Goal: Task Accomplishment & Management: Complete application form

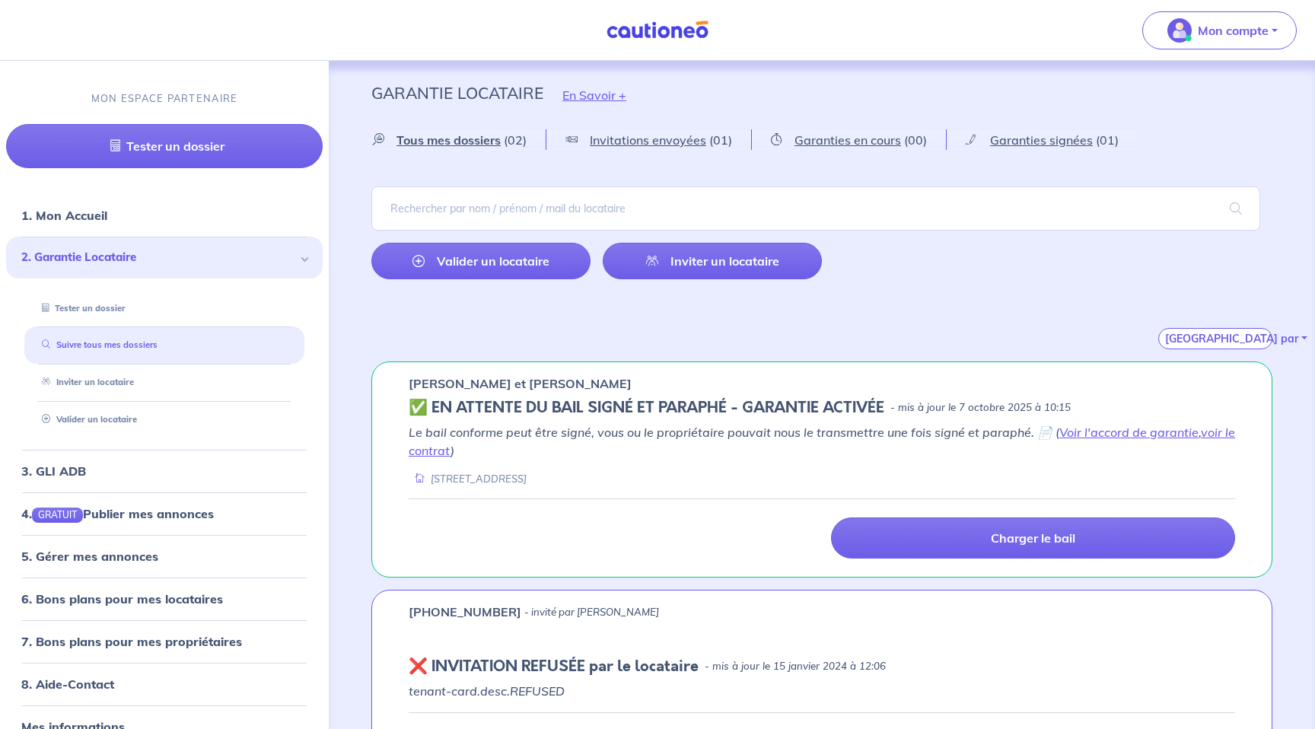
click at [109, 345] on link "Suivre tous mes dossiers" at bounding box center [97, 344] width 122 height 11
click at [104, 254] on span "2. Garantie Locataire" at bounding box center [158, 258] width 275 height 18
click at [100, 308] on link "Tester un dossier" at bounding box center [80, 307] width 88 height 11
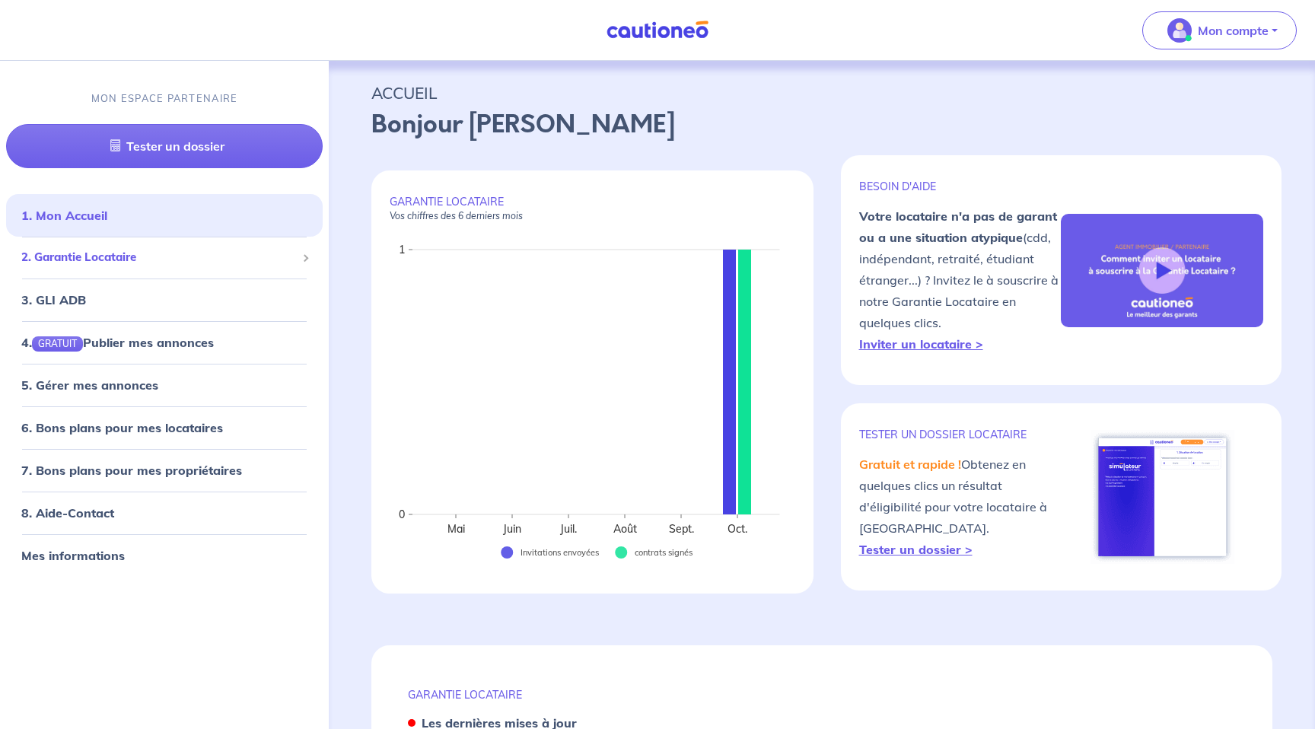
click at [90, 257] on span "2. Garantie Locataire" at bounding box center [158, 258] width 275 height 18
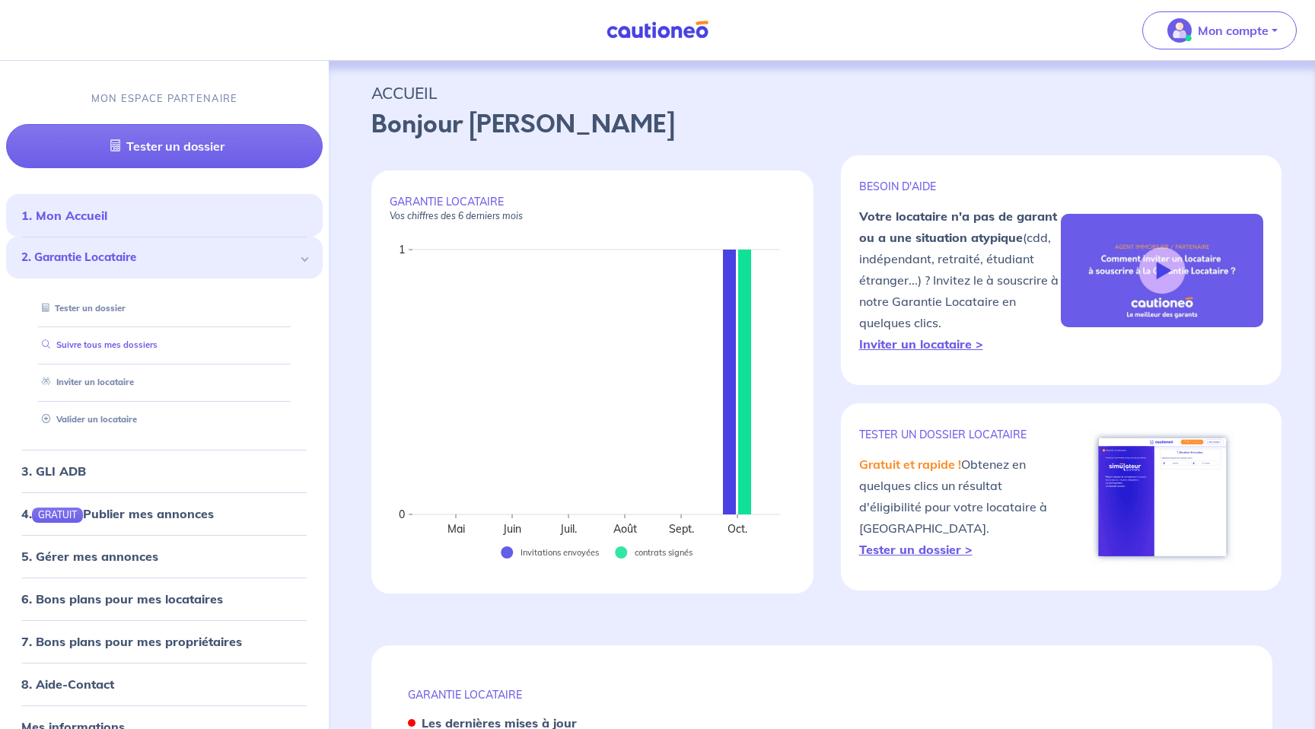
click at [88, 348] on link "Suivre tous mes dossiers" at bounding box center [97, 344] width 122 height 11
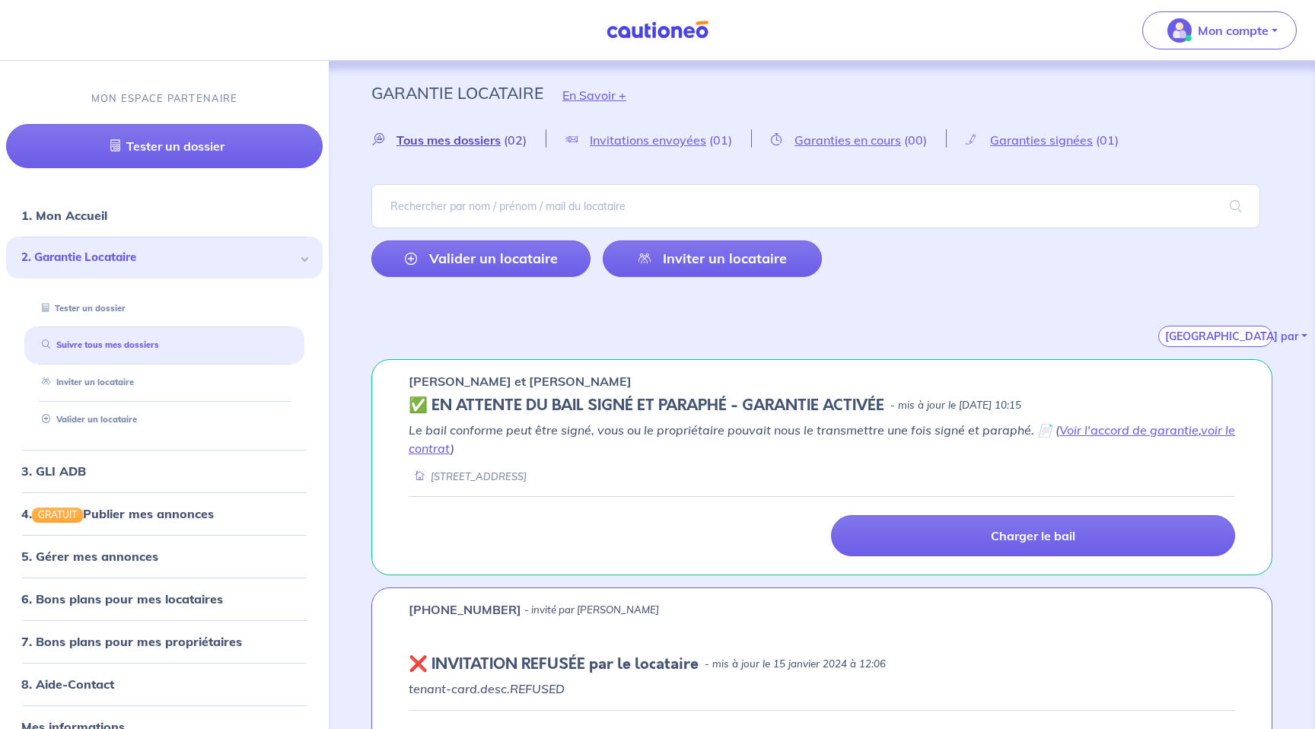
click at [420, 142] on span "Tous mes dossiers" at bounding box center [449, 139] width 104 height 15
click at [646, 140] on span "Invitations envoyées" at bounding box center [648, 139] width 116 height 15
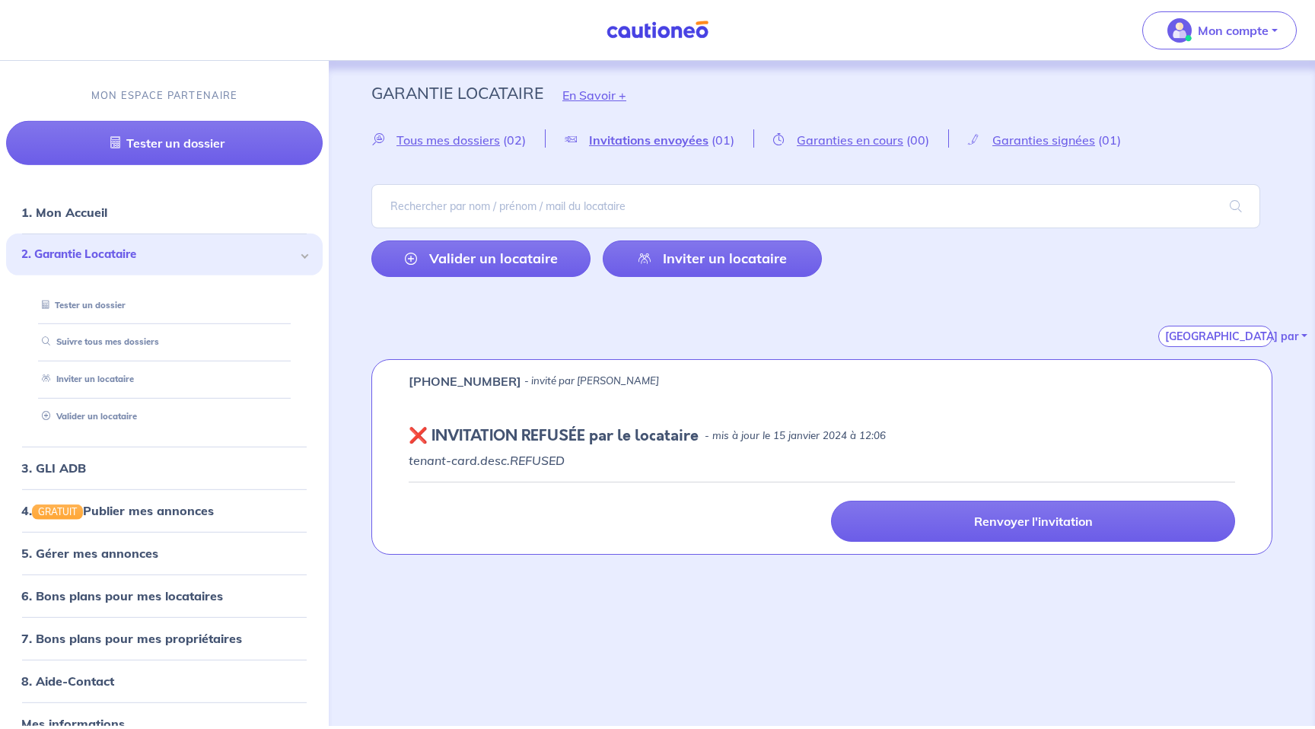
click at [784, 153] on div "Tous mes dossiers (02) Invitations envoyées (01) Garanties en cours (00) Garant…" at bounding box center [822, 238] width 974 height 218
click at [814, 143] on span "Garanties en cours" at bounding box center [850, 139] width 107 height 15
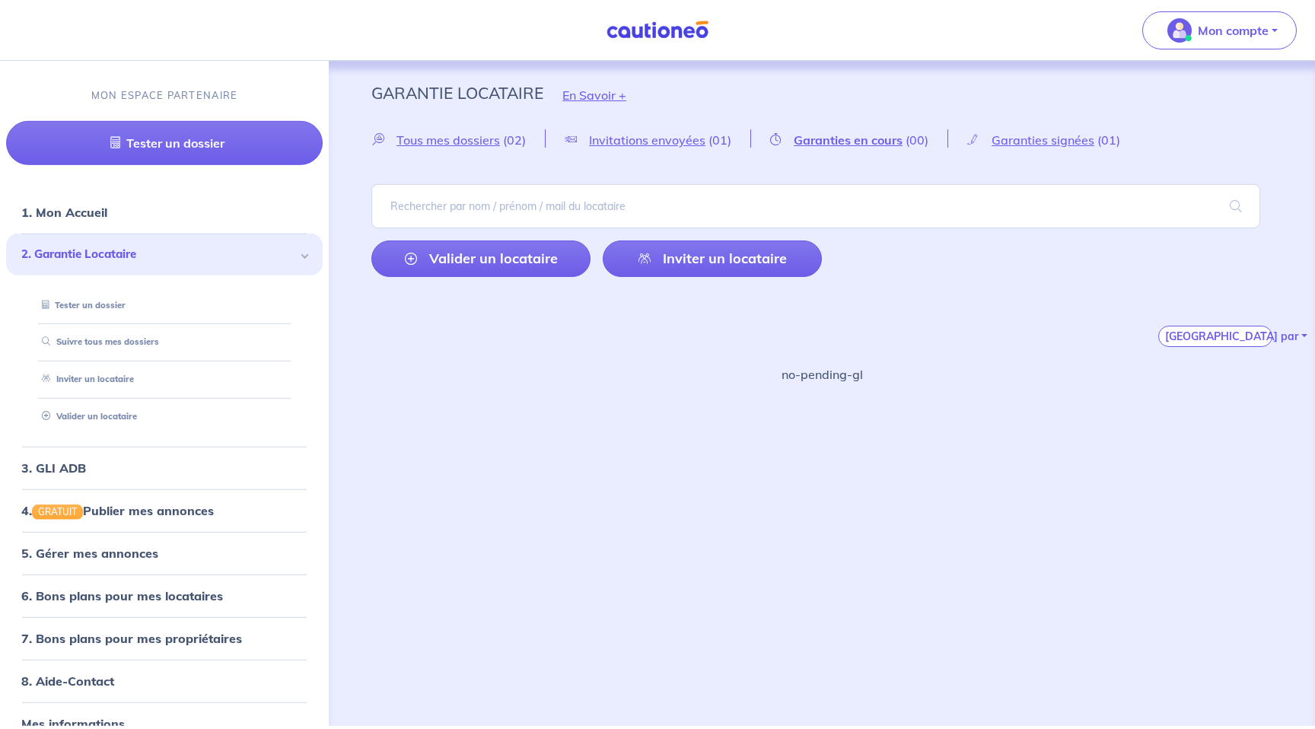
click at [910, 53] on nav "Mon compte MON ESPACE PARTENAIRE Tester un dossier 1. Mon Accueil 2. Garantie L…" at bounding box center [657, 30] width 1315 height 61
click at [1214, 45] on button "Mon compte" at bounding box center [1220, 30] width 155 height 38
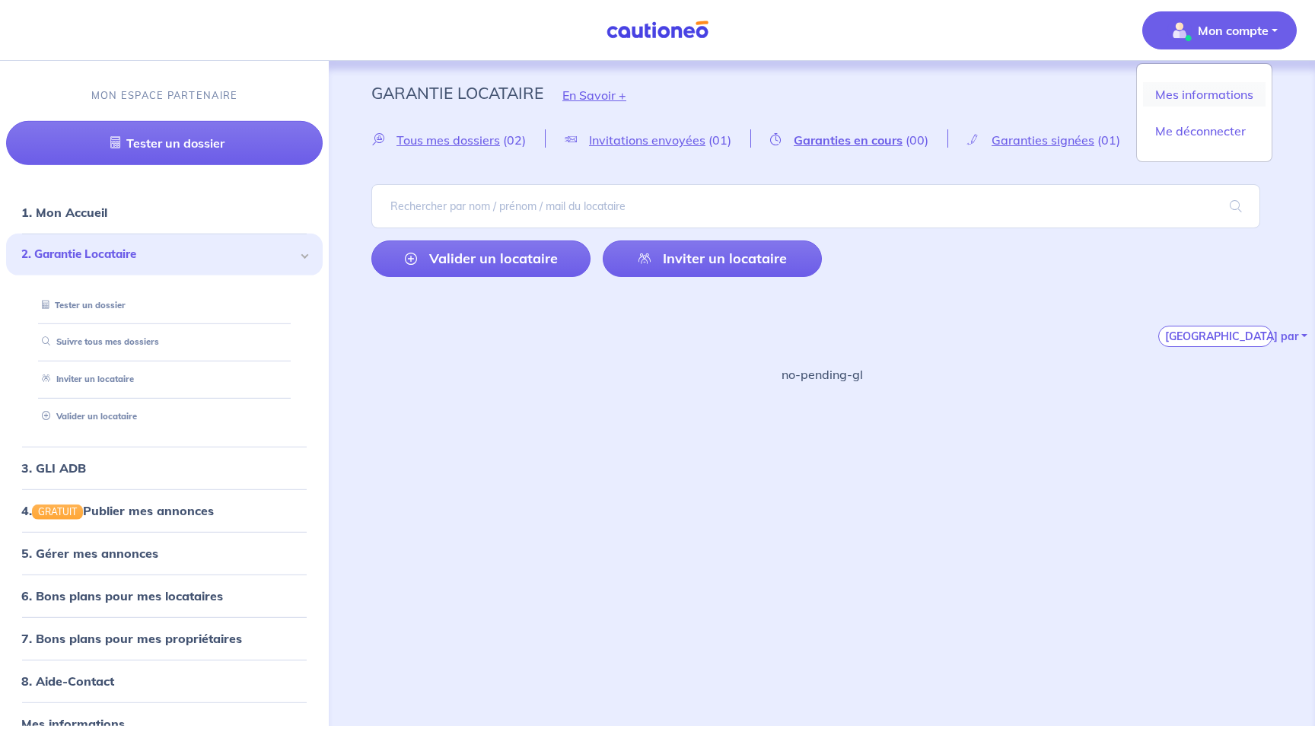
click at [1207, 95] on link "Mes informations" at bounding box center [1204, 94] width 123 height 24
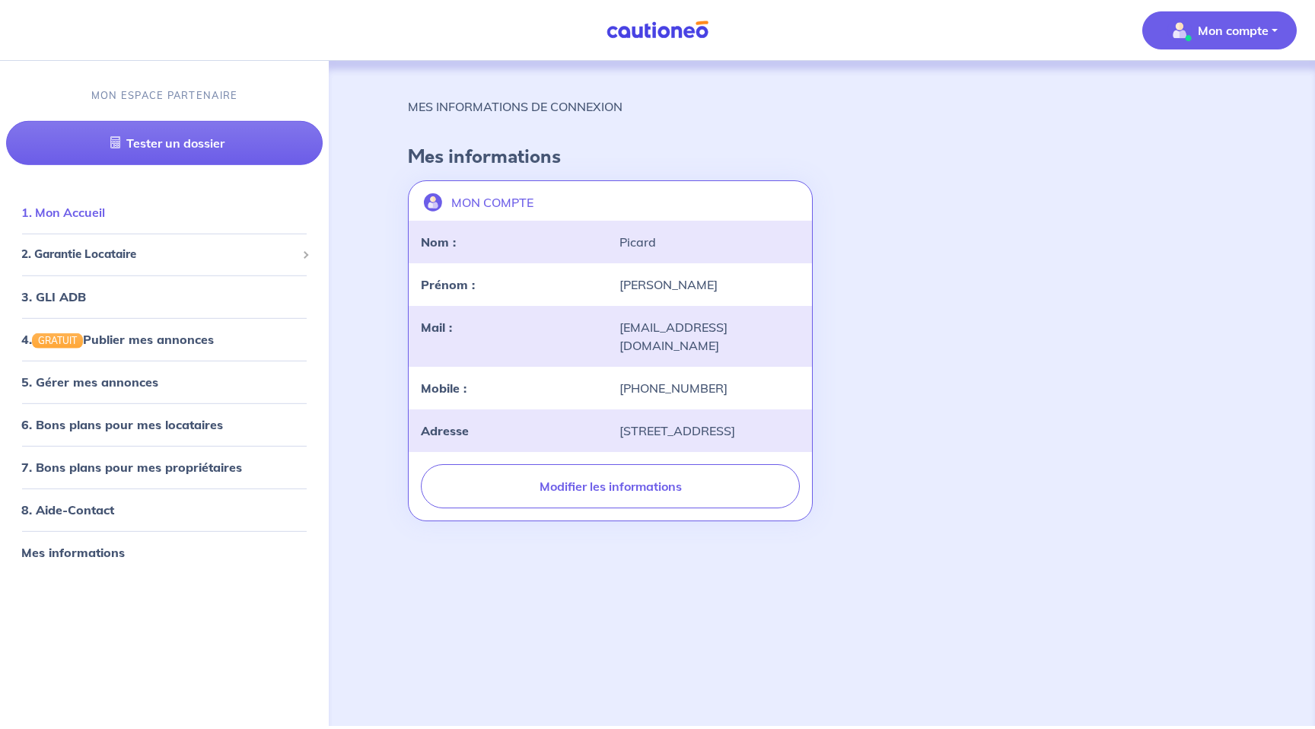
click at [78, 220] on link "1. Mon Accueil" at bounding box center [63, 212] width 84 height 15
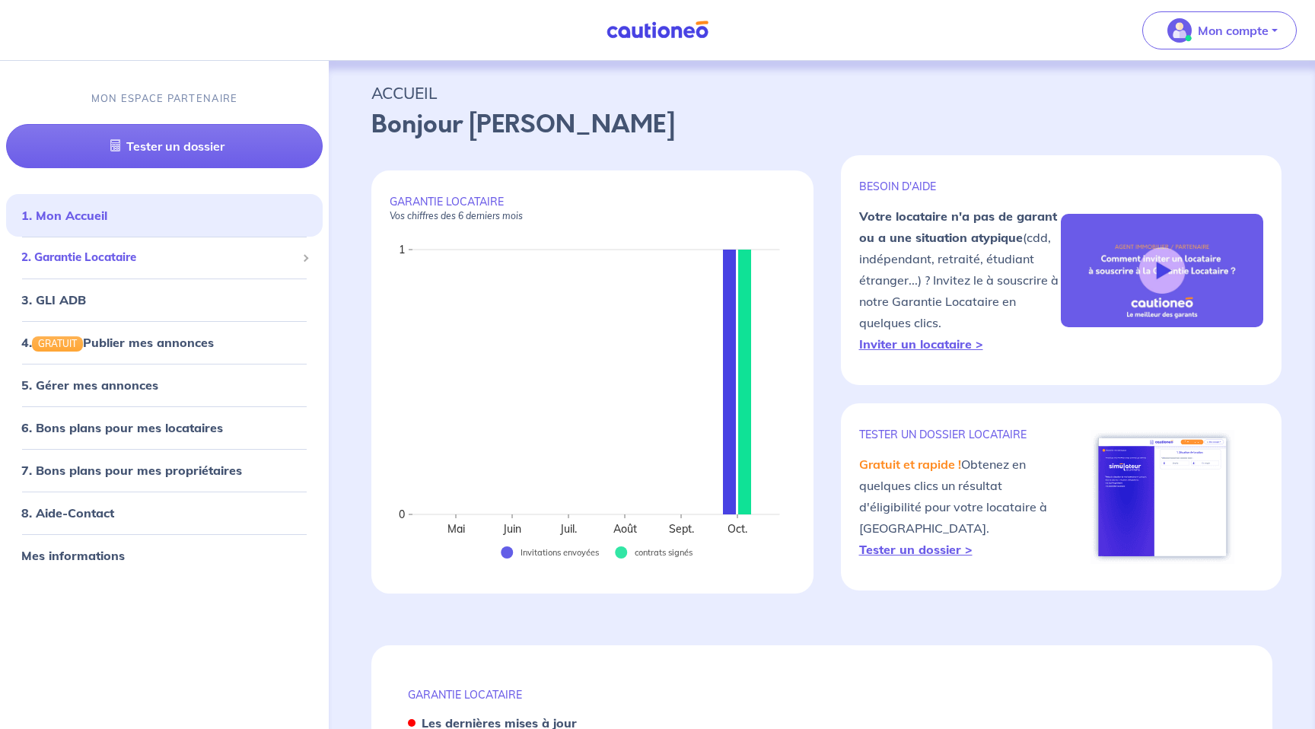
click at [104, 261] on span "2. Garantie Locataire" at bounding box center [158, 258] width 275 height 18
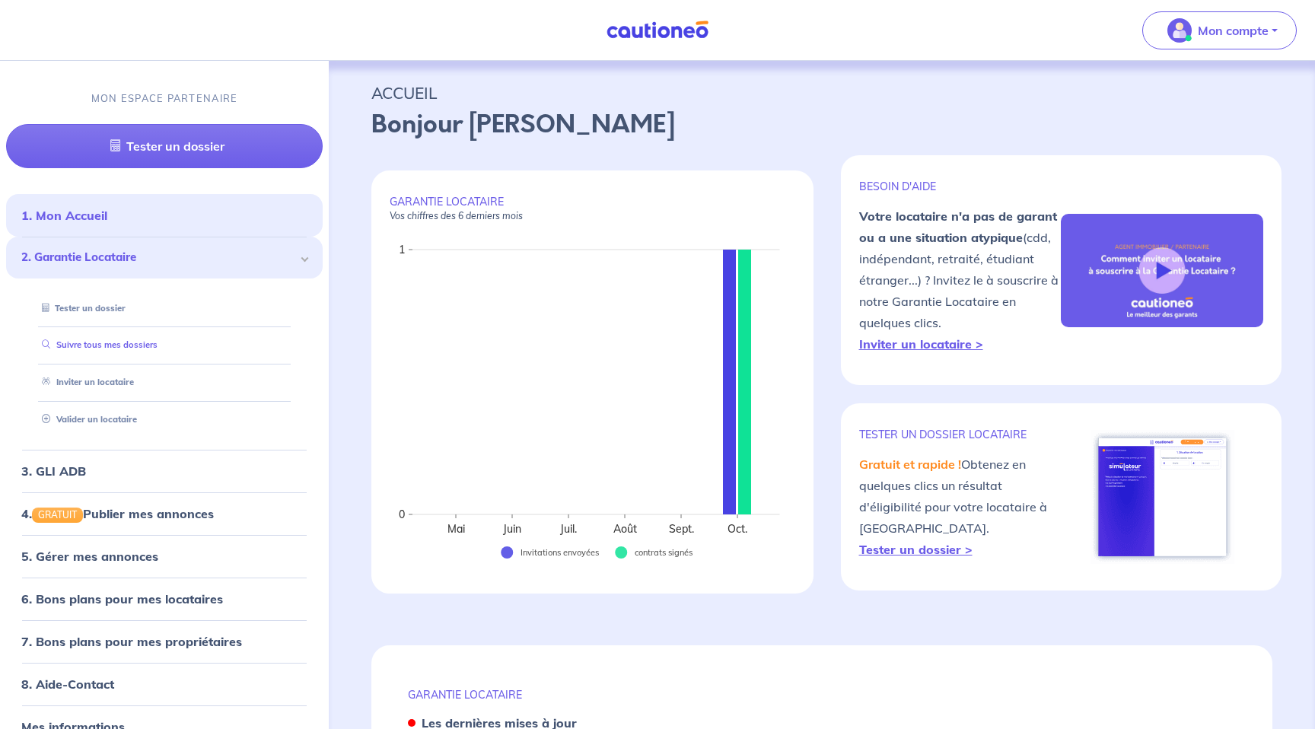
click at [100, 343] on link "Suivre tous mes dossiers" at bounding box center [97, 344] width 122 height 11
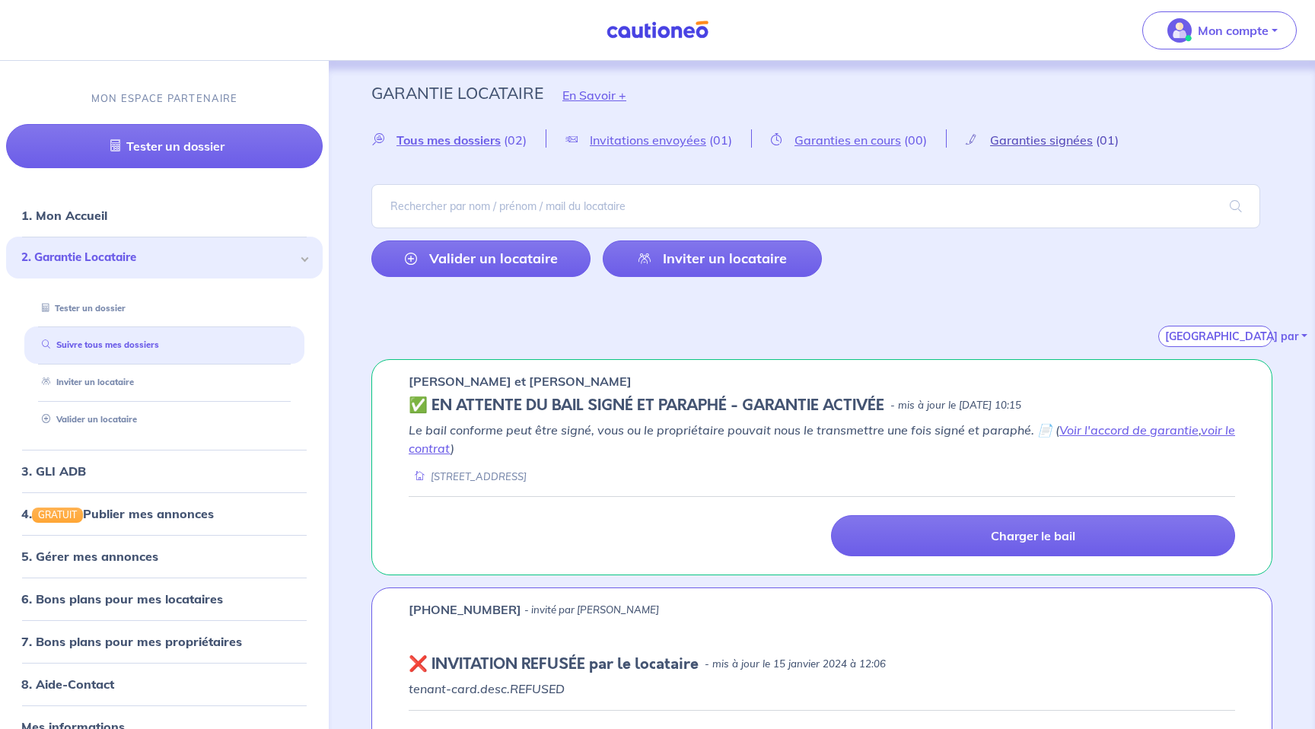
click at [1039, 143] on span "Garanties signées" at bounding box center [1041, 139] width 103 height 15
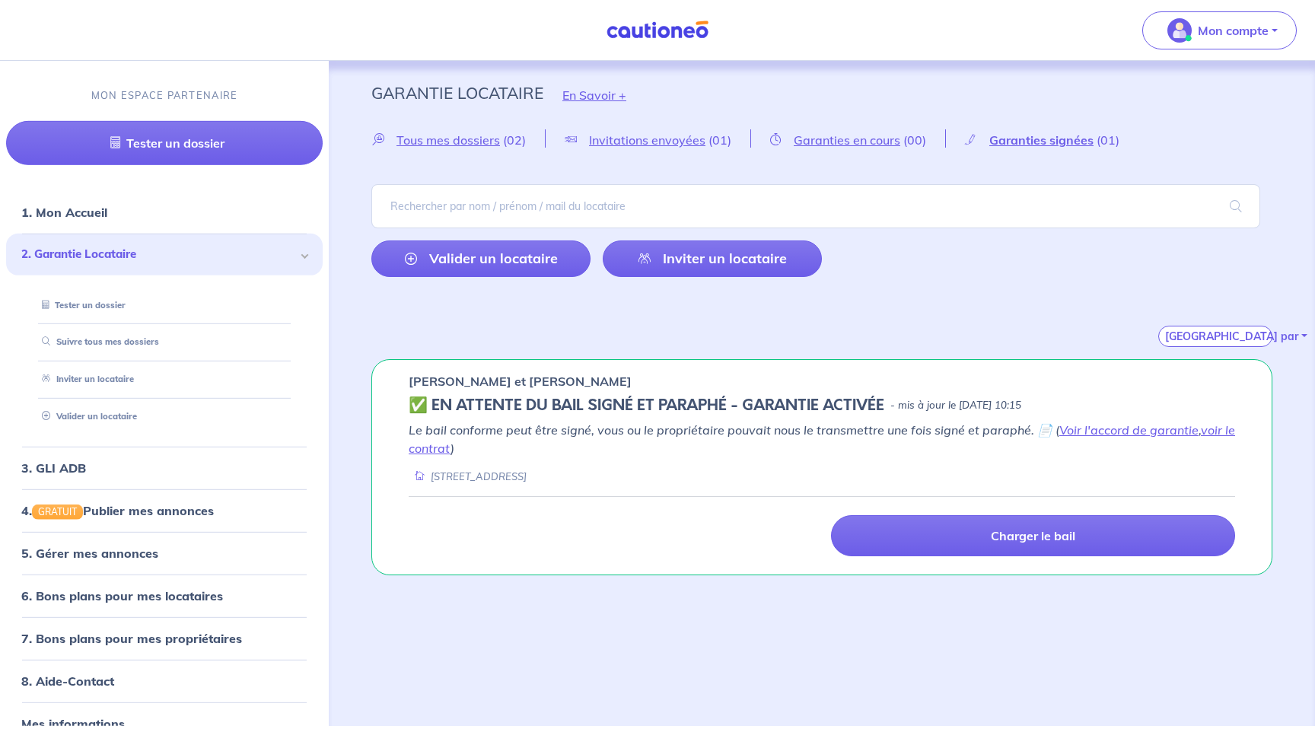
click at [454, 132] on div "Tous mes dossiers (02)" at bounding box center [458, 138] width 174 height 18
click at [446, 140] on span "Tous mes dossiers" at bounding box center [449, 139] width 104 height 15
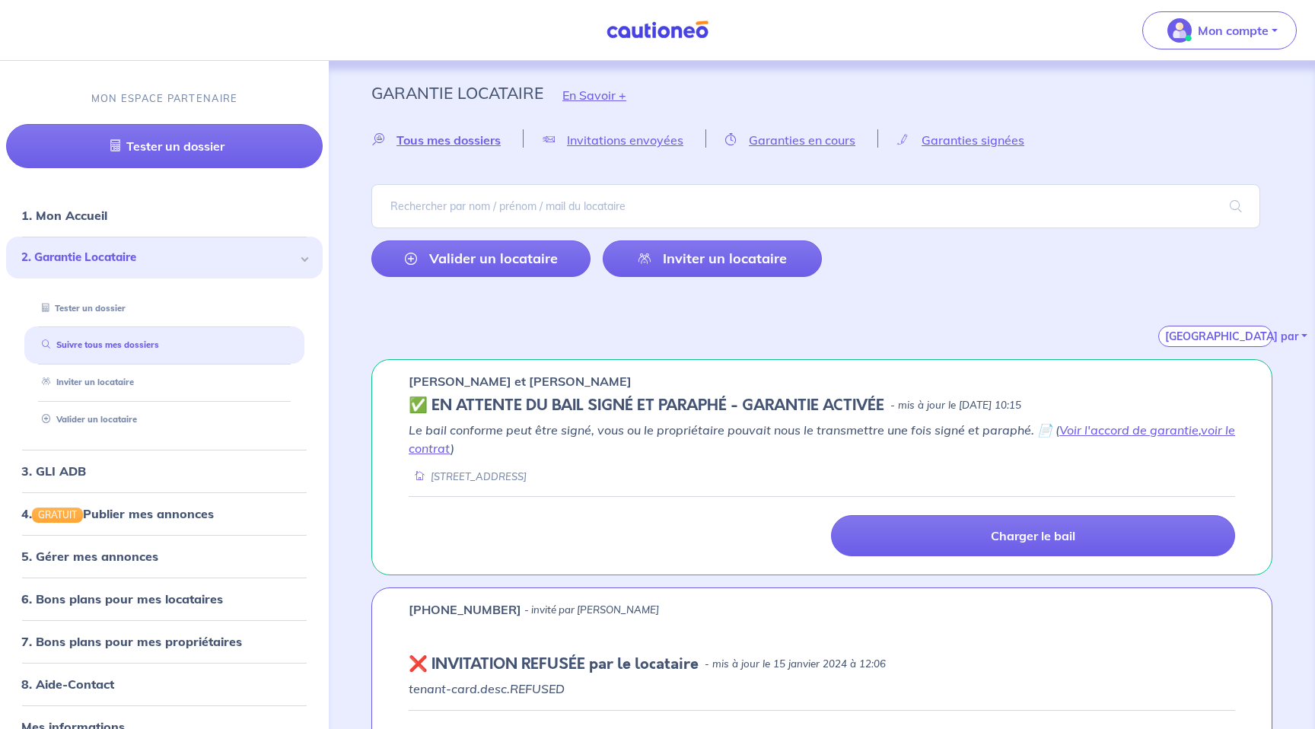
scroll to position [66, 0]
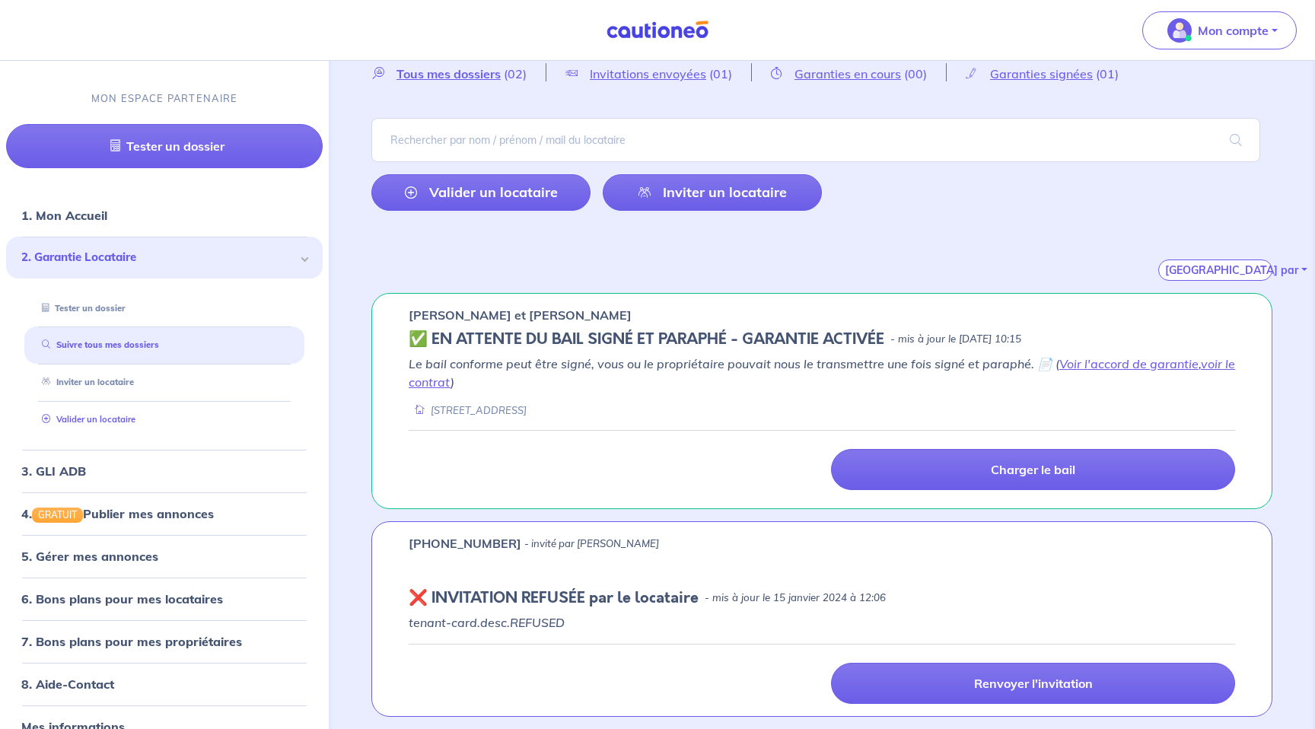
click at [118, 417] on link "Valider un locataire" at bounding box center [86, 419] width 100 height 11
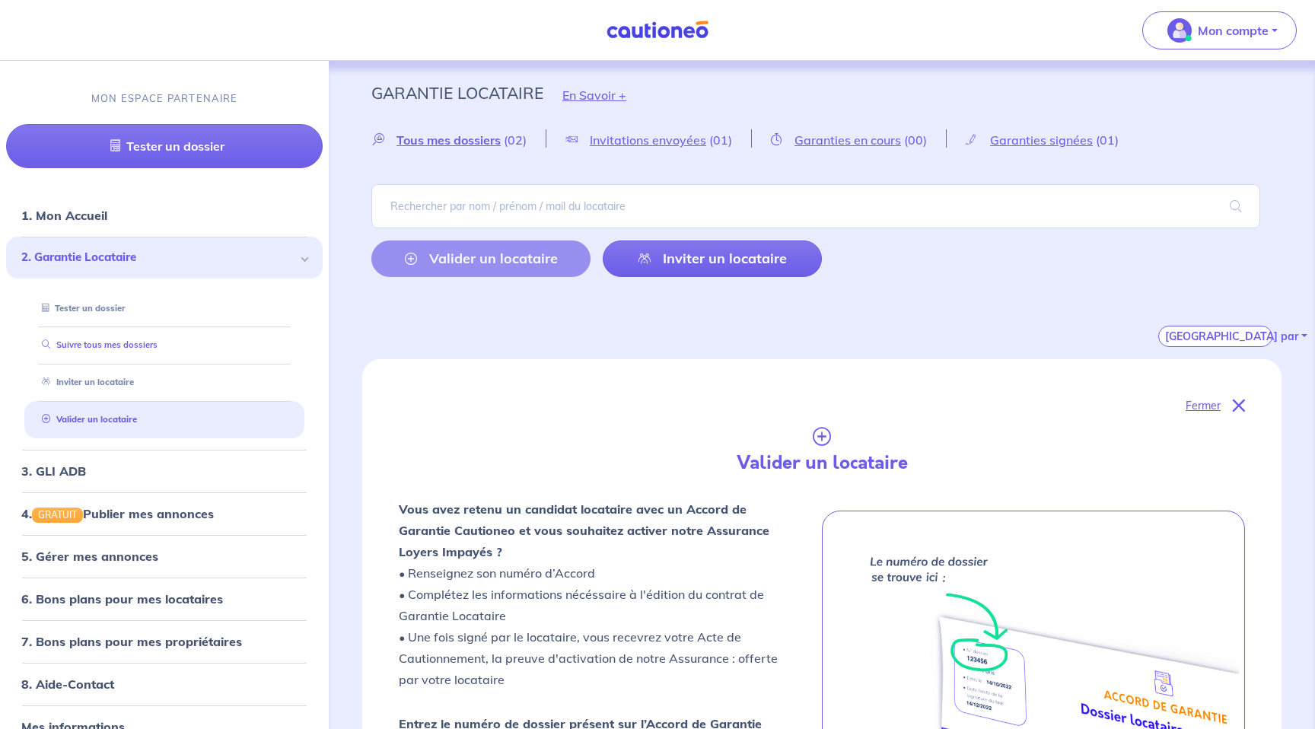
click at [93, 339] on link "Suivre tous mes dossiers" at bounding box center [97, 344] width 122 height 11
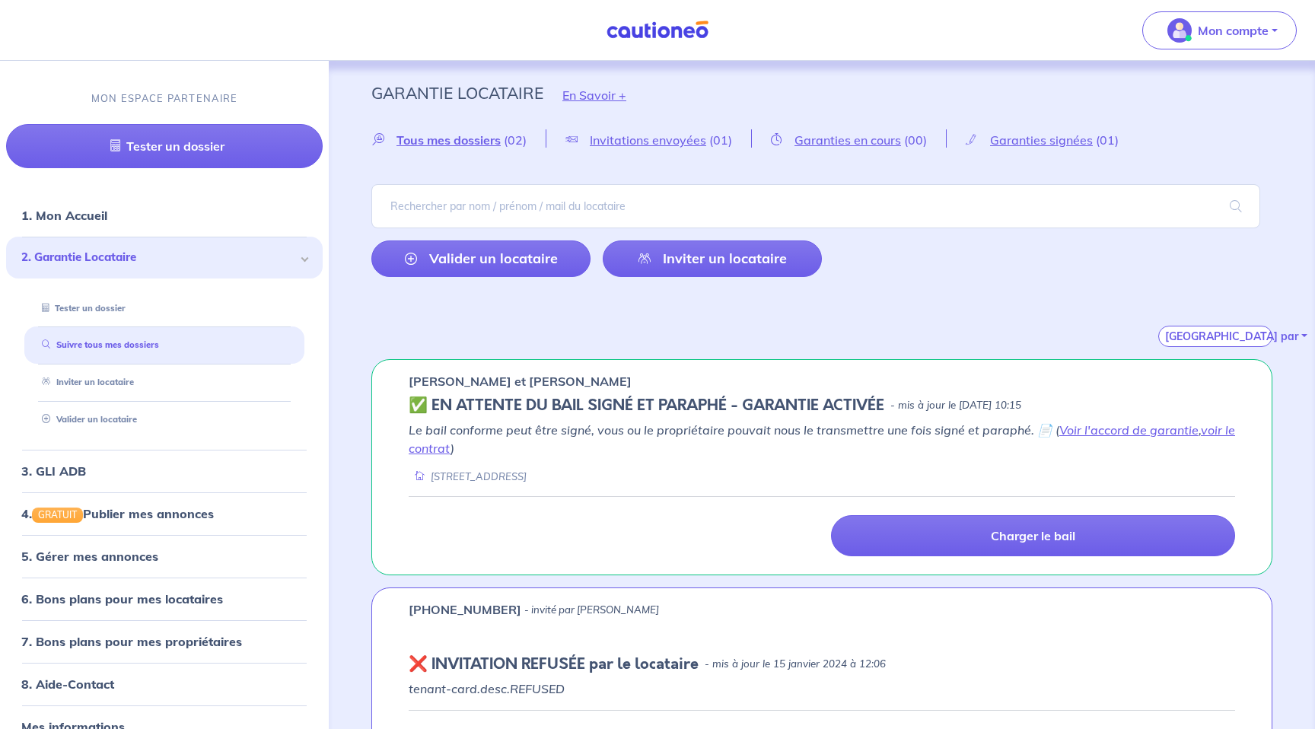
scroll to position [66, 0]
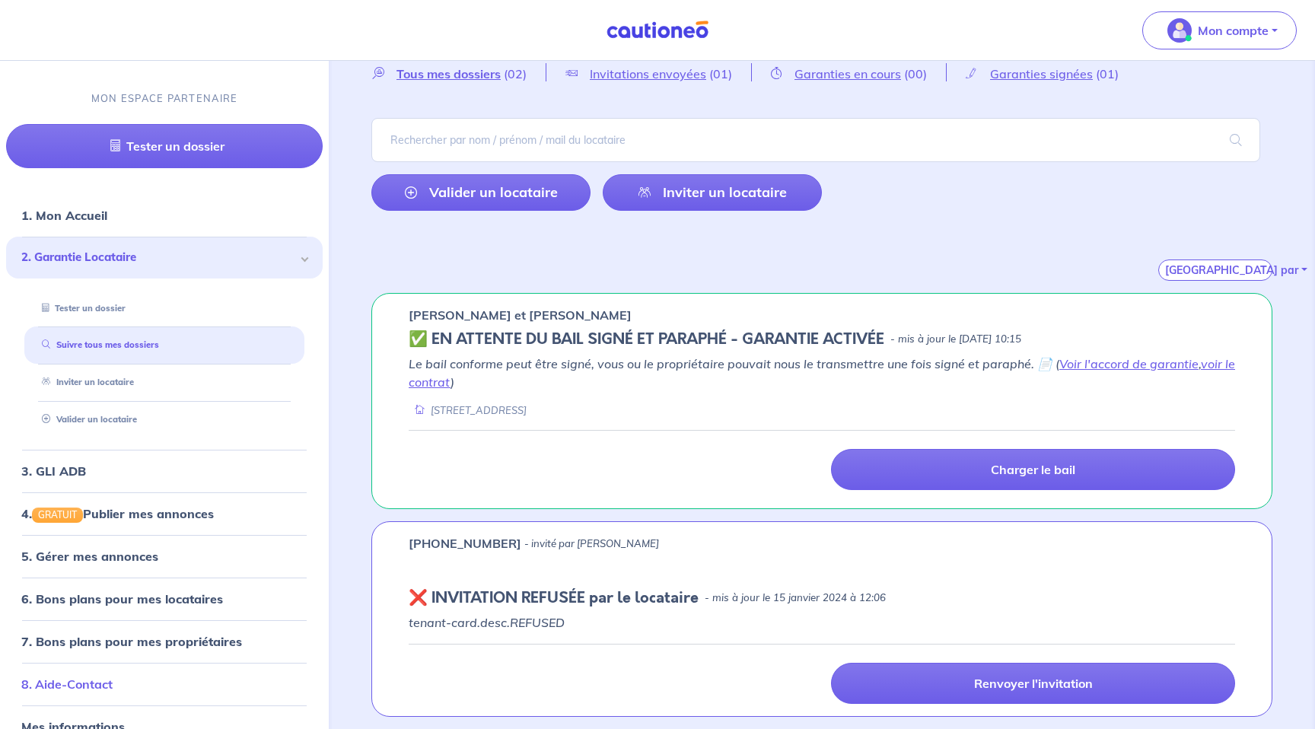
click at [81, 681] on link "8. Aide-Contact" at bounding box center [66, 684] width 91 height 15
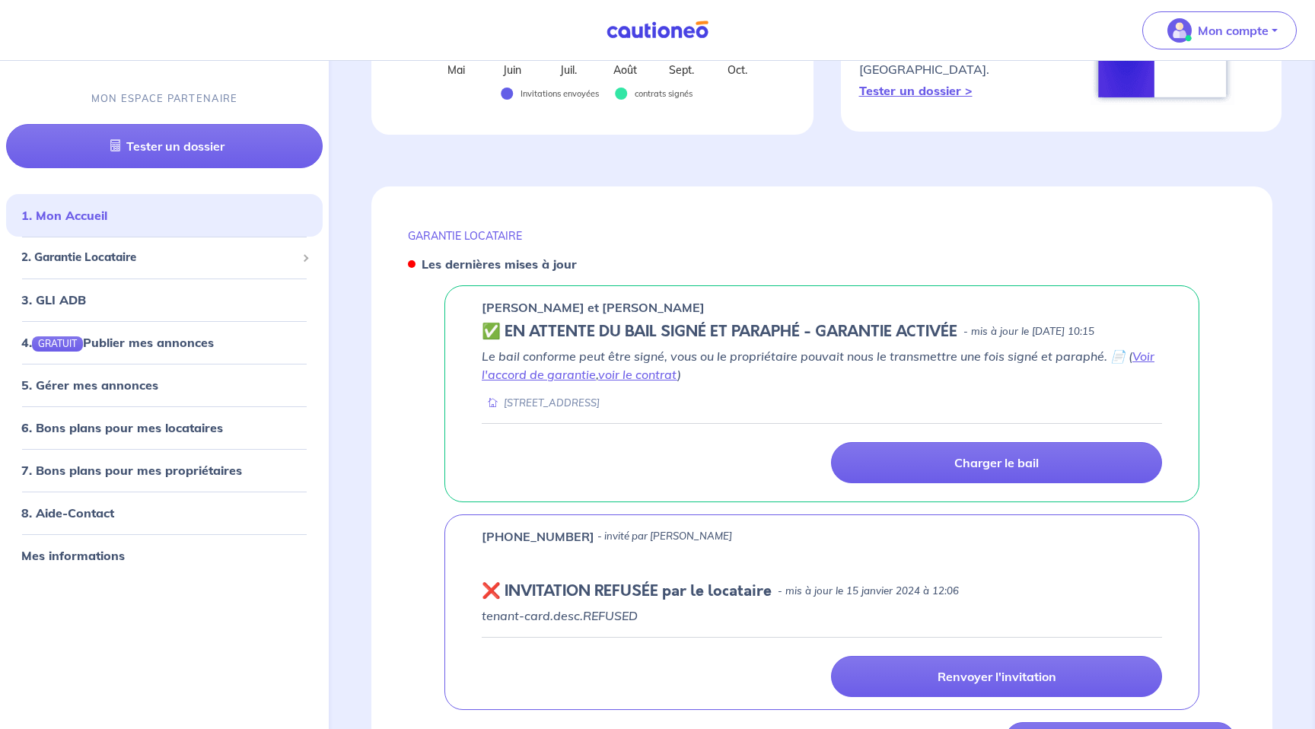
scroll to position [568, 0]
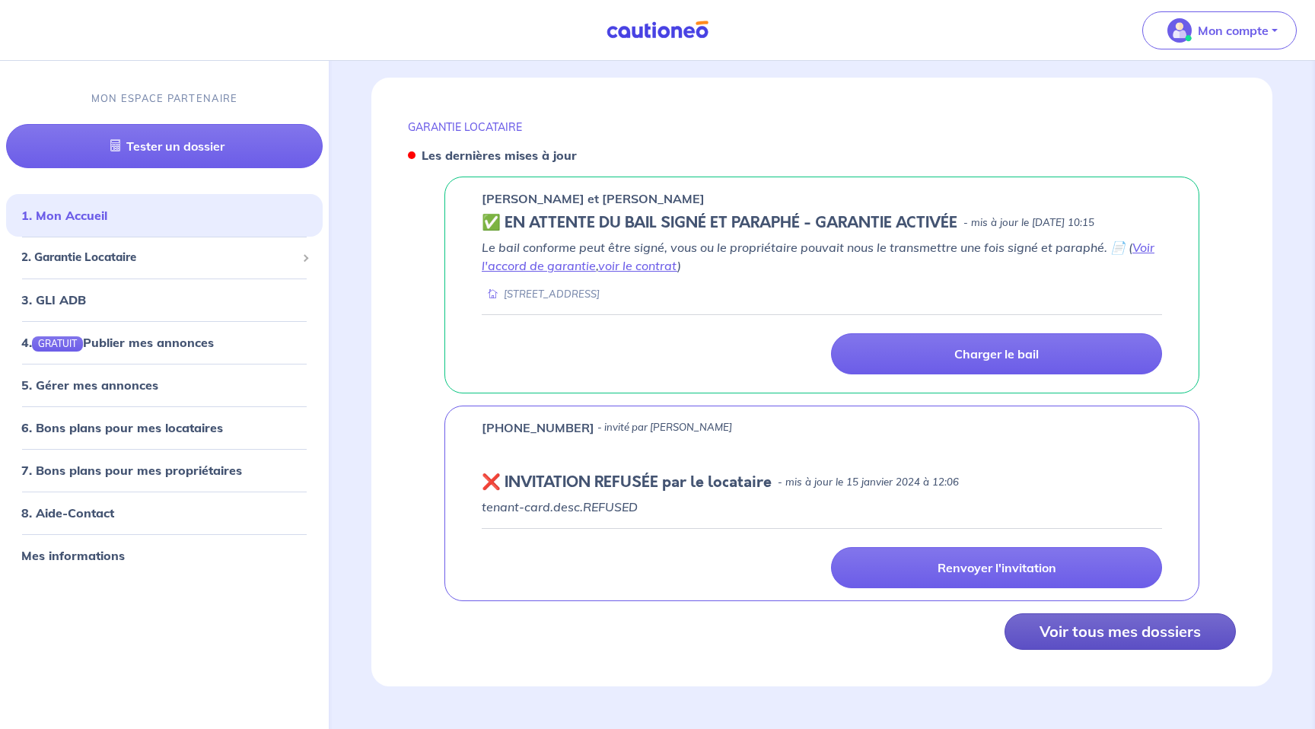
click at [1173, 642] on button "Voir tous mes dossiers" at bounding box center [1120, 632] width 231 height 37
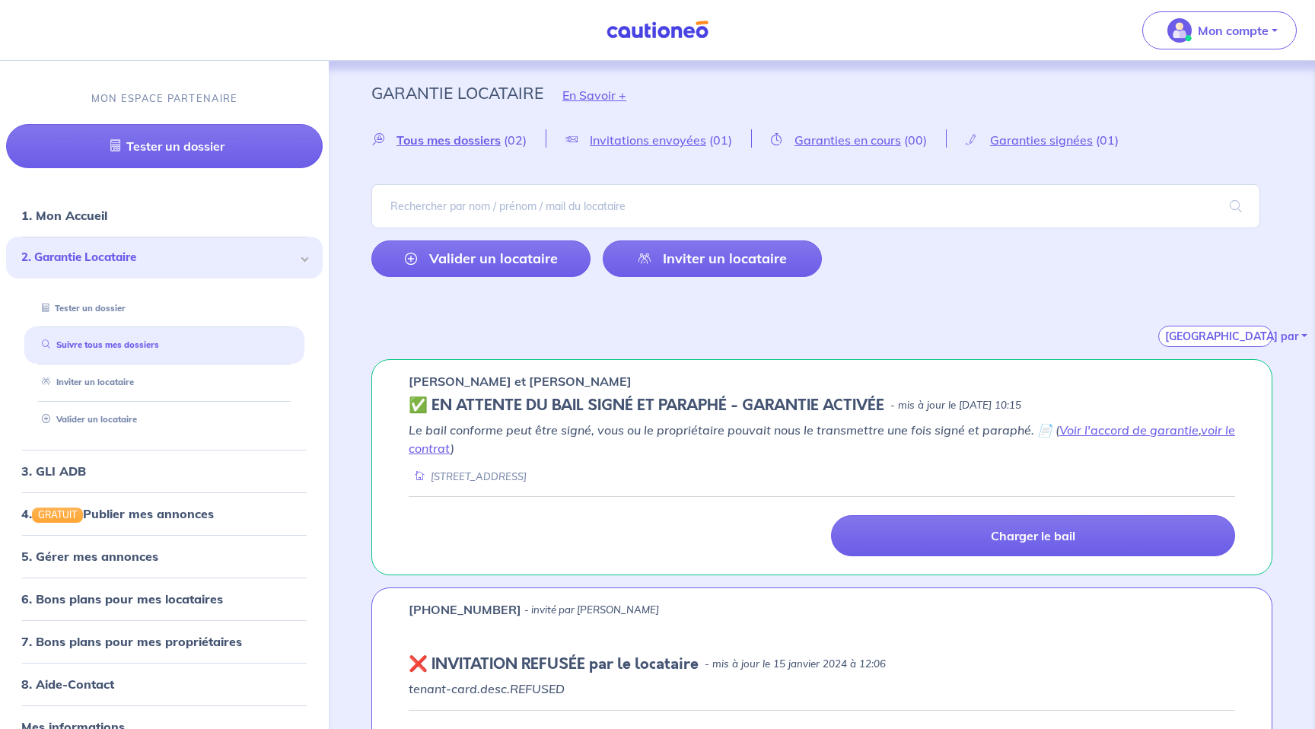
scroll to position [26, 0]
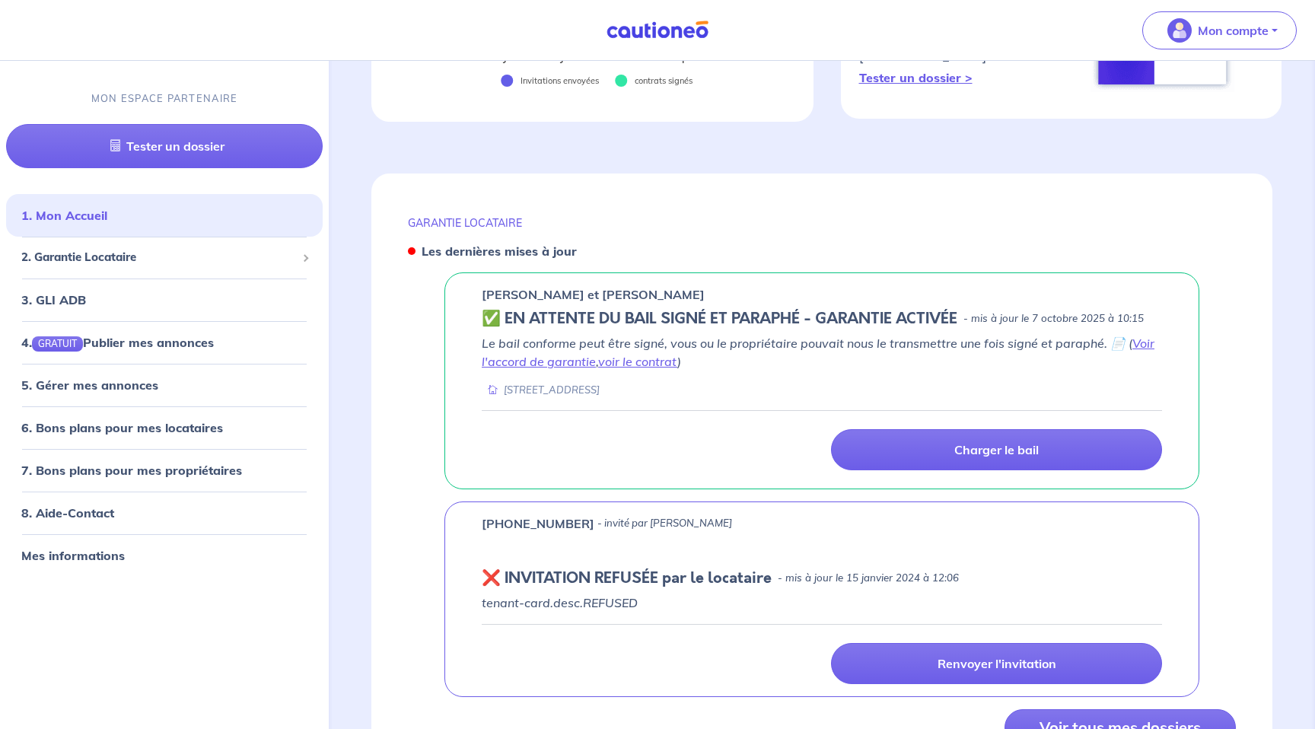
scroll to position [568, 0]
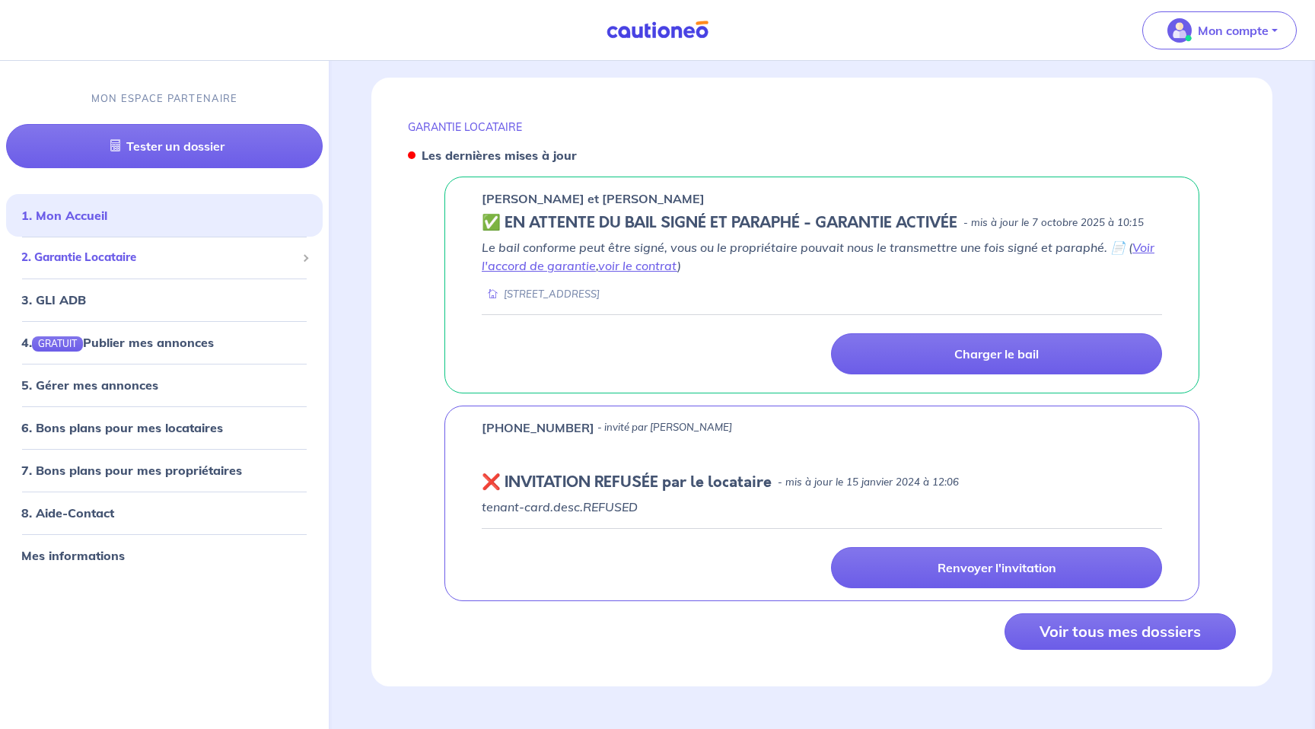
click at [100, 253] on span "2. Garantie Locataire" at bounding box center [158, 258] width 275 height 18
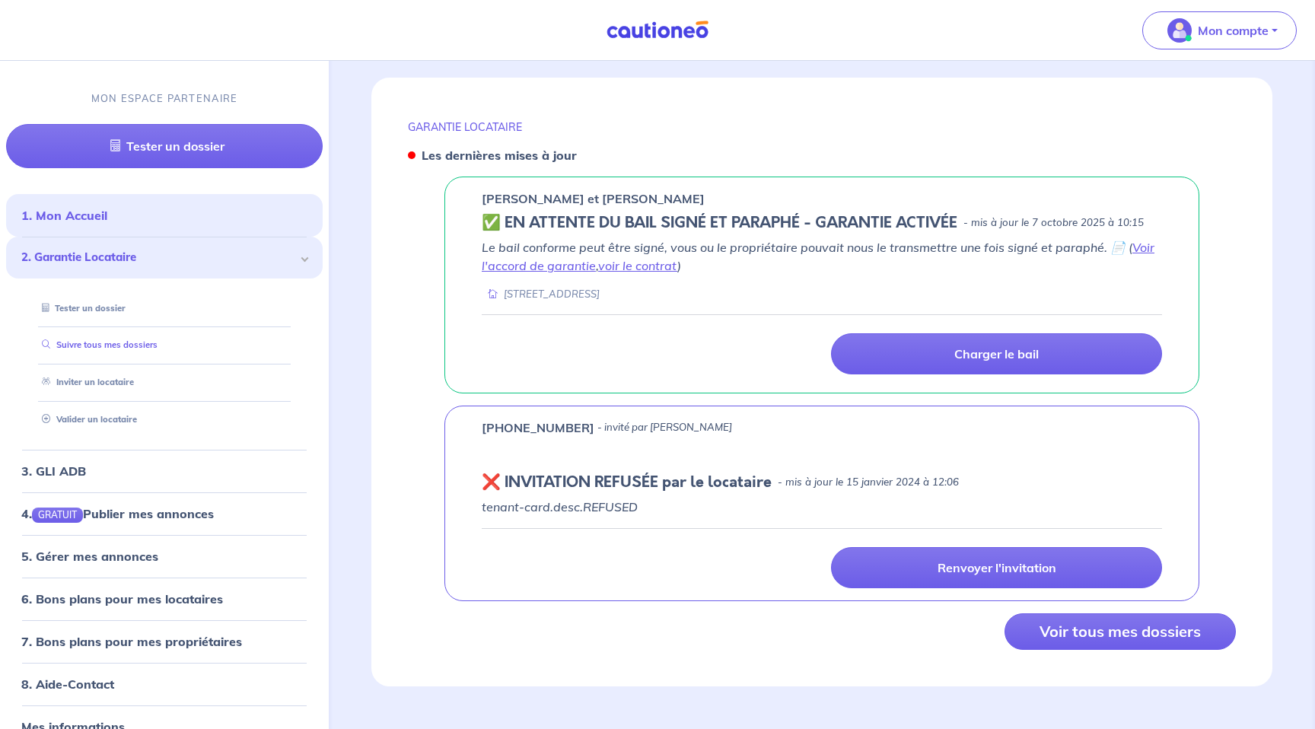
click at [112, 345] on link "Suivre tous mes dossiers" at bounding box center [97, 344] width 122 height 11
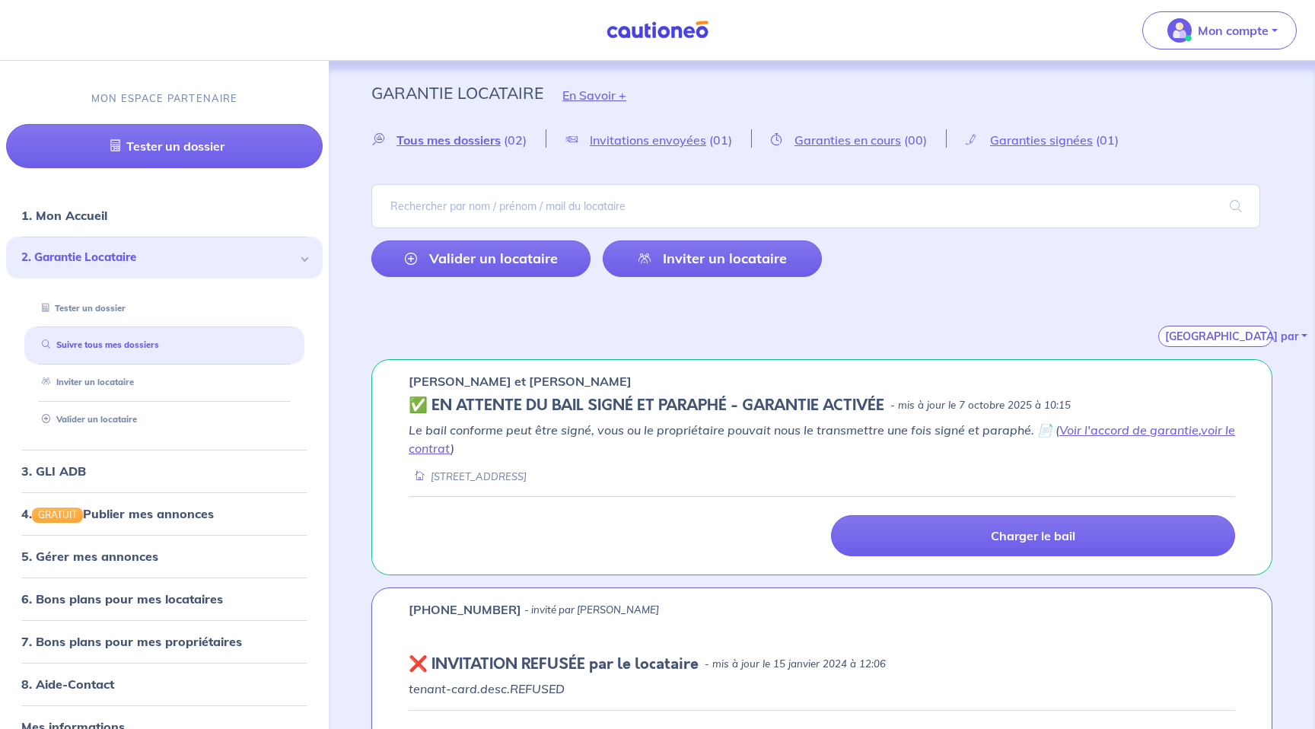
scroll to position [66, 0]
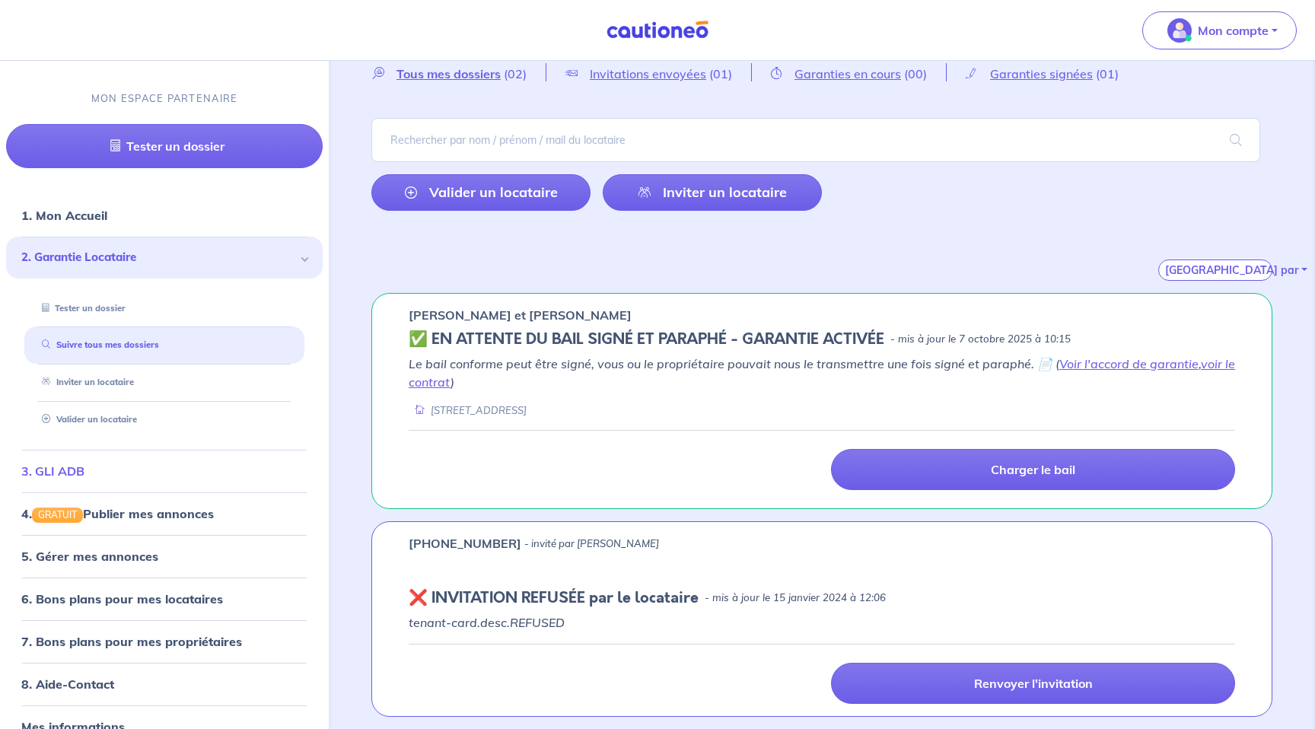
click at [42, 478] on link "3. GLI ADB" at bounding box center [52, 471] width 63 height 15
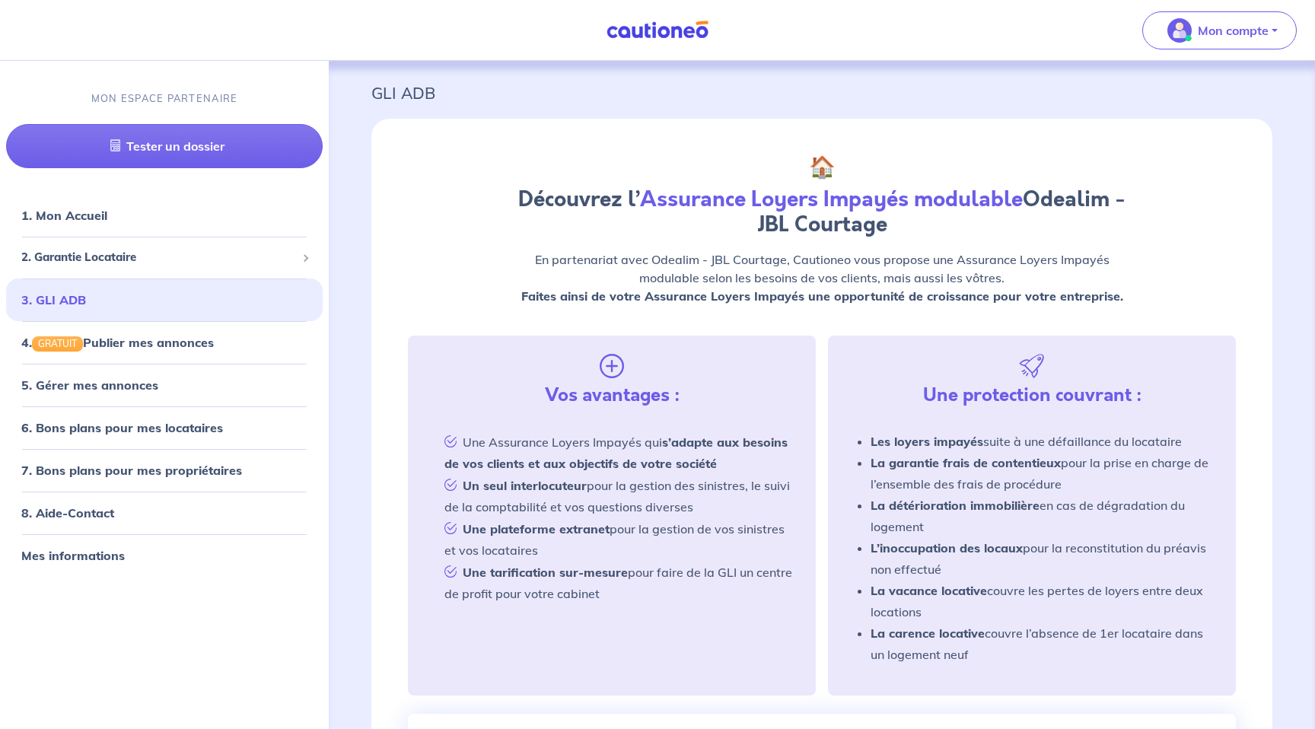
scroll to position [459, 0]
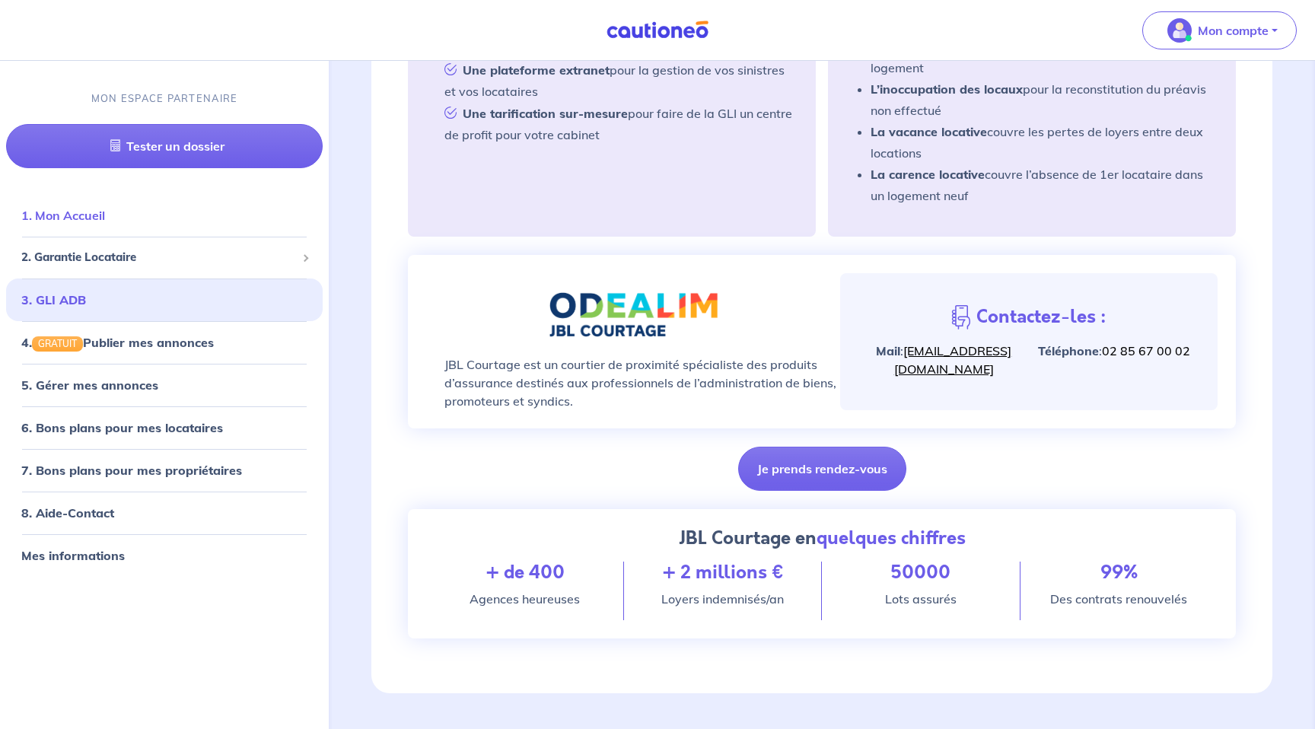
click at [88, 223] on link "1. Mon Accueil" at bounding box center [63, 215] width 84 height 15
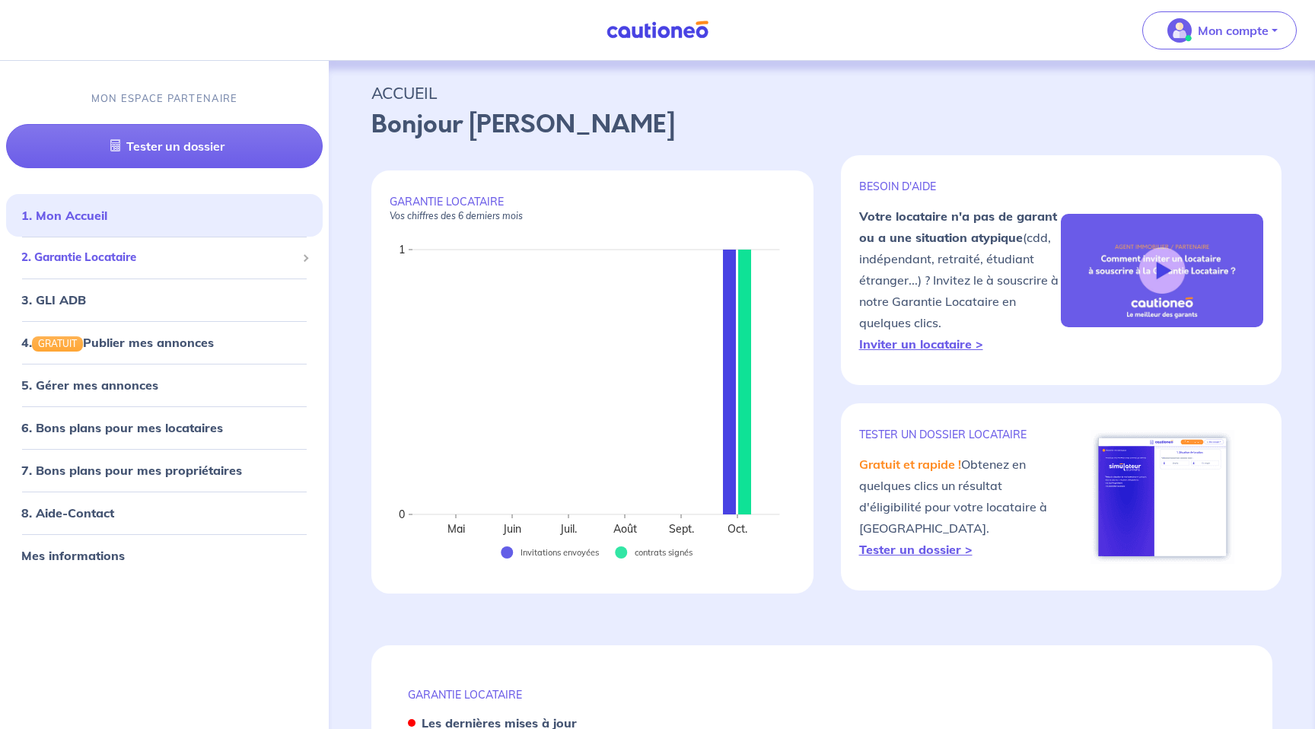
click at [130, 258] on span "2. Garantie Locataire" at bounding box center [158, 258] width 275 height 18
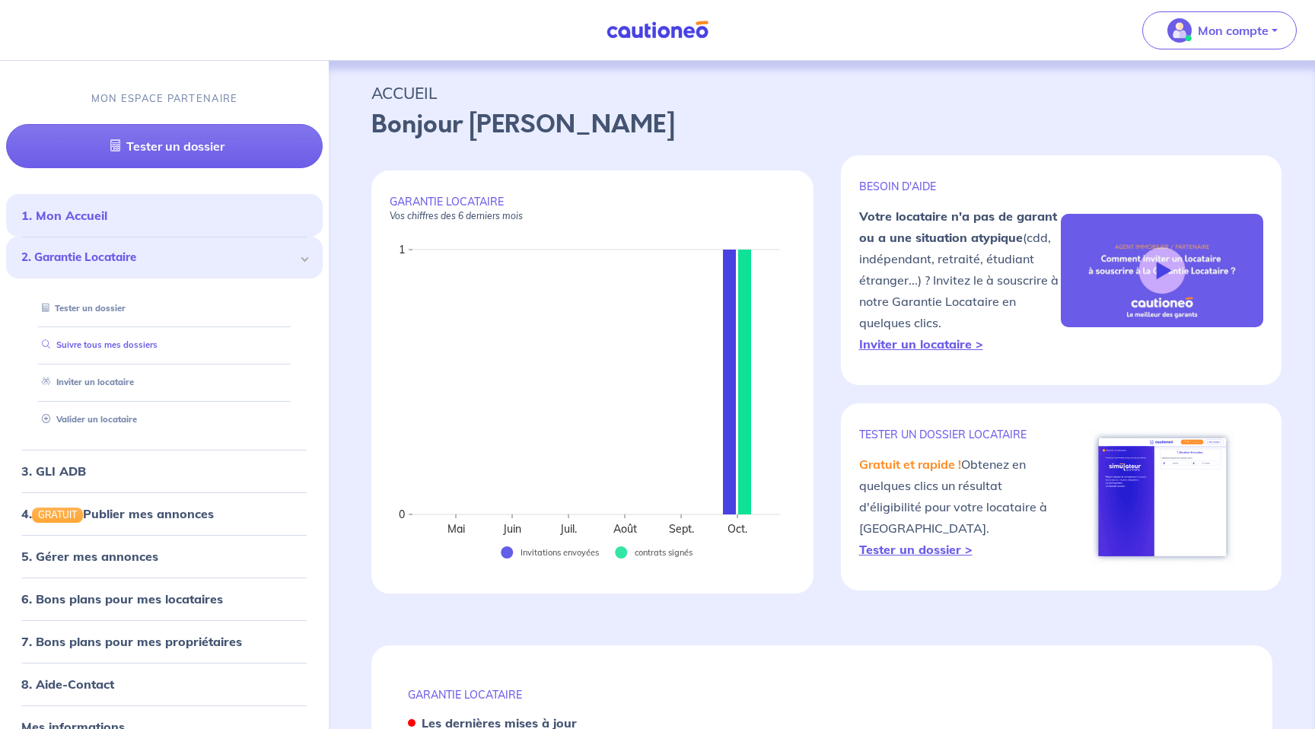
click at [108, 341] on link "Suivre tous mes dossiers" at bounding box center [97, 344] width 122 height 11
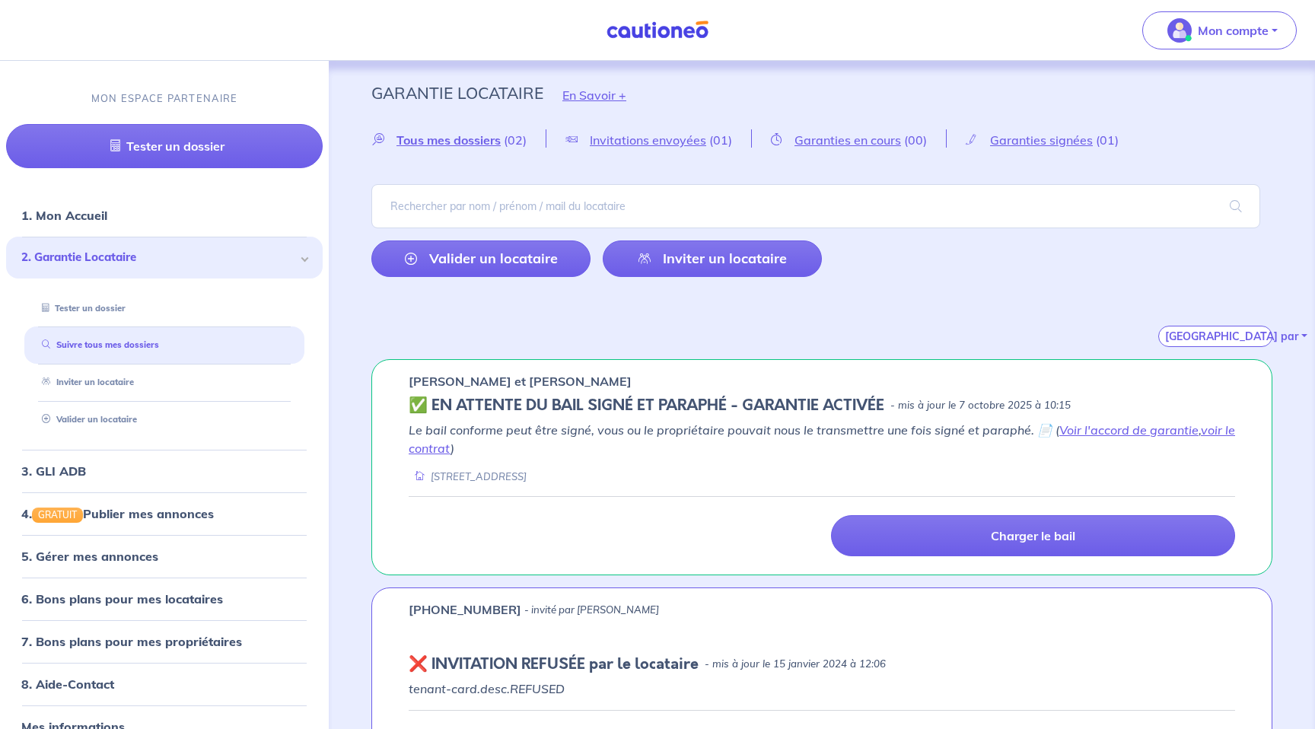
scroll to position [66, 0]
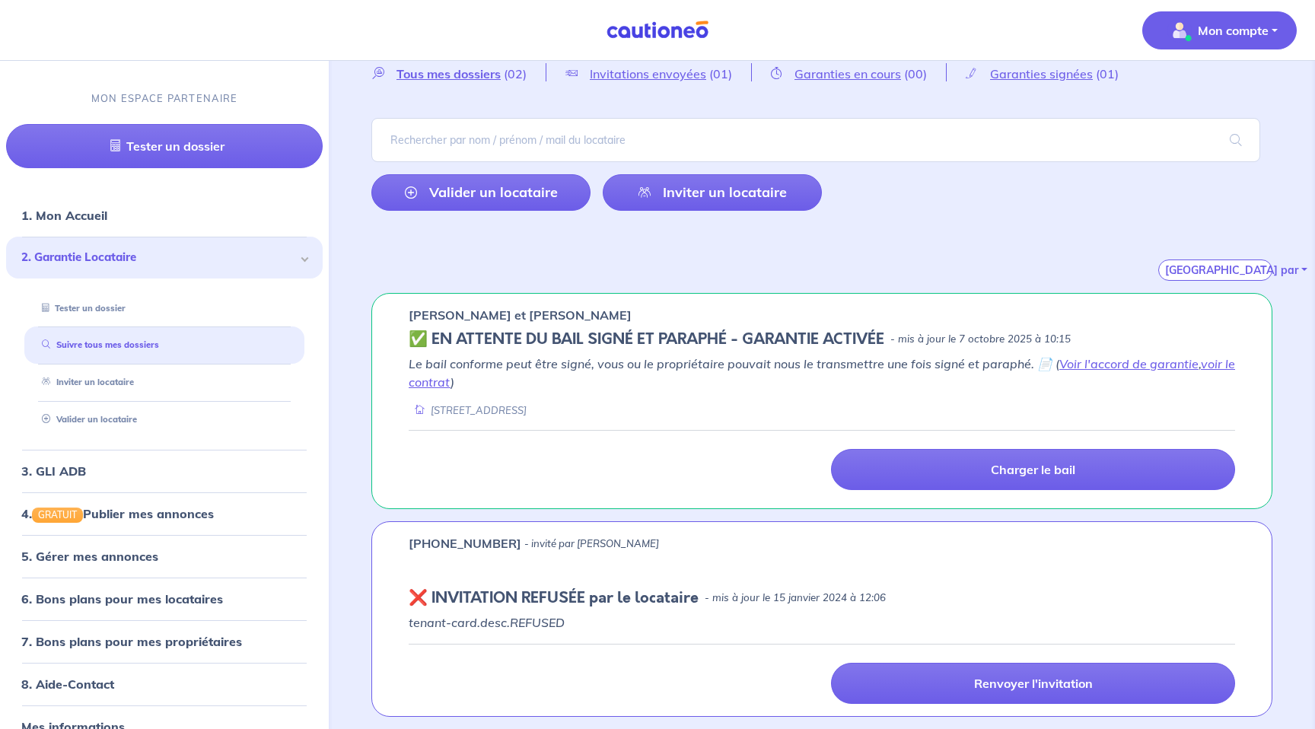
click at [1252, 34] on p "Mon compte" at bounding box center [1233, 30] width 71 height 18
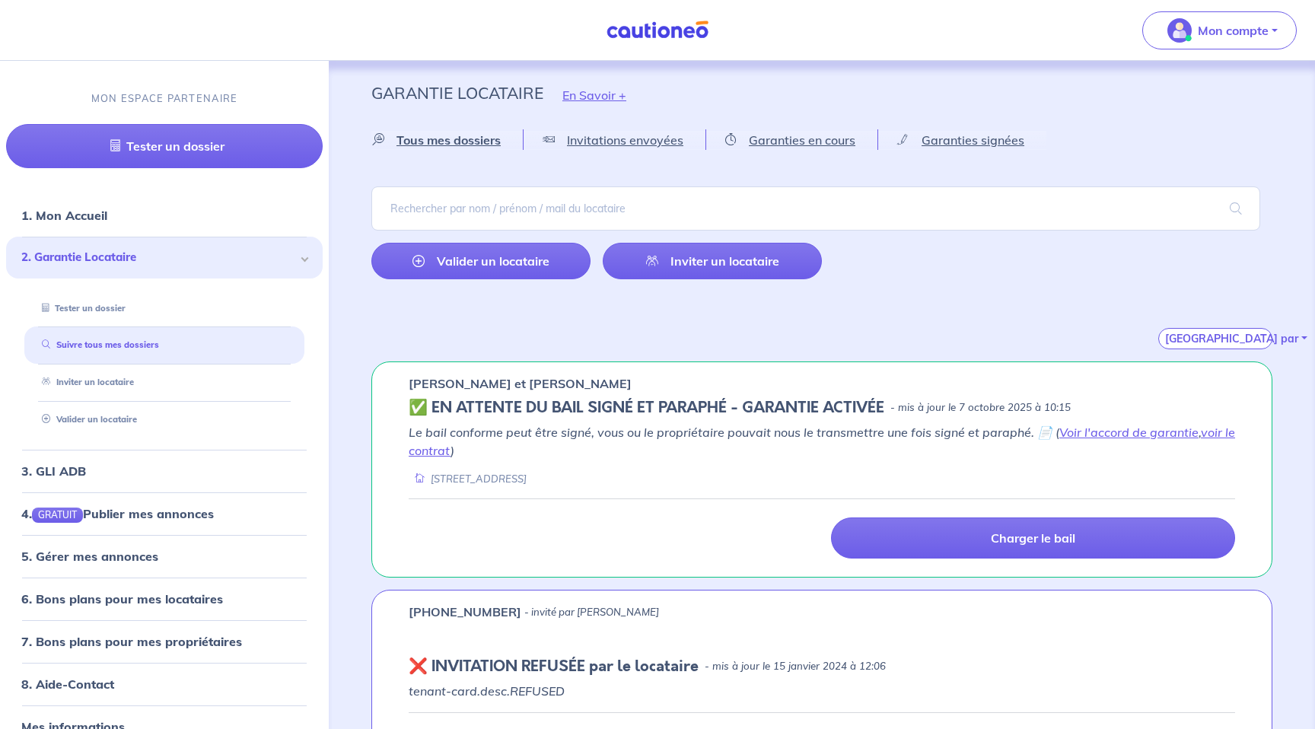
scroll to position [69, 0]
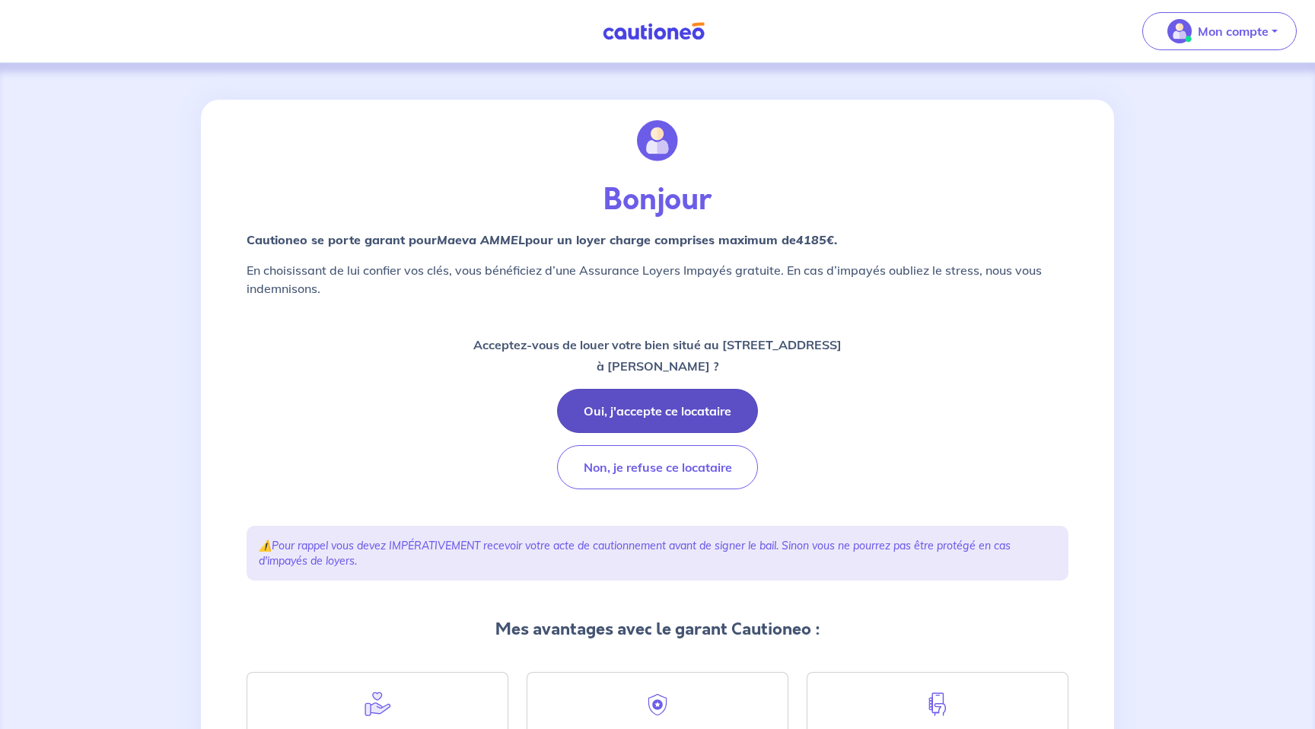
click at [674, 413] on button "Oui, j'accepte ce locataire" at bounding box center [657, 411] width 201 height 44
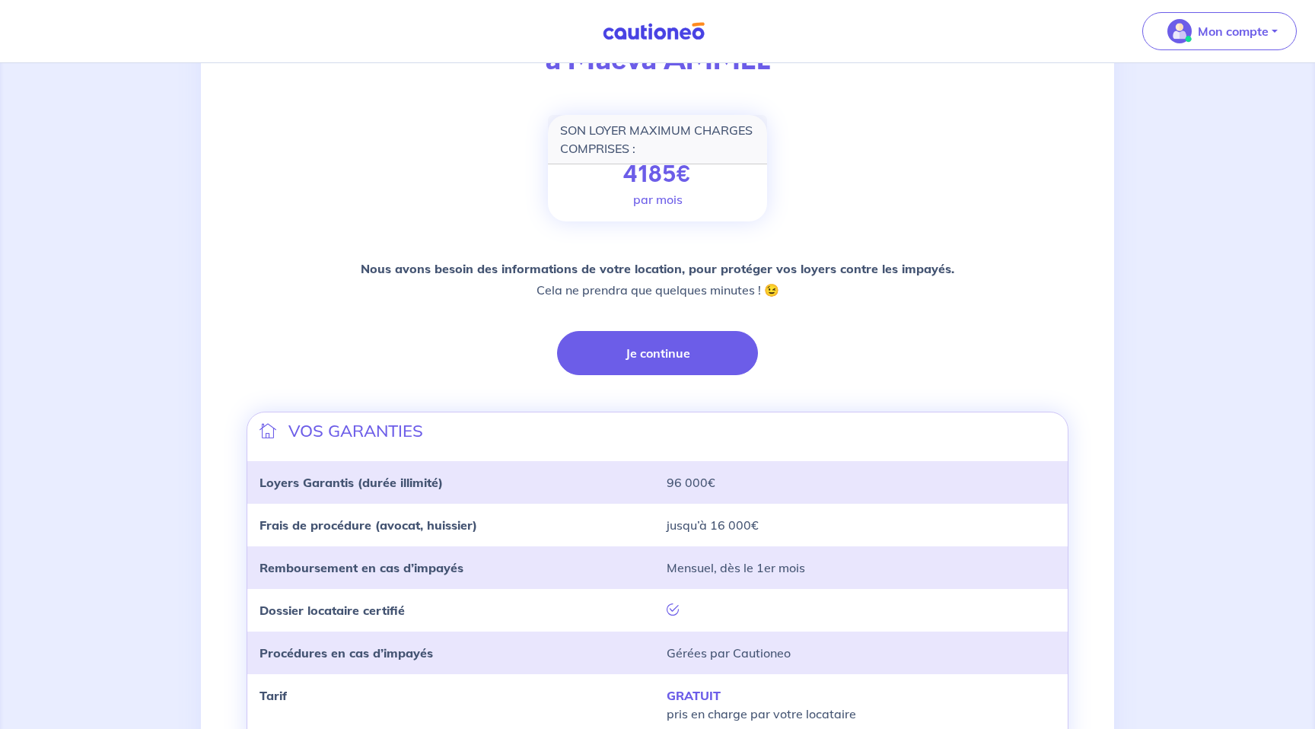
scroll to position [180, 0]
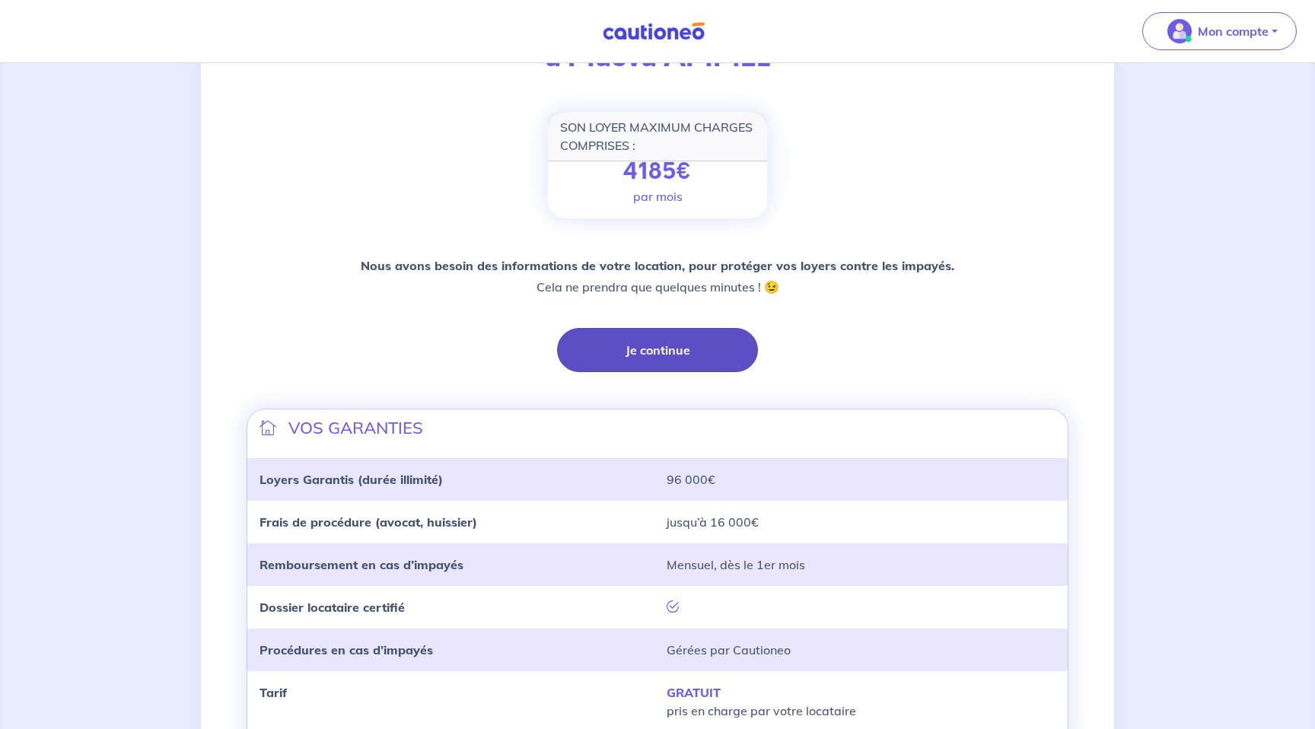
click at [639, 350] on button "Je continue" at bounding box center [657, 350] width 201 height 44
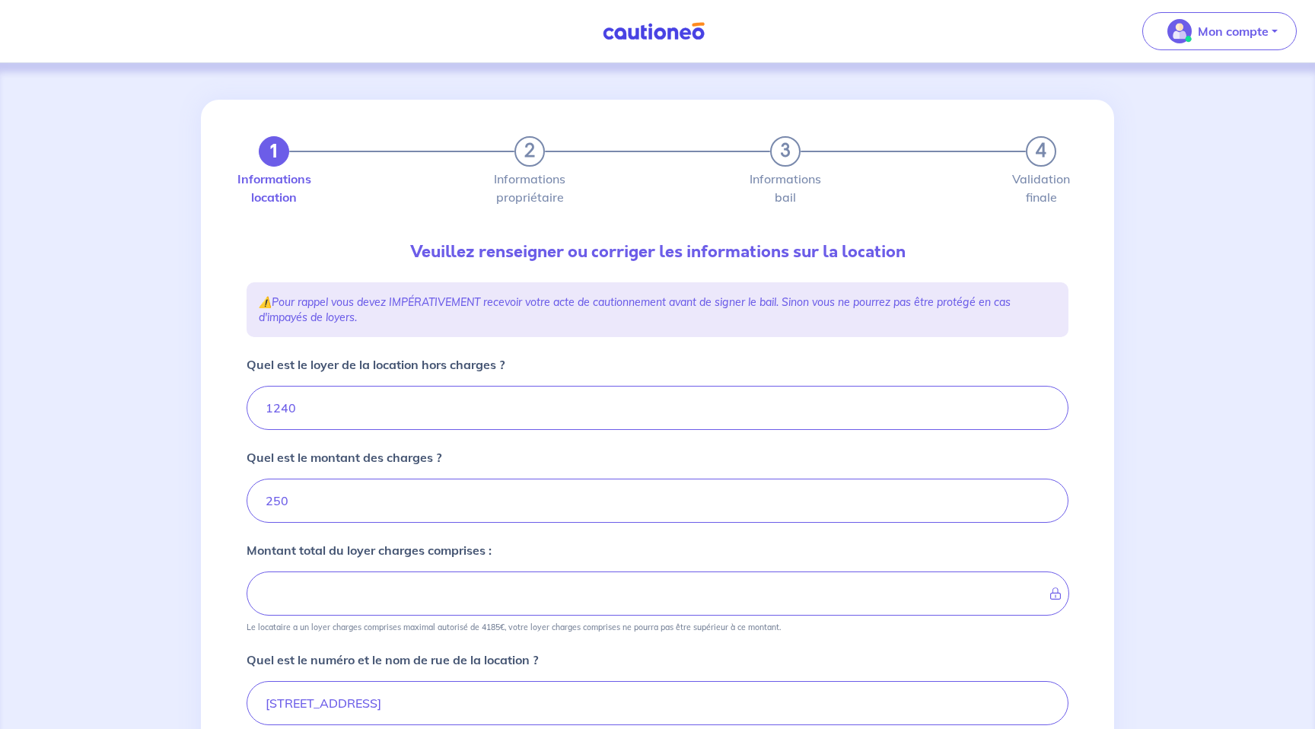
type input "1490"
click at [491, 413] on input "1240" at bounding box center [658, 408] width 822 height 44
type input "12"
type input "374"
type input "1"
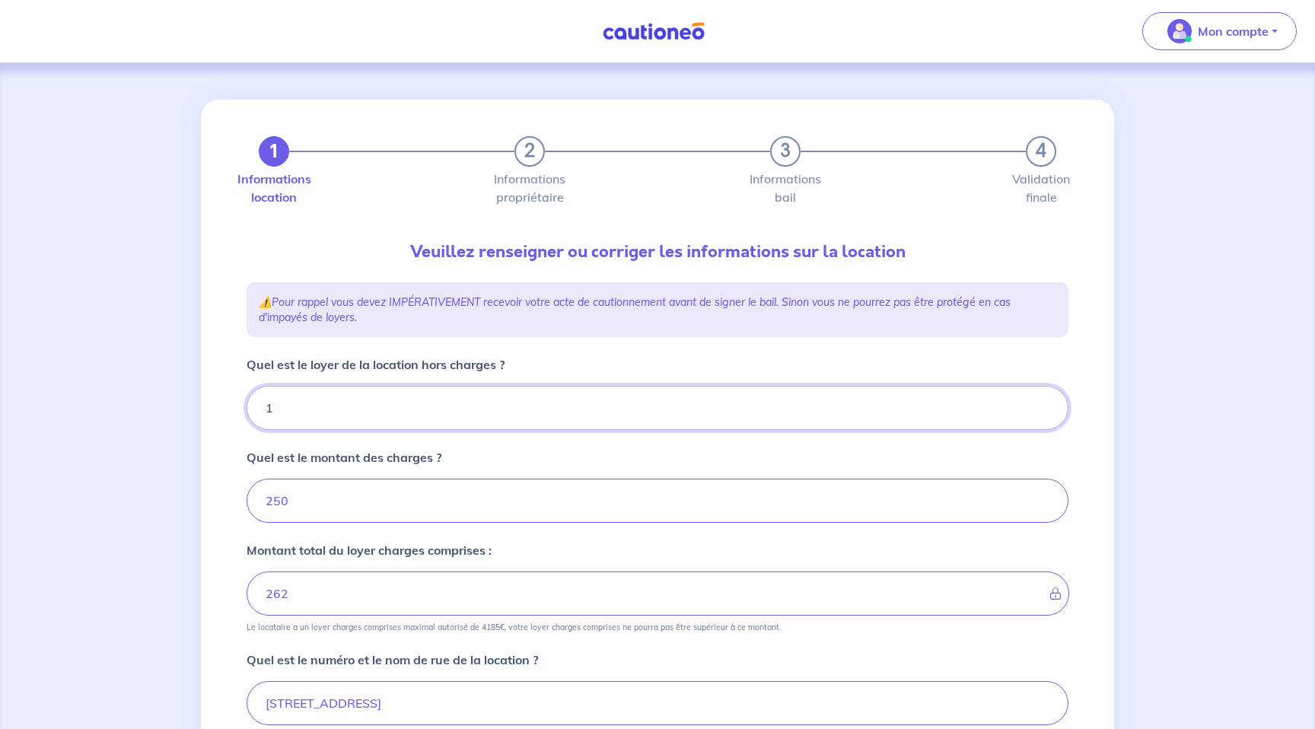
type input "251"
type input "14"
type input "264"
type input "1466"
type input "1716"
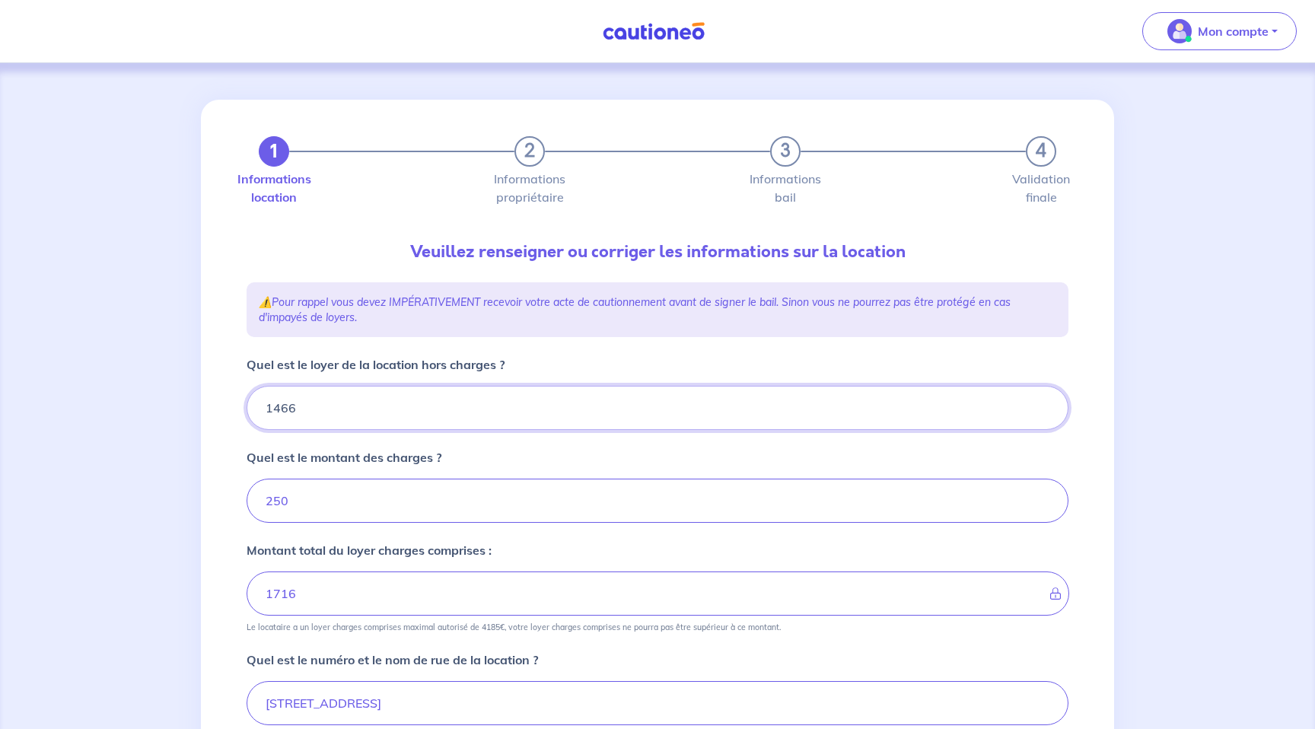
type input "1466"
click at [441, 501] on input "250" at bounding box center [658, 501] width 822 height 44
type input "0"
type input "1466"
type input "0"
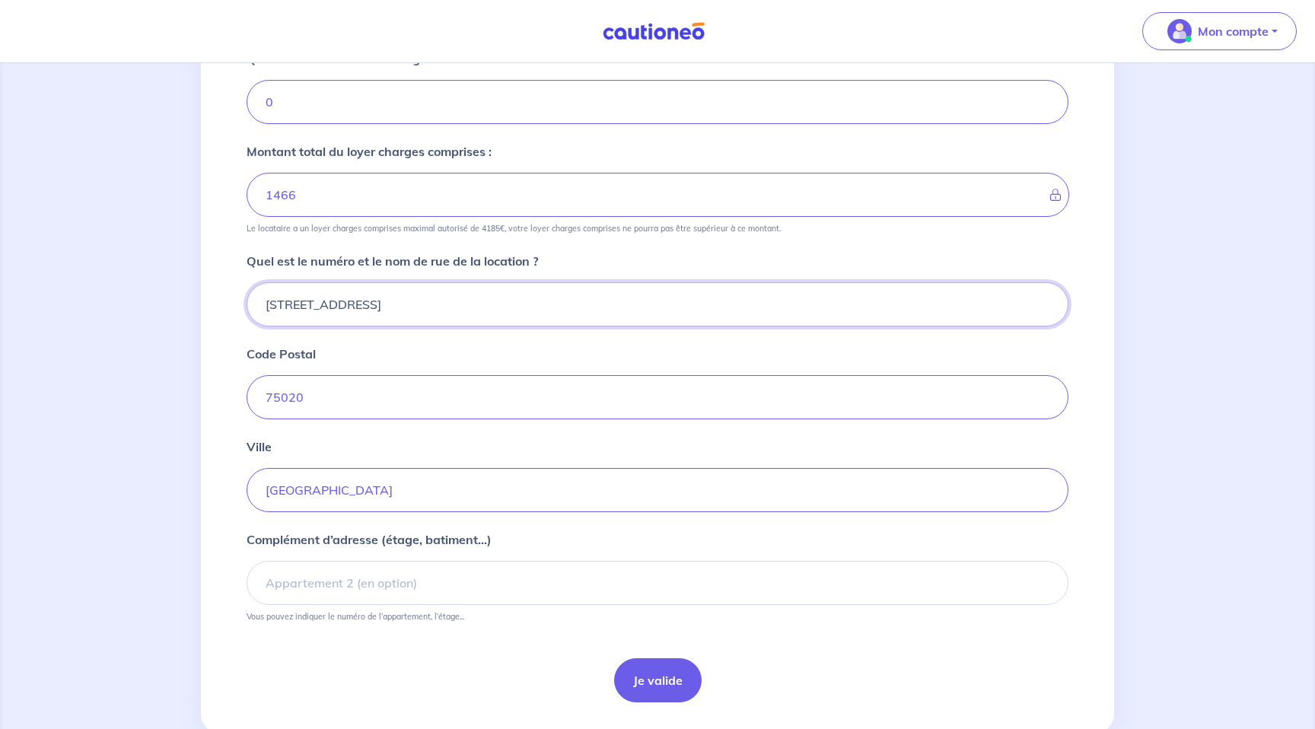
scroll to position [439, 0]
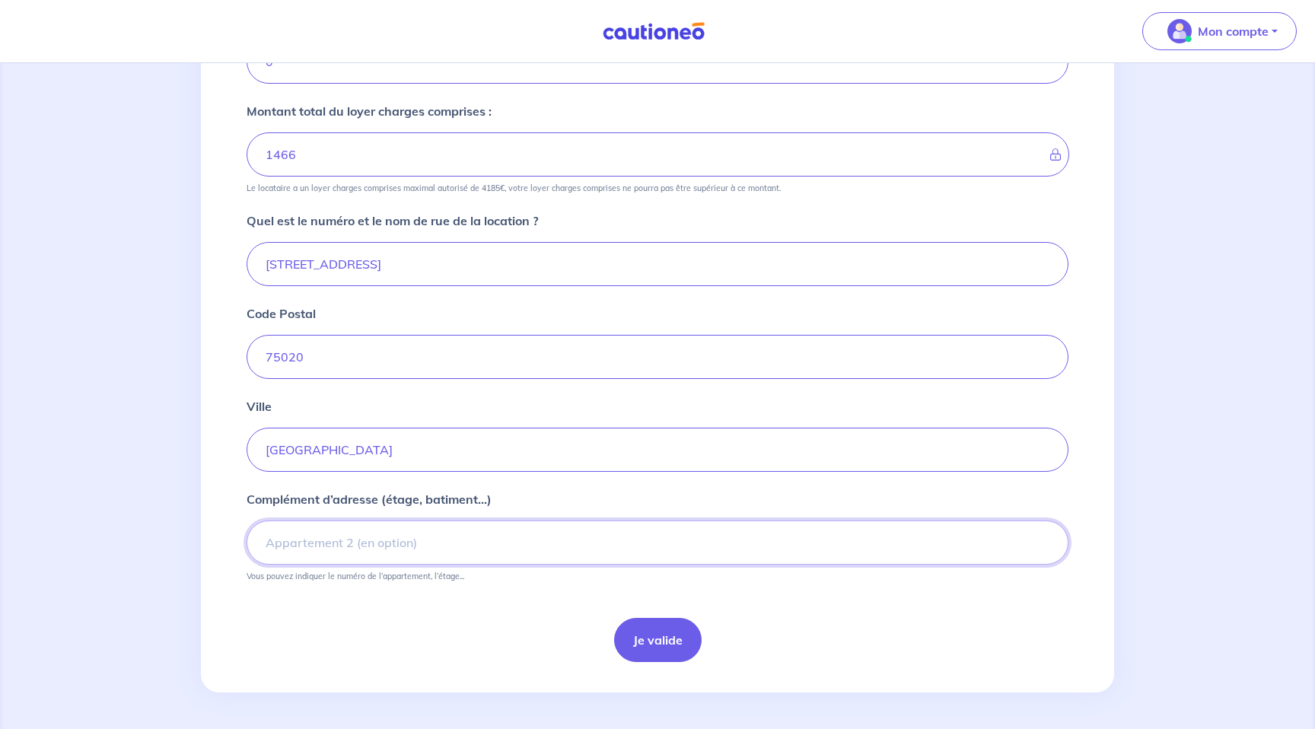
click at [416, 541] on input "Complément d’adresse (étage, batiment...)" at bounding box center [658, 543] width 822 height 44
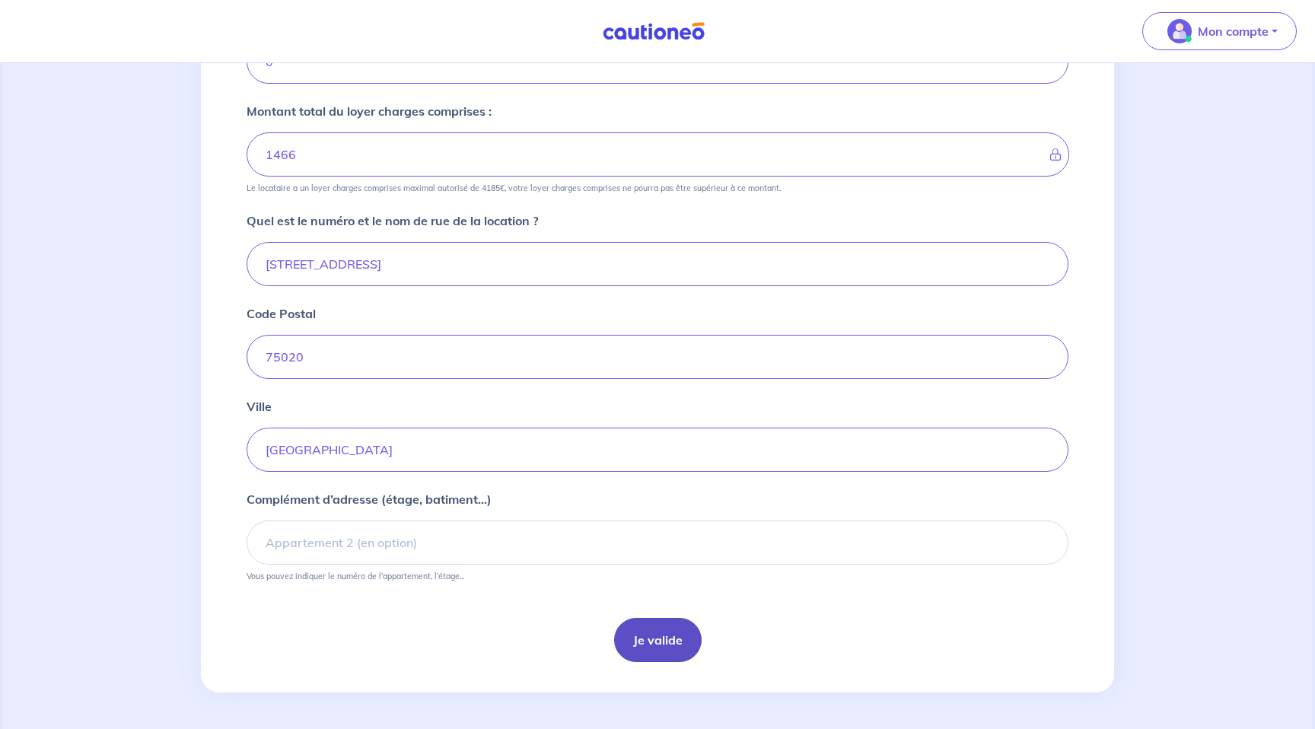
click at [666, 637] on button "Je valide" at bounding box center [658, 640] width 88 height 44
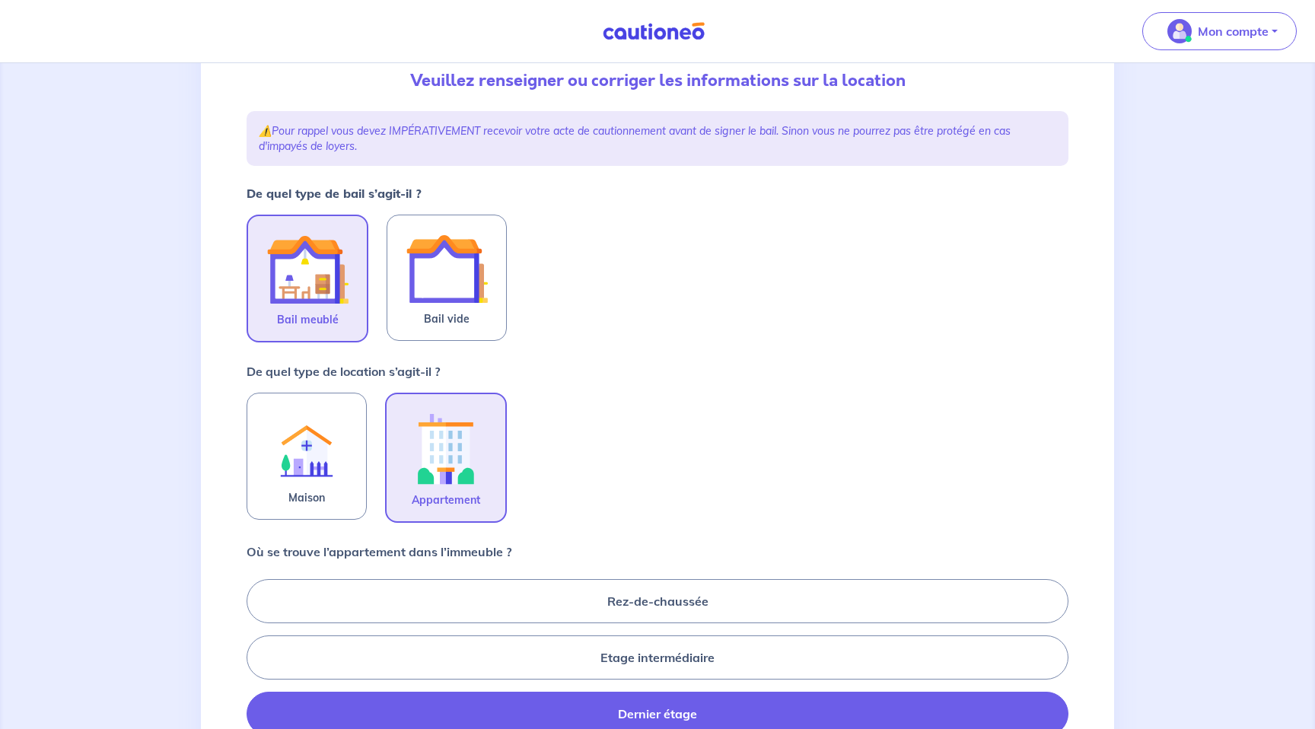
scroll to position [174, 0]
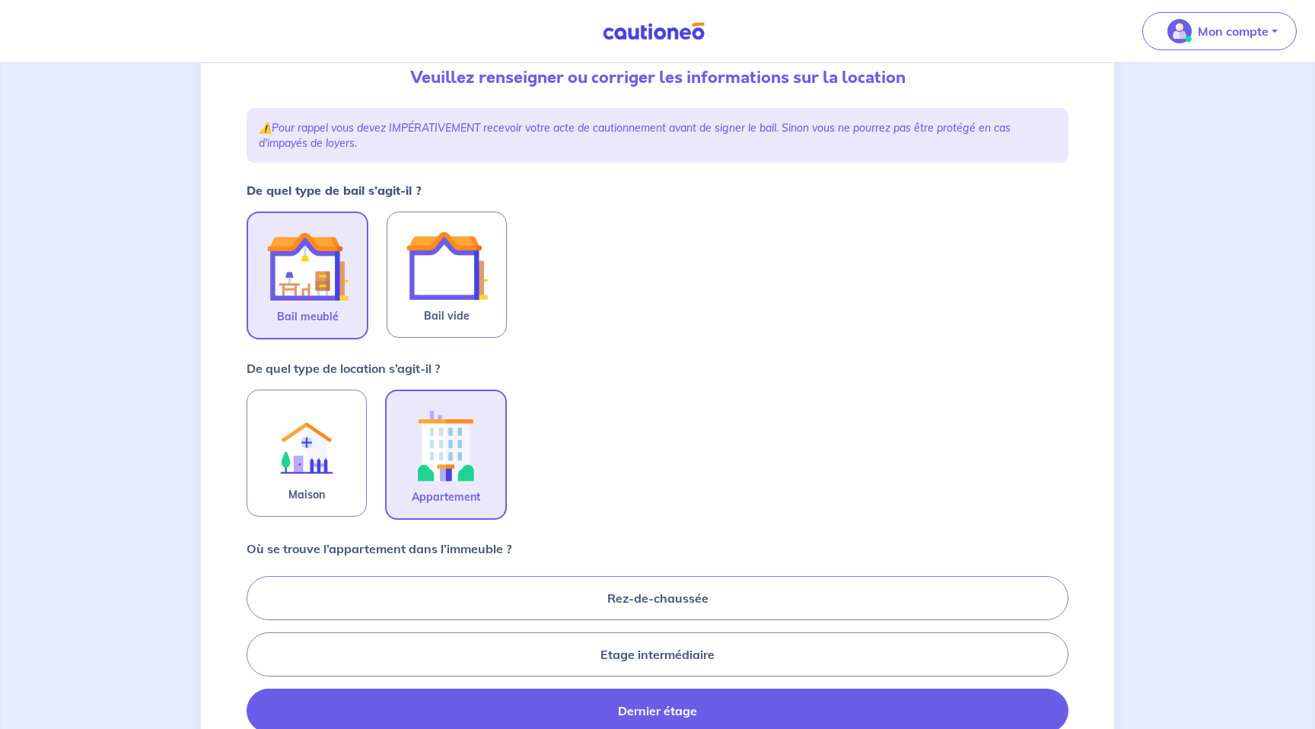
click at [443, 434] on img at bounding box center [446, 445] width 82 height 84
click at [0, 0] on input "Appartement" at bounding box center [0, 0] width 0 height 0
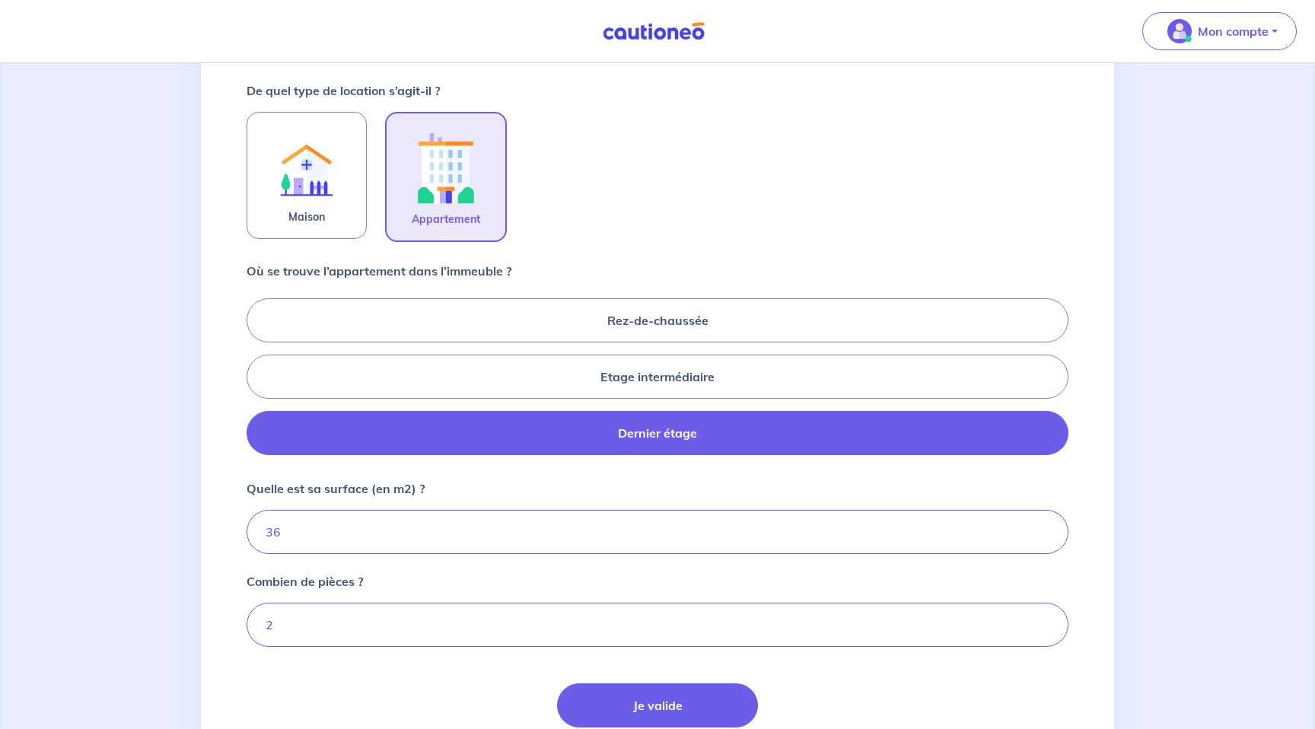
scroll to position [456, 0]
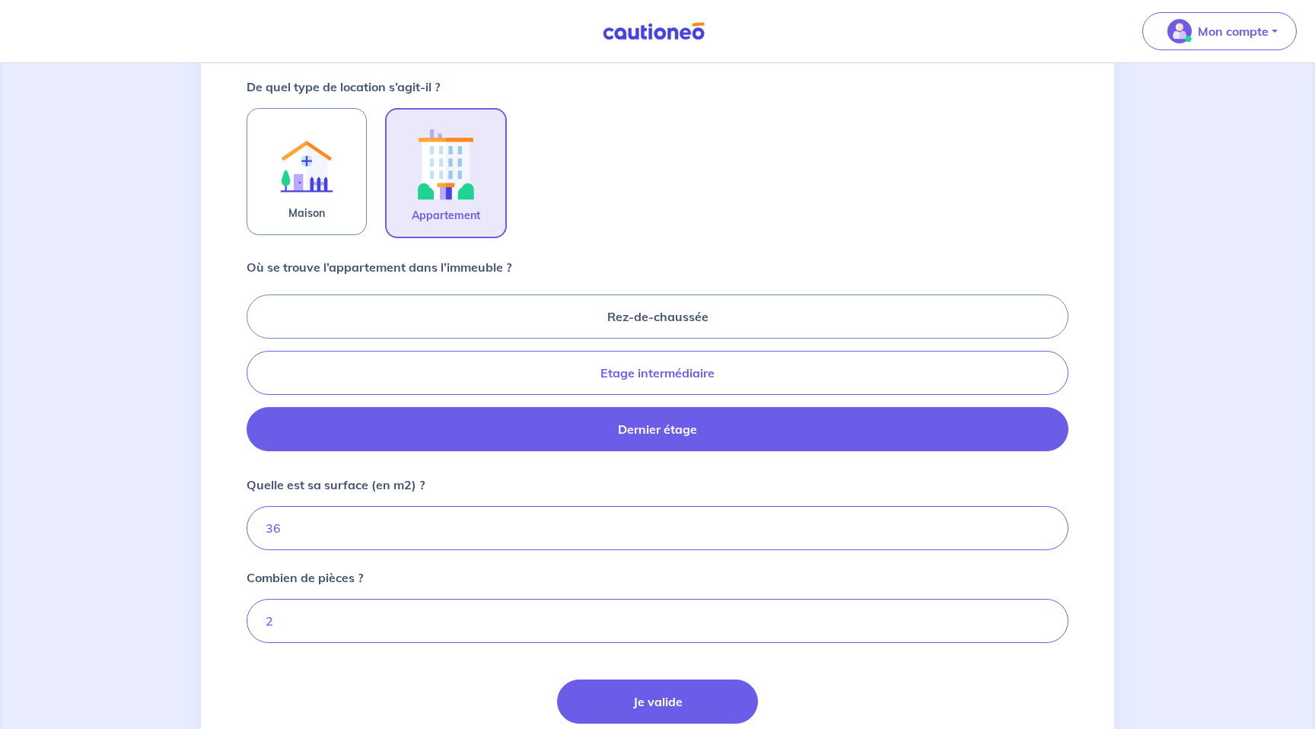
click at [699, 377] on label "Etage intermédiaire" at bounding box center [658, 373] width 822 height 44
click at [257, 377] on input "Etage intermédiaire" at bounding box center [252, 373] width 10 height 10
radio input "true"
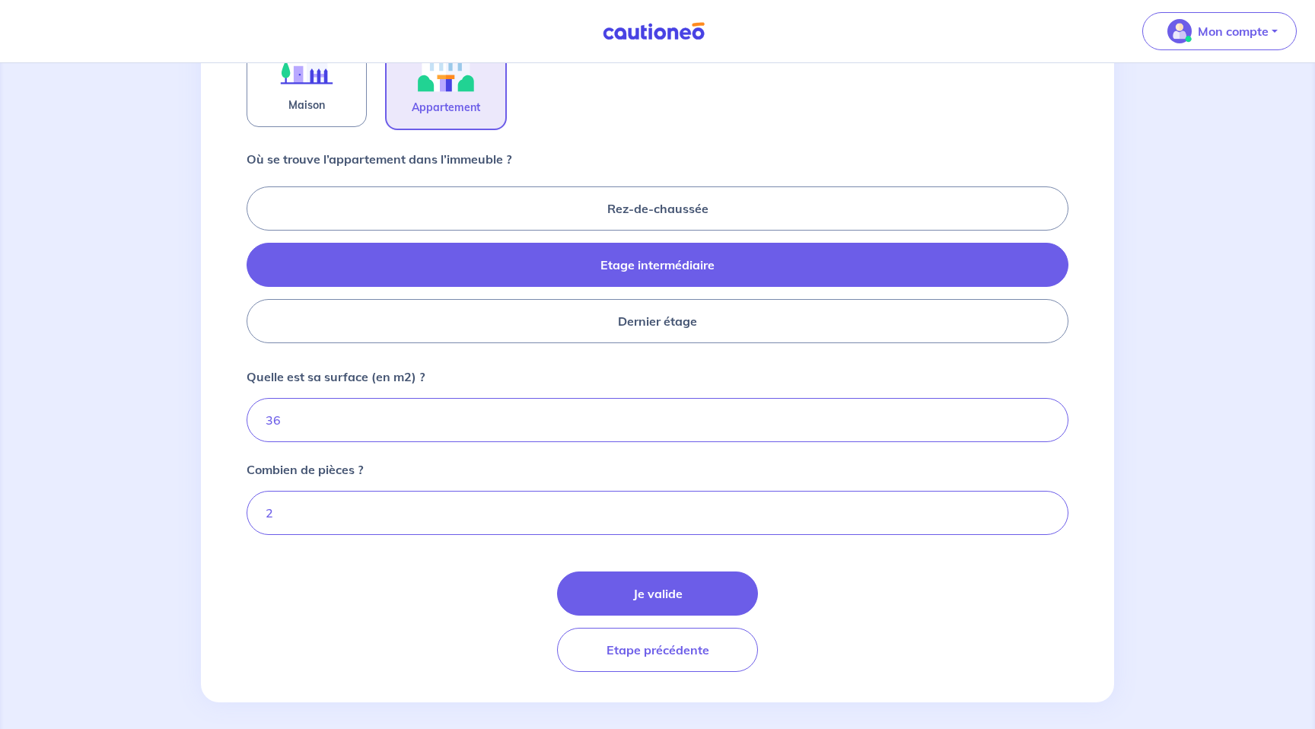
scroll to position [573, 0]
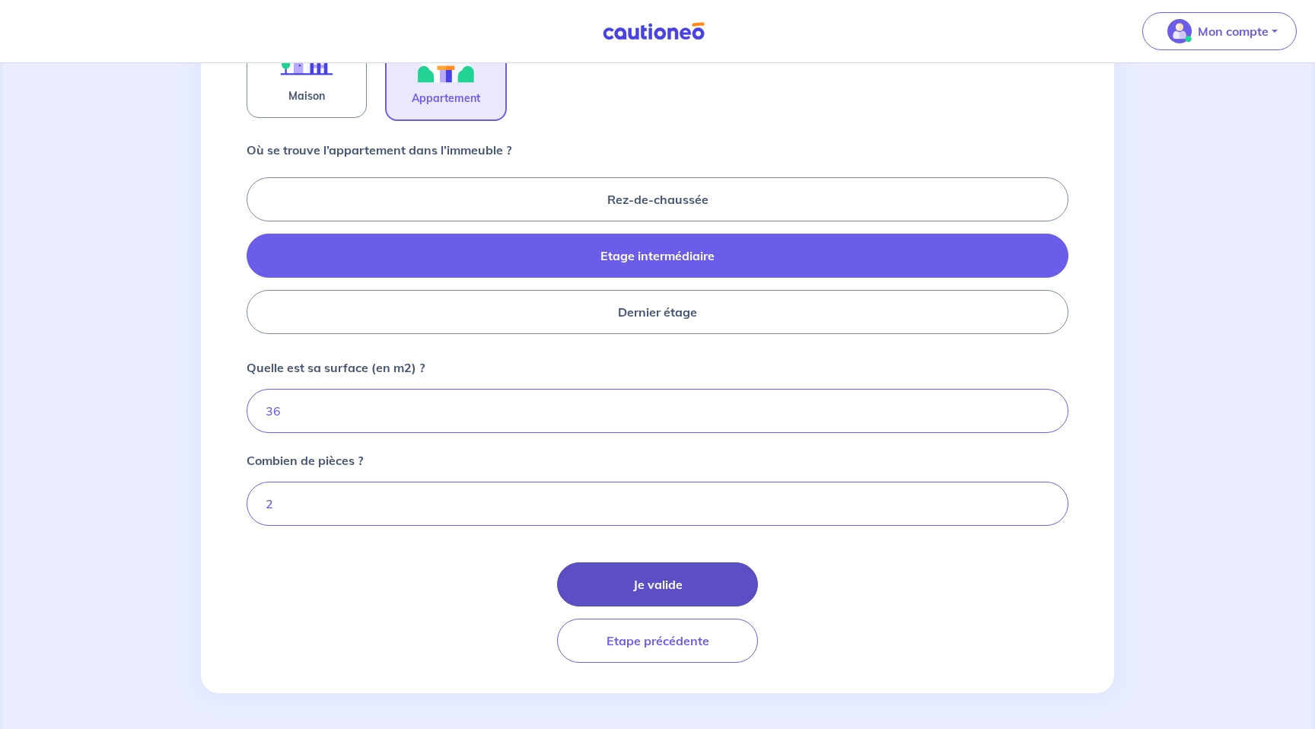
click at [694, 592] on button "Je valide" at bounding box center [657, 585] width 201 height 44
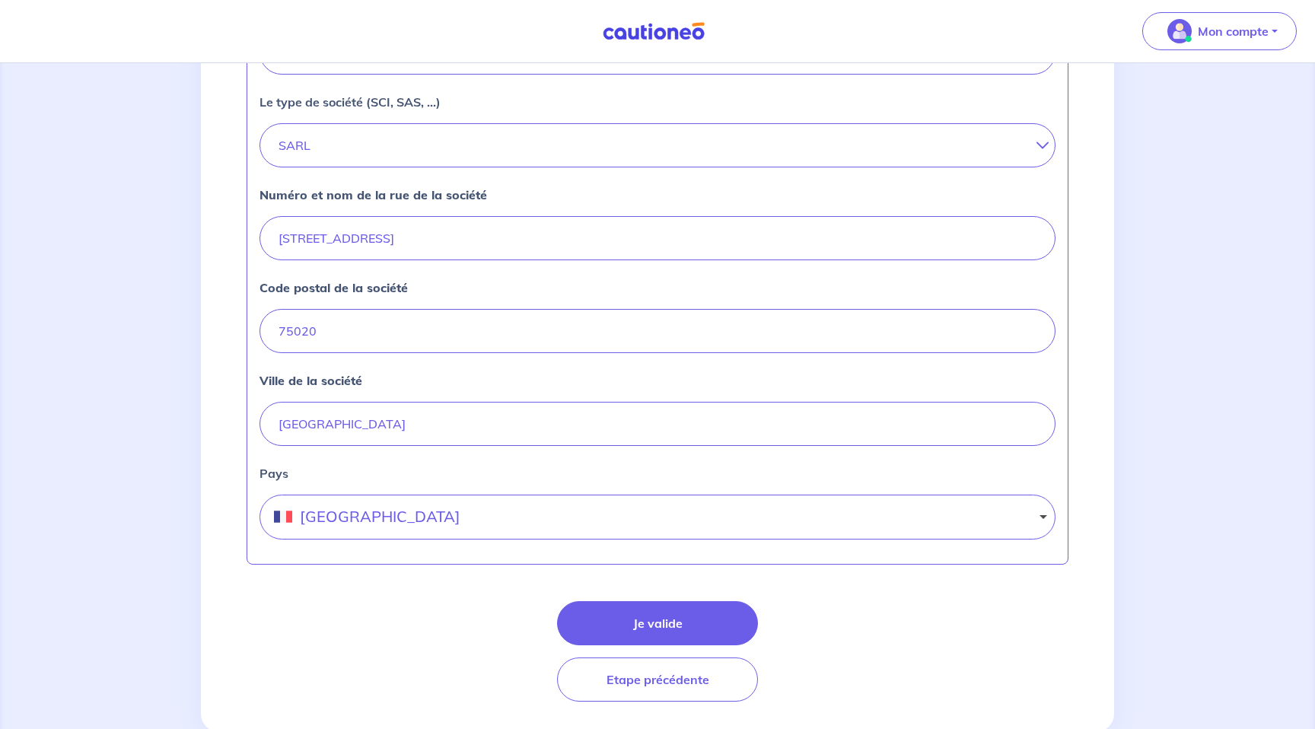
scroll to position [561, 0]
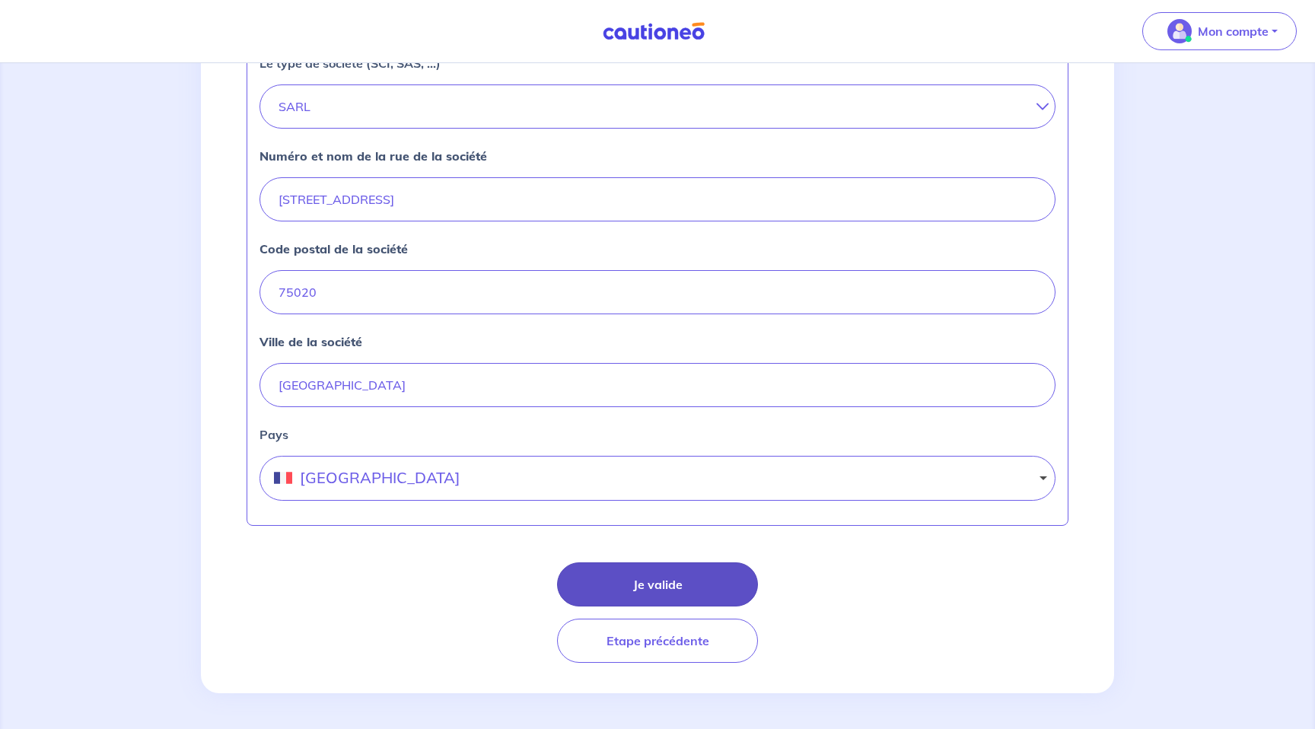
click at [654, 572] on button "Je valide" at bounding box center [657, 585] width 201 height 44
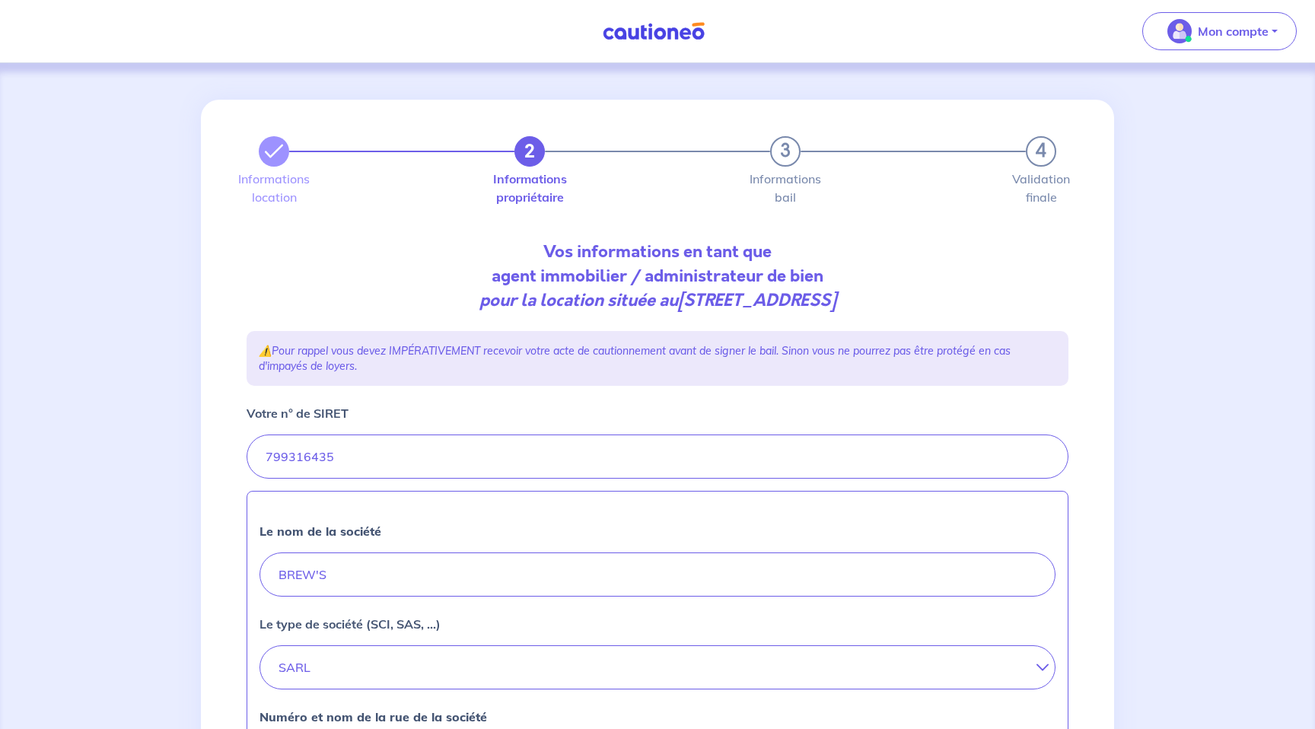
select select "FR"
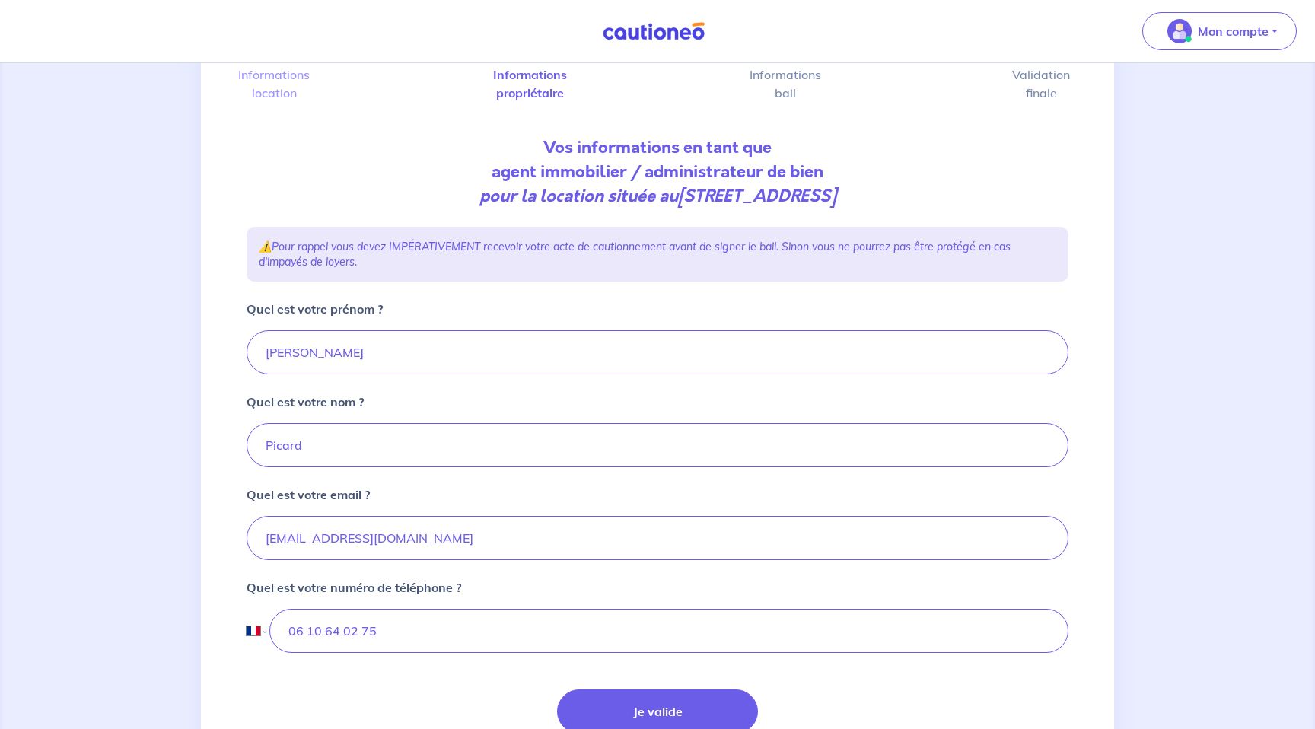
scroll to position [232, 0]
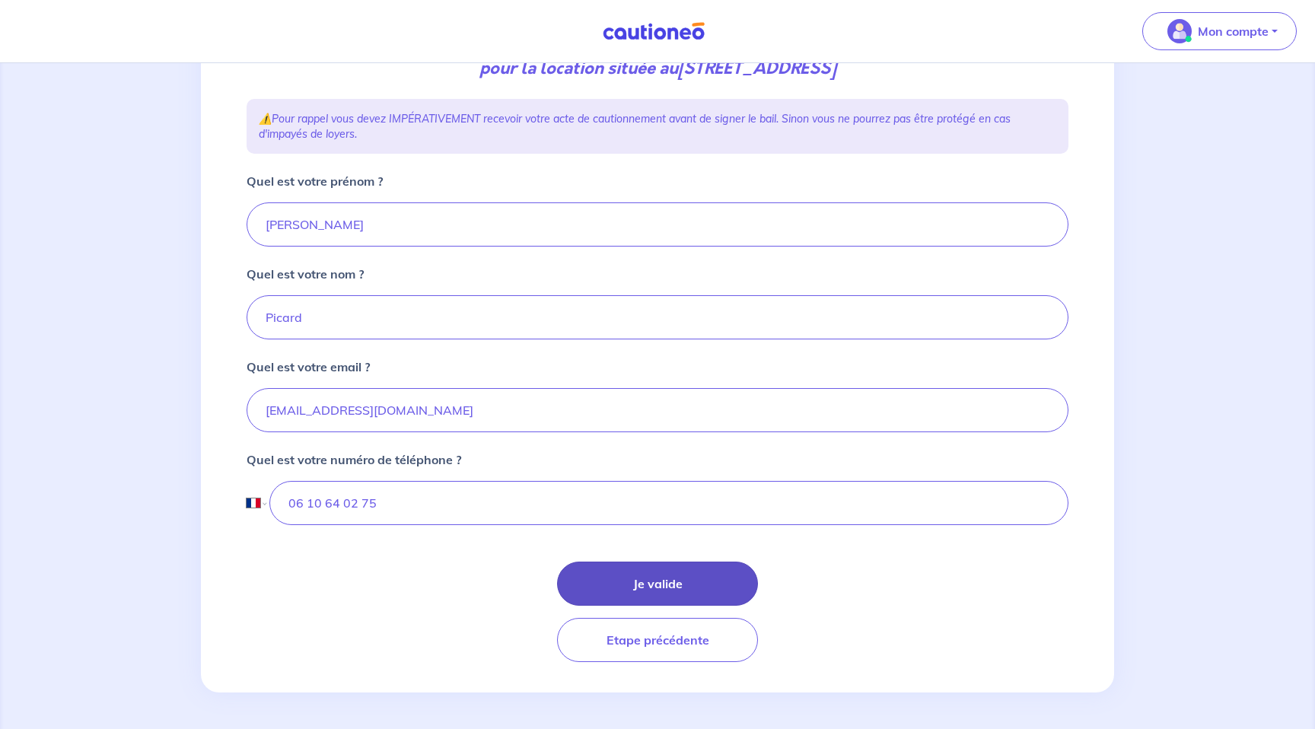
click at [670, 587] on button "Je valide" at bounding box center [657, 584] width 201 height 44
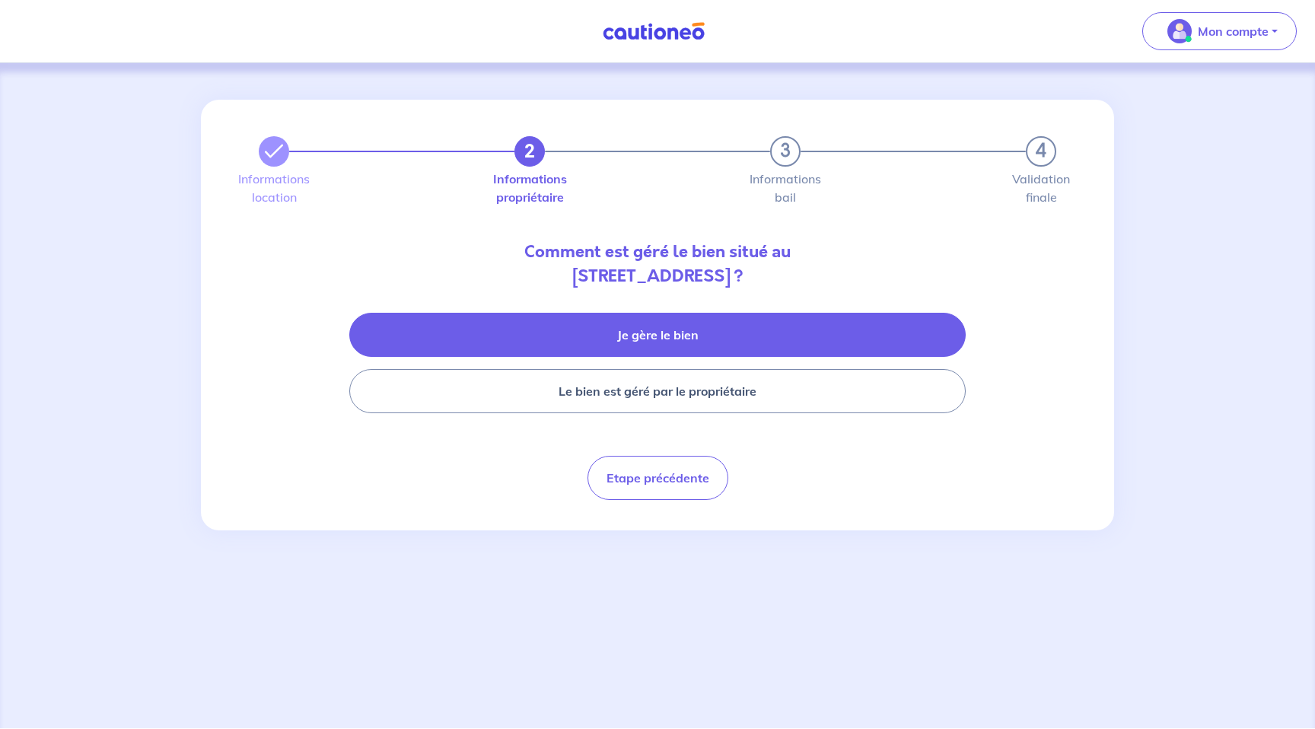
click at [661, 342] on button "Je gère le bien" at bounding box center [657, 335] width 617 height 44
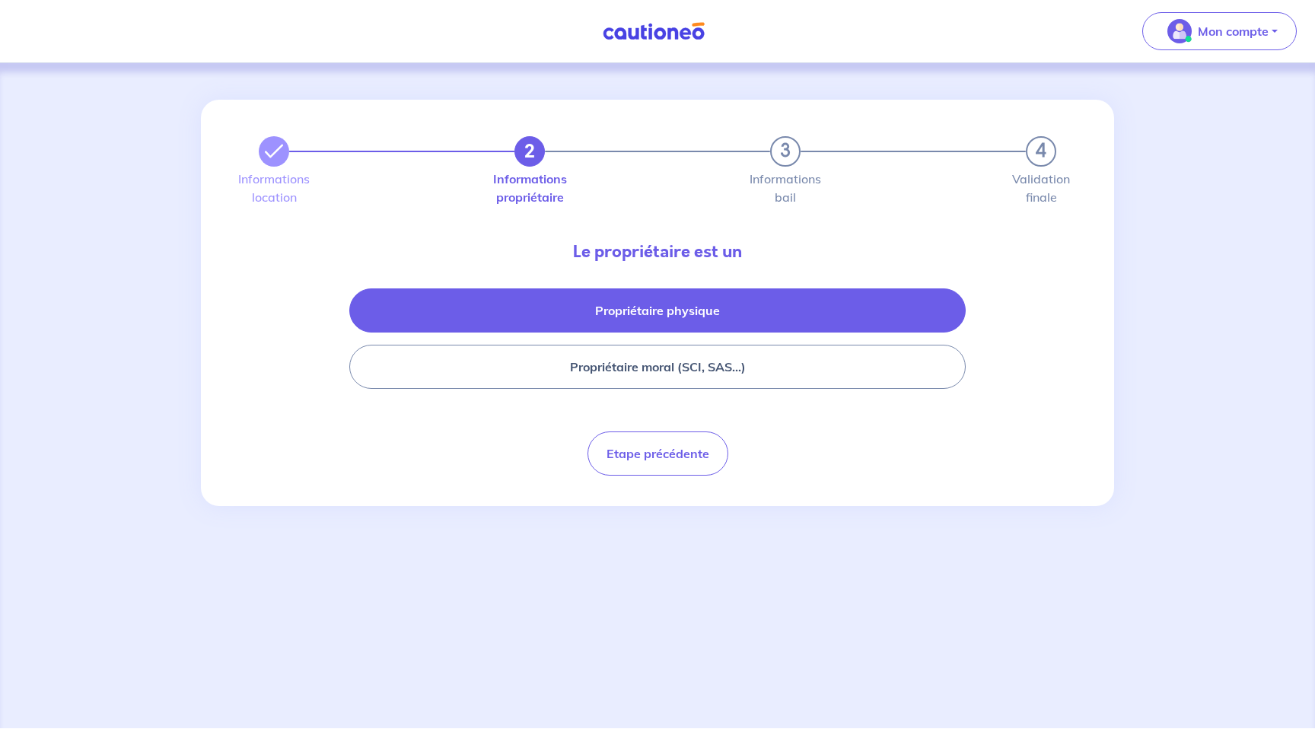
click at [677, 327] on button "Propriétaire physique" at bounding box center [657, 310] width 617 height 44
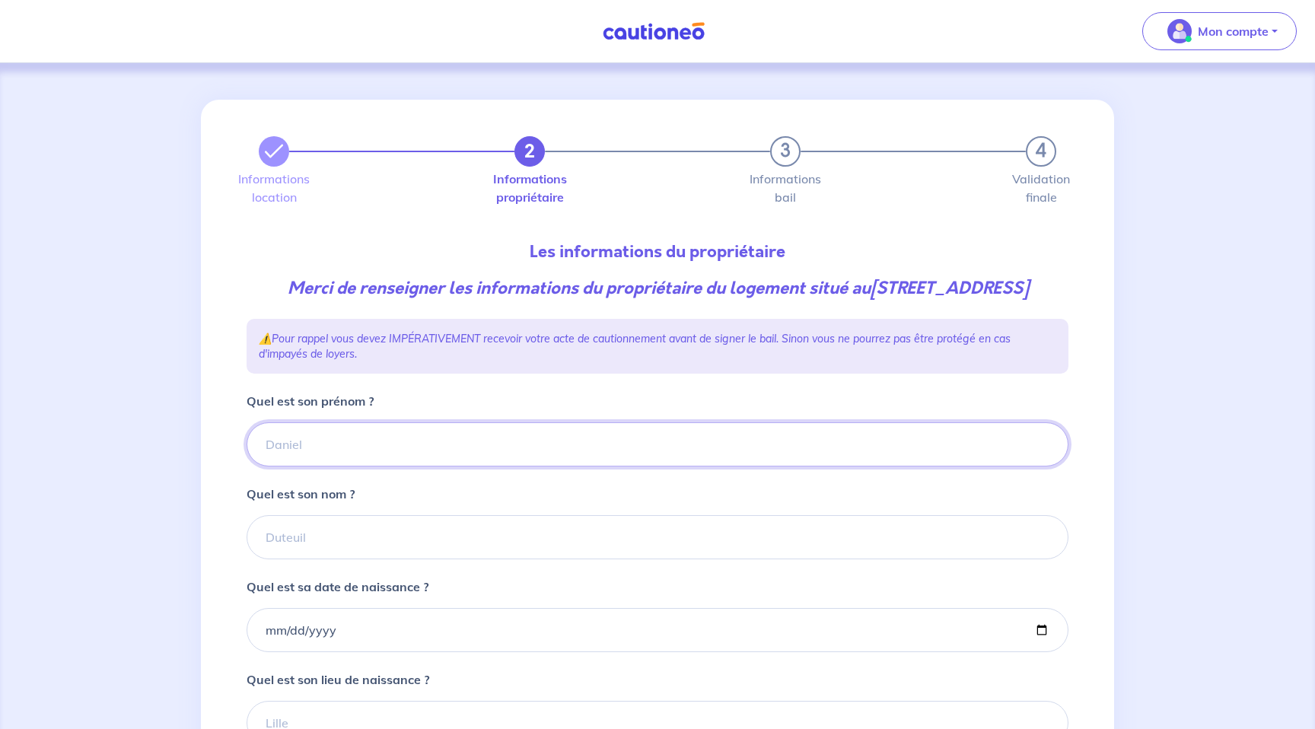
click at [452, 461] on input "Quel est son prénom ?" at bounding box center [658, 444] width 822 height 44
type input "Lucas"
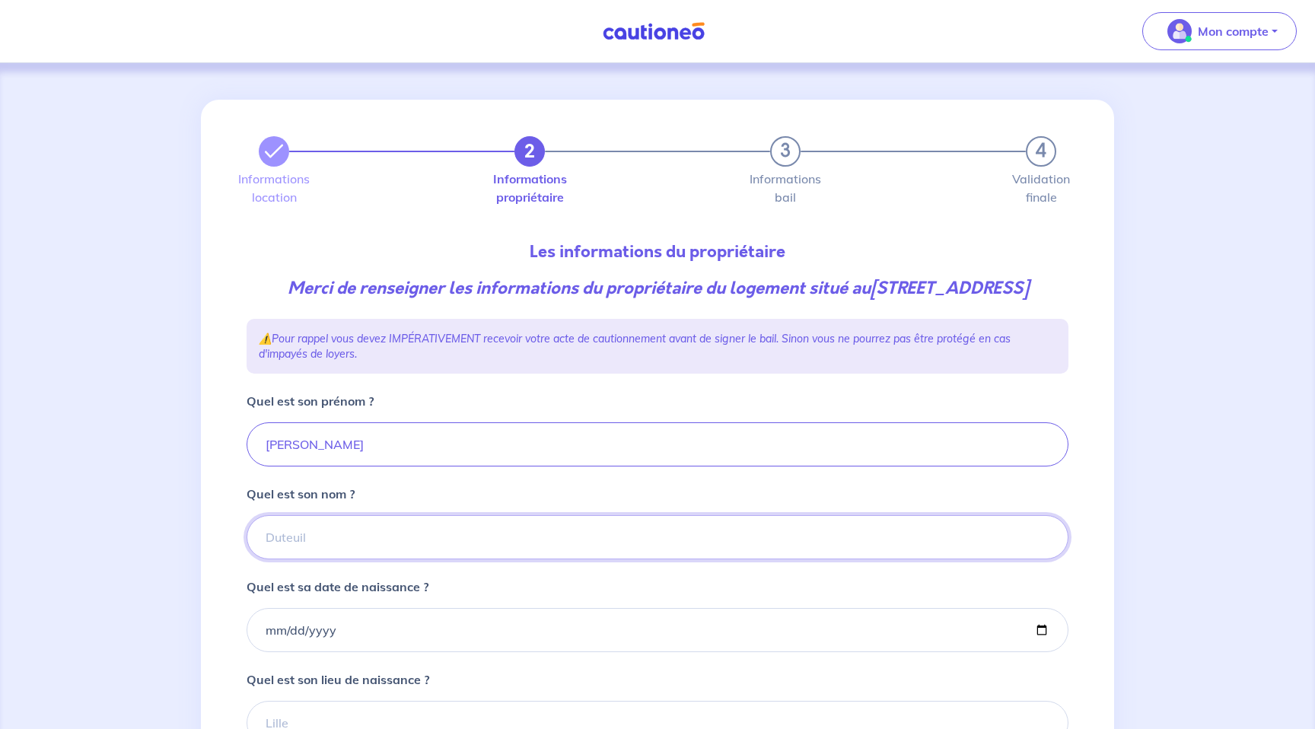
paste input "Gasperini"
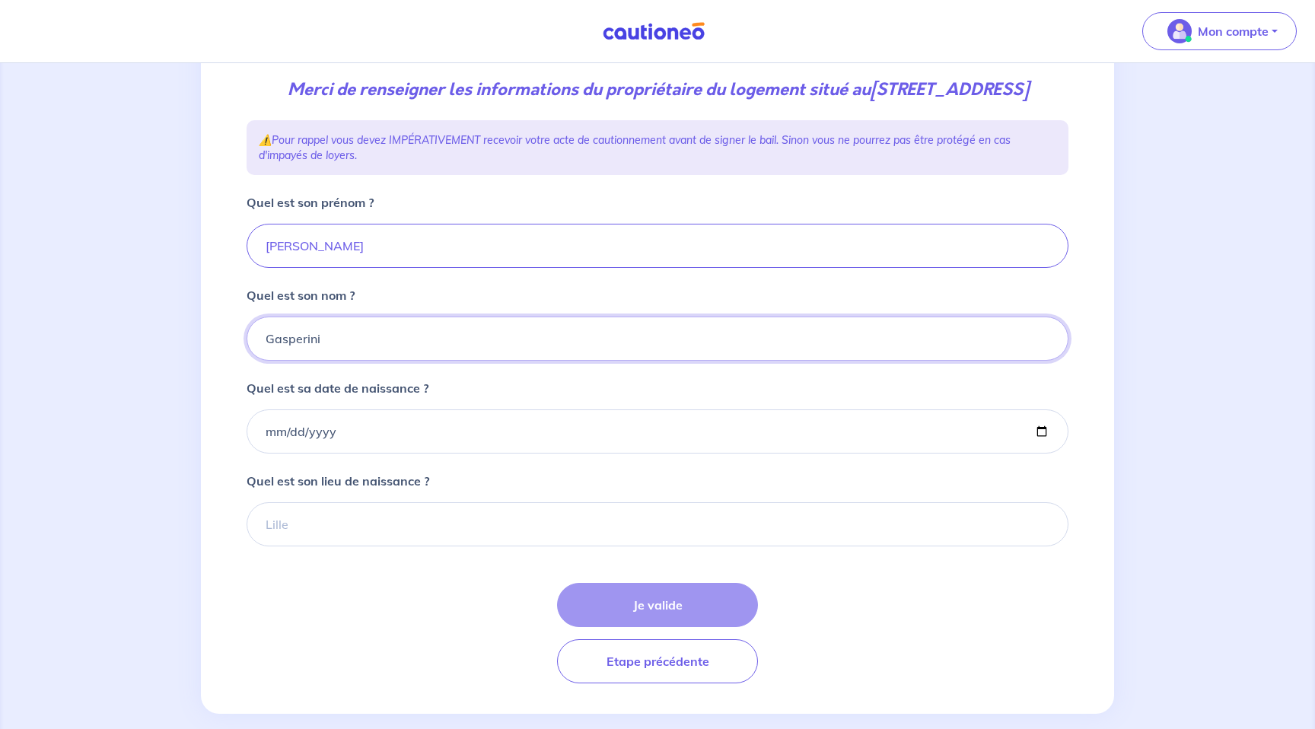
scroll to position [244, 0]
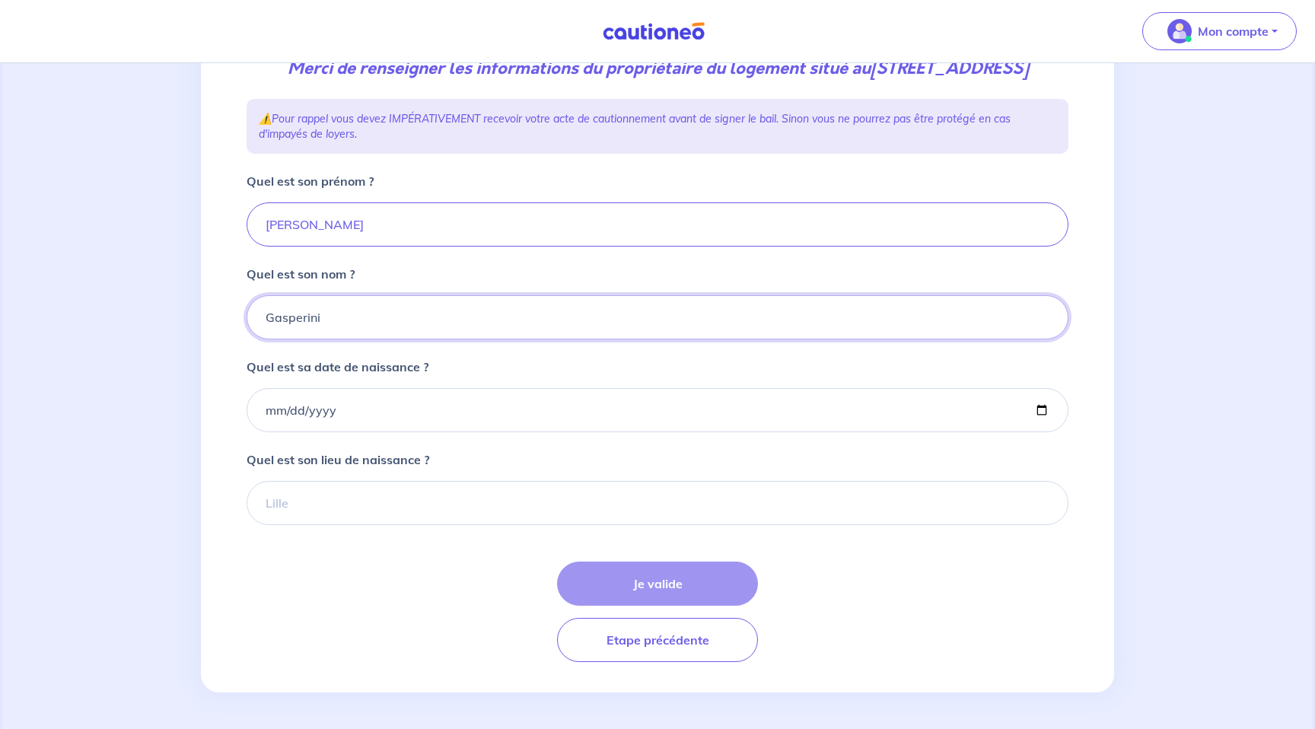
type input "Gasperini"
click at [451, 418] on input "Quel est sa date de naissance ?" at bounding box center [658, 410] width 822 height 44
type input "0010-12-27"
click at [436, 419] on input "0010-12-27" at bounding box center [658, 410] width 822 height 44
type input "1990-12-27"
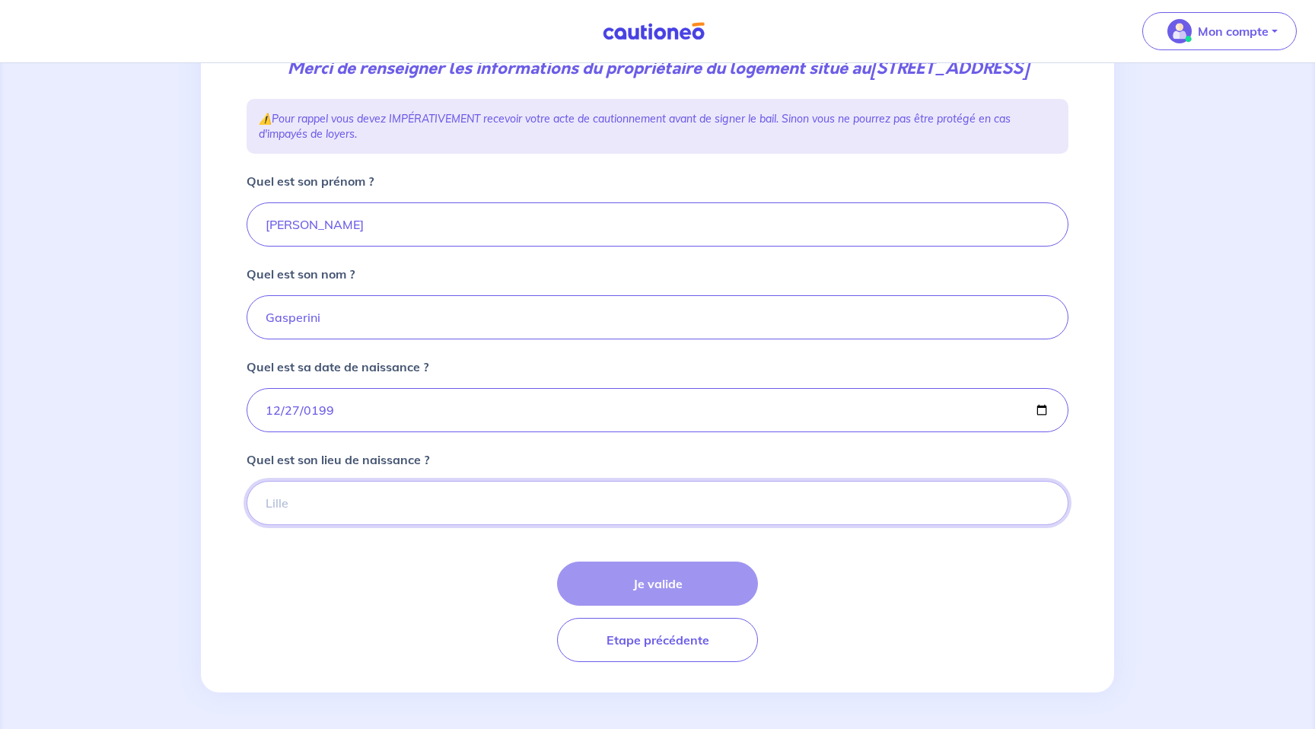
click at [395, 510] on input "Quel est son lieu de naissance ?" at bounding box center [658, 503] width 822 height 44
type input "Nice"
click at [669, 593] on button "Je valide" at bounding box center [657, 584] width 201 height 44
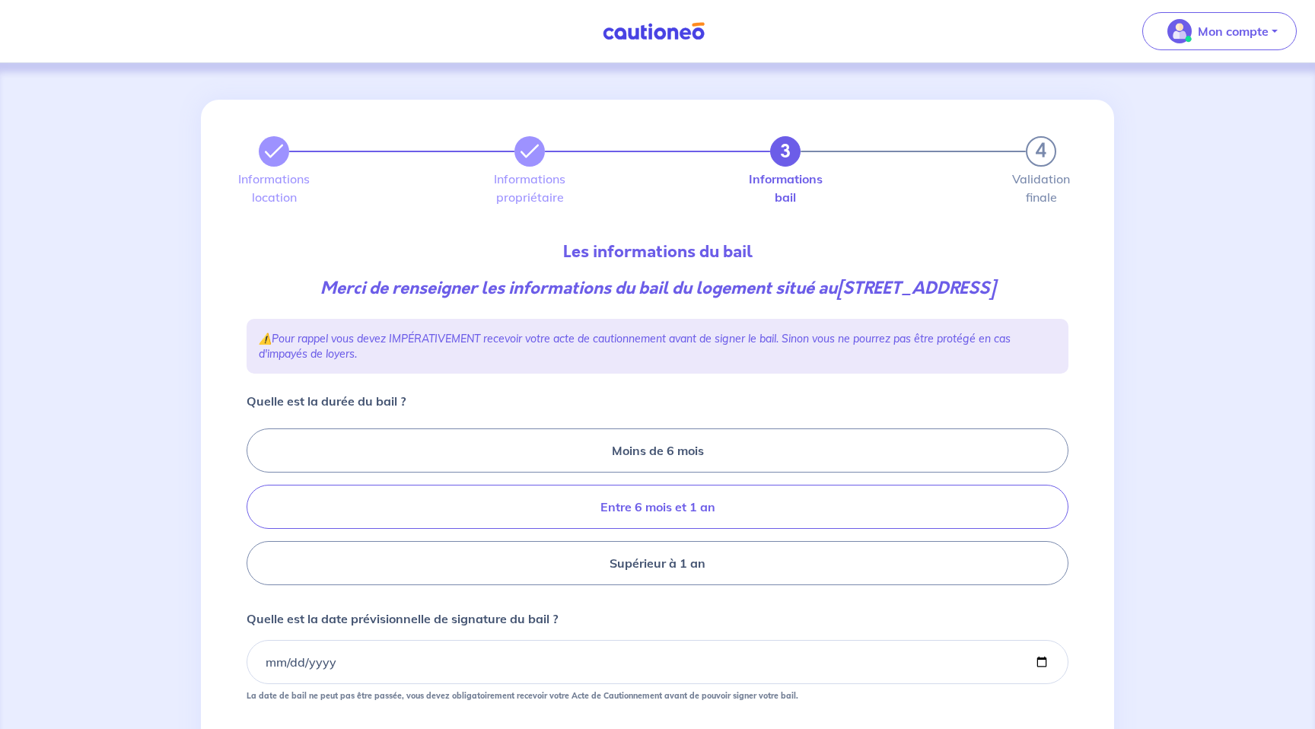
click at [645, 515] on label "Entre 6 mois et 1 an" at bounding box center [658, 507] width 822 height 44
click at [257, 512] on input "Entre 6 mois et 1 an" at bounding box center [252, 507] width 10 height 10
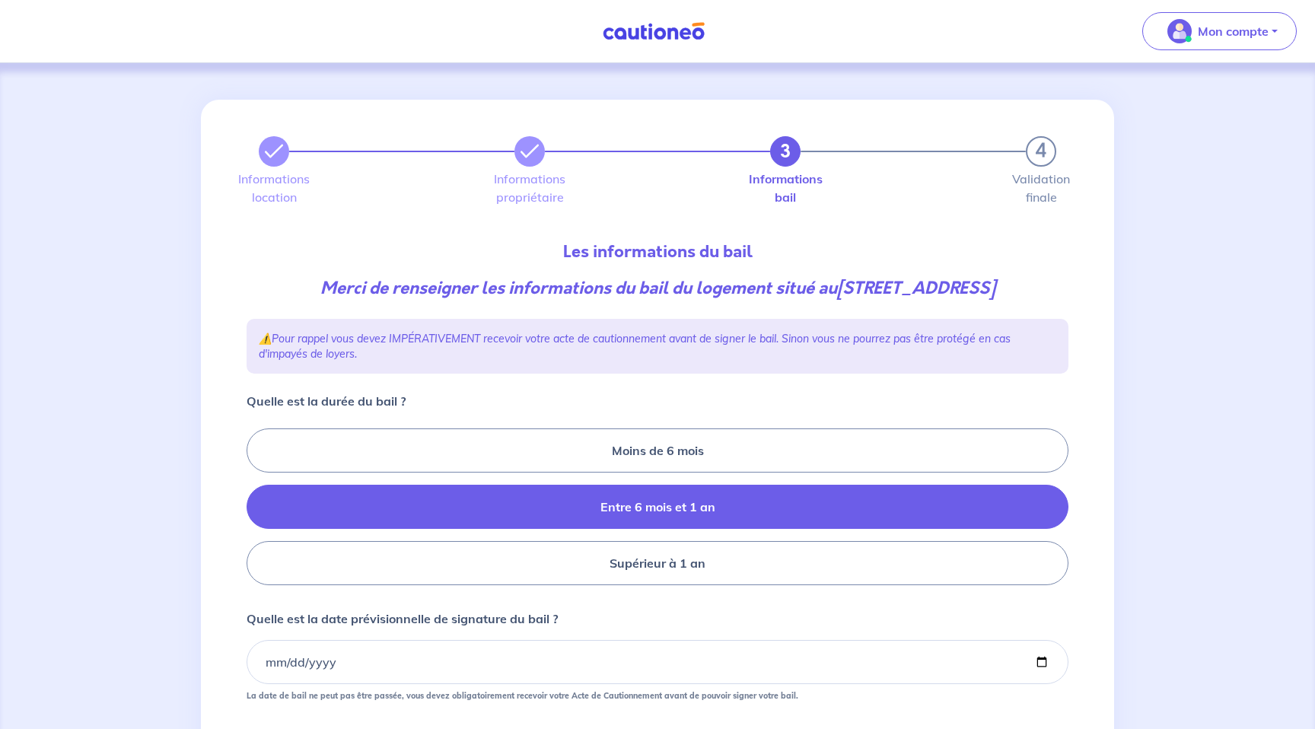
radio input "true"
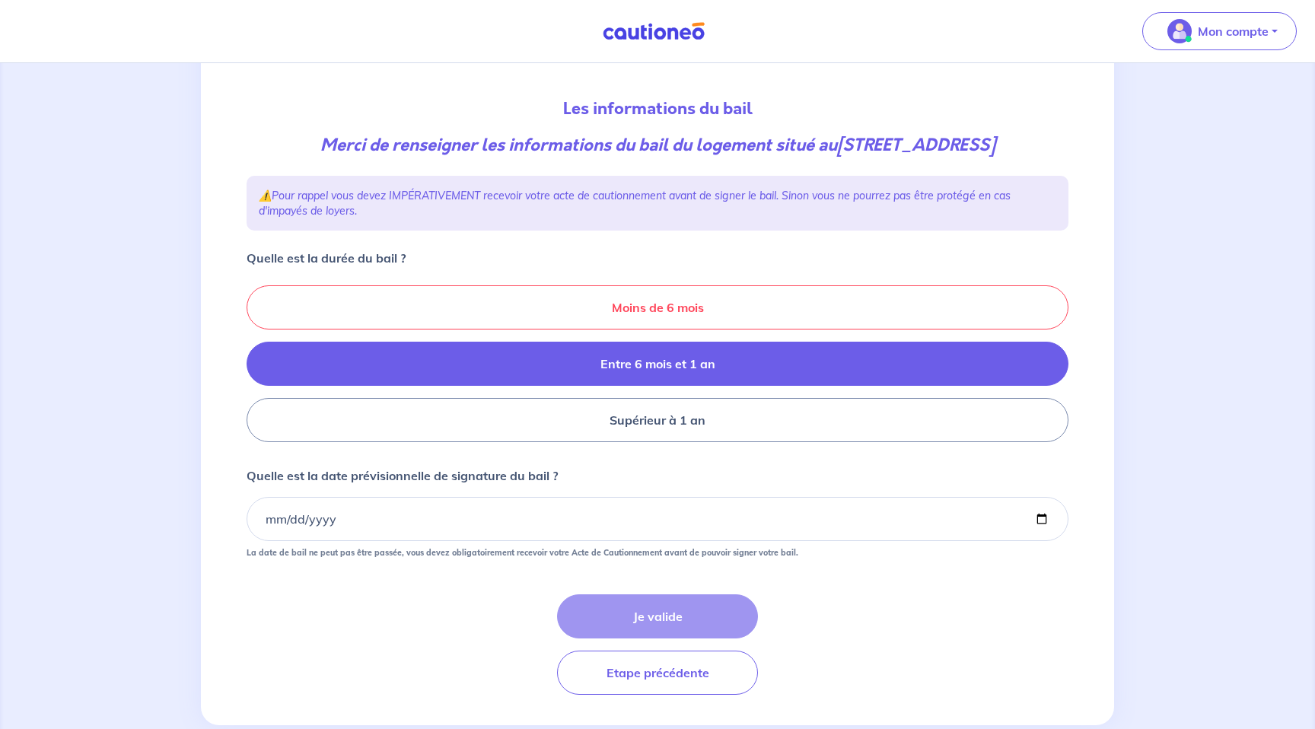
scroll to position [176, 0]
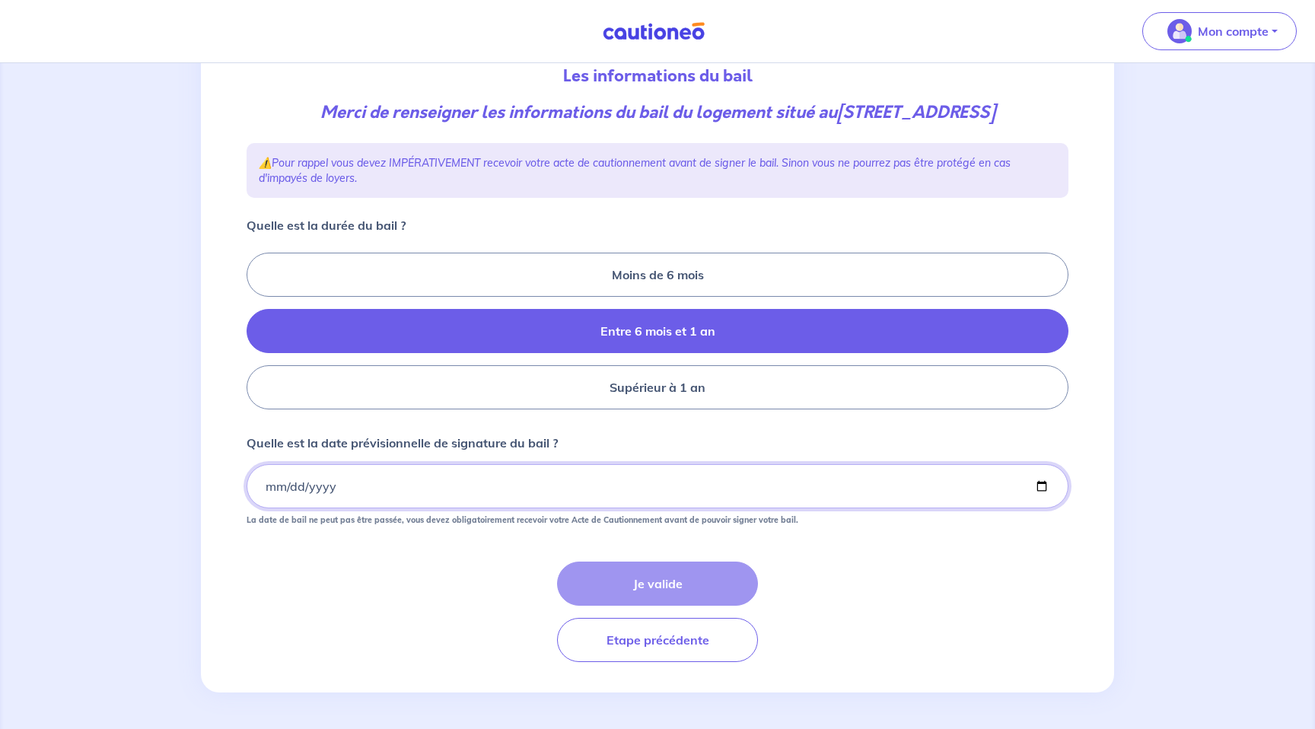
click at [624, 489] on input "Quelle est la date prévisionnelle de signature du bail ?" at bounding box center [658, 486] width 822 height 44
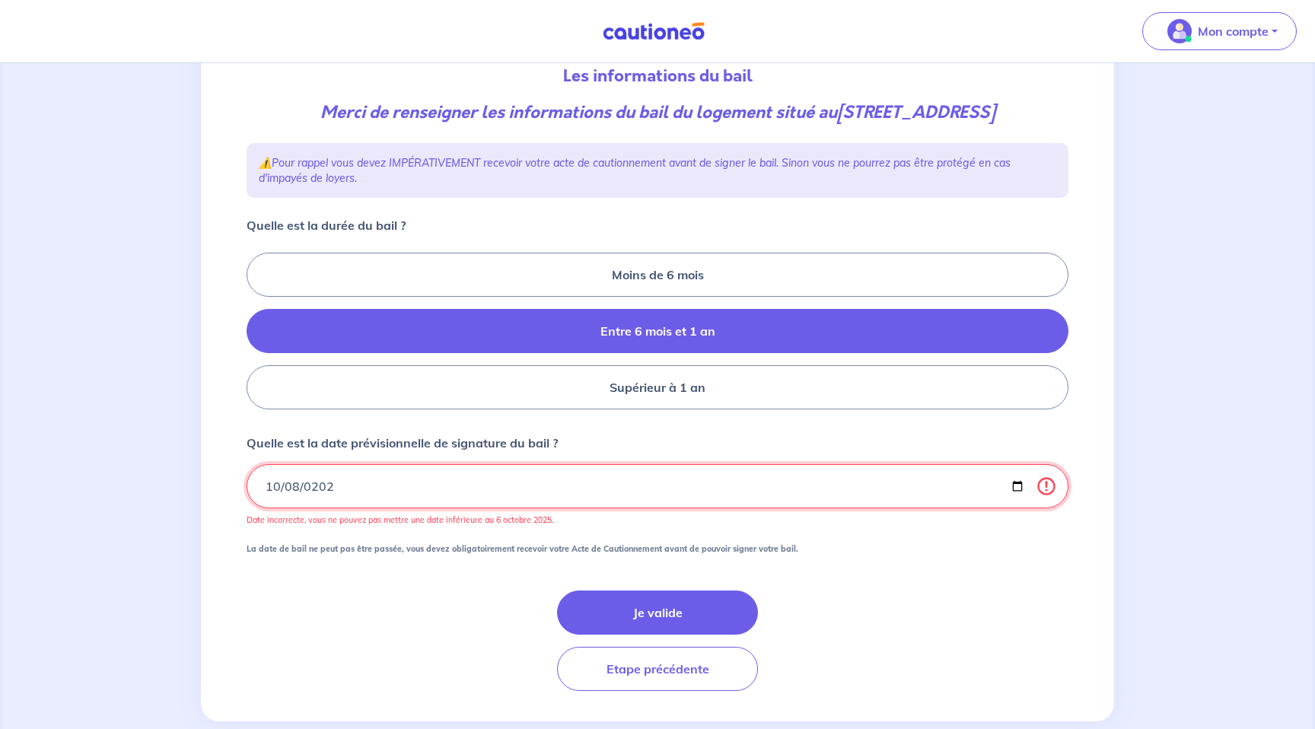
type input "2025-10-08"
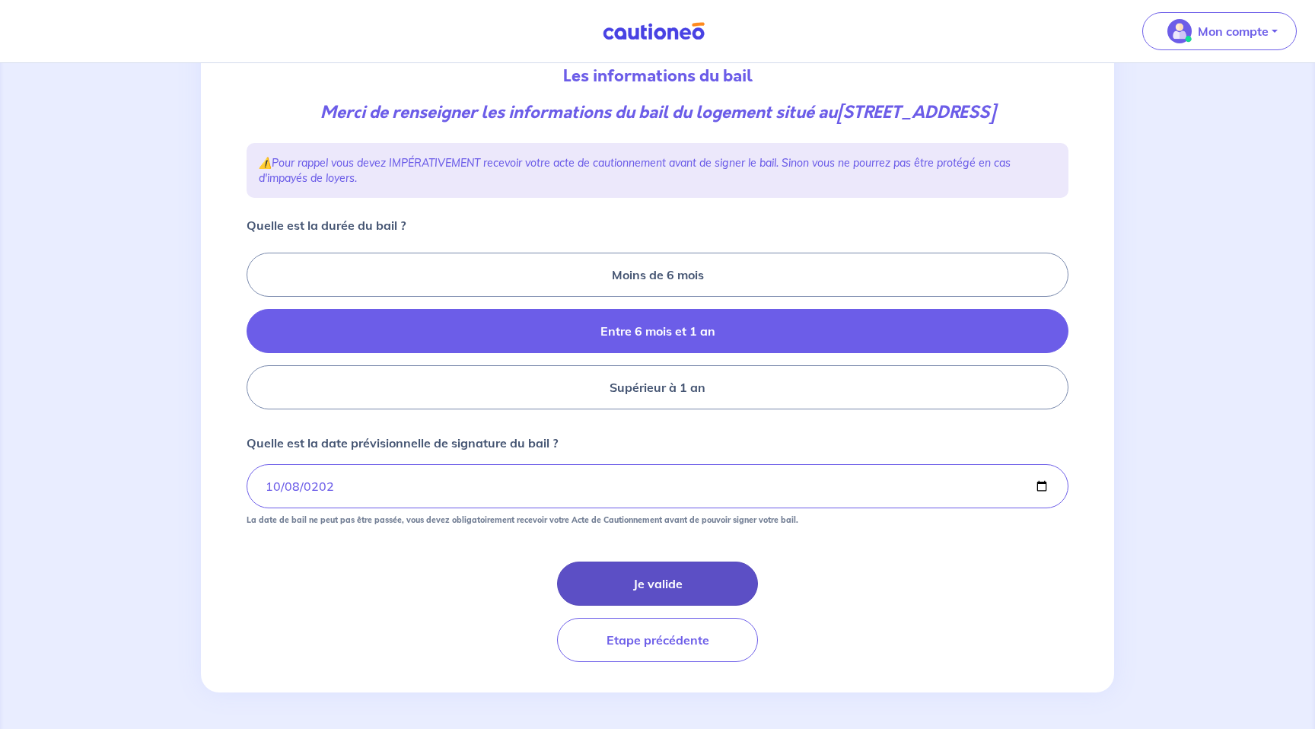
click at [675, 585] on button "Je valide" at bounding box center [657, 584] width 201 height 44
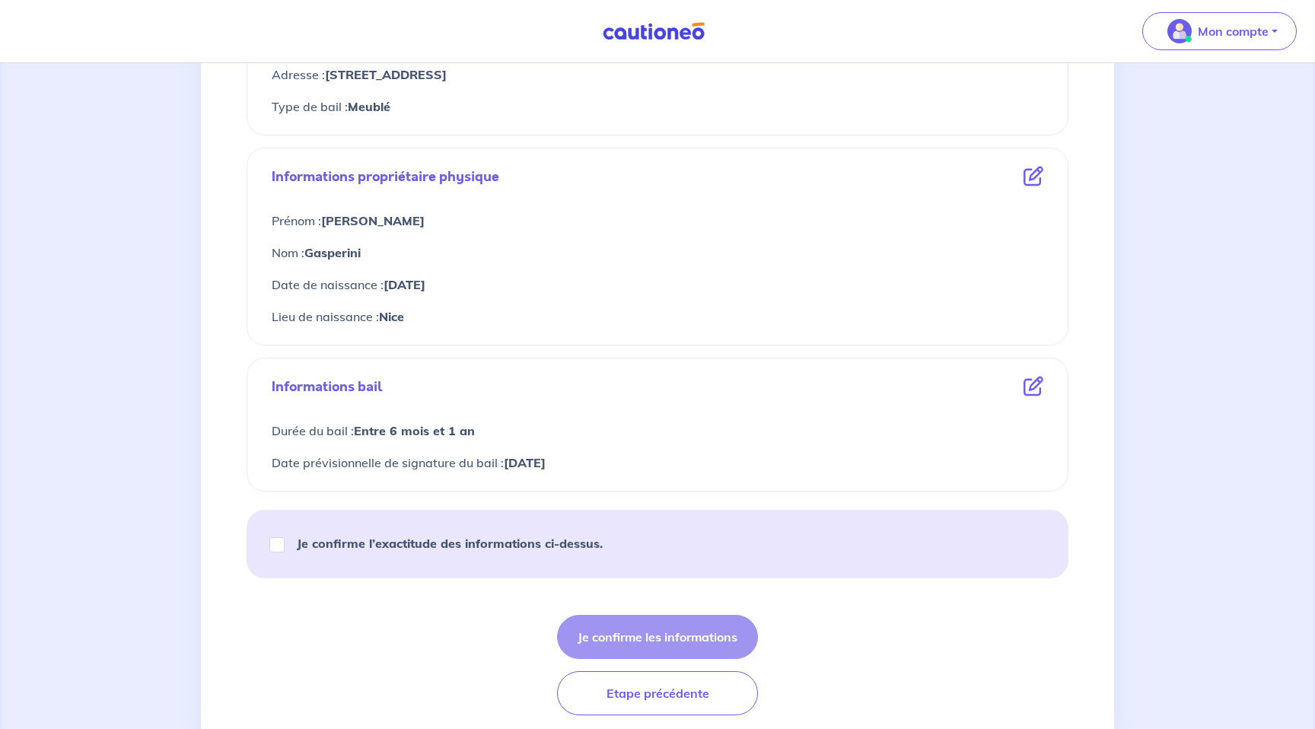
scroll to position [515, 0]
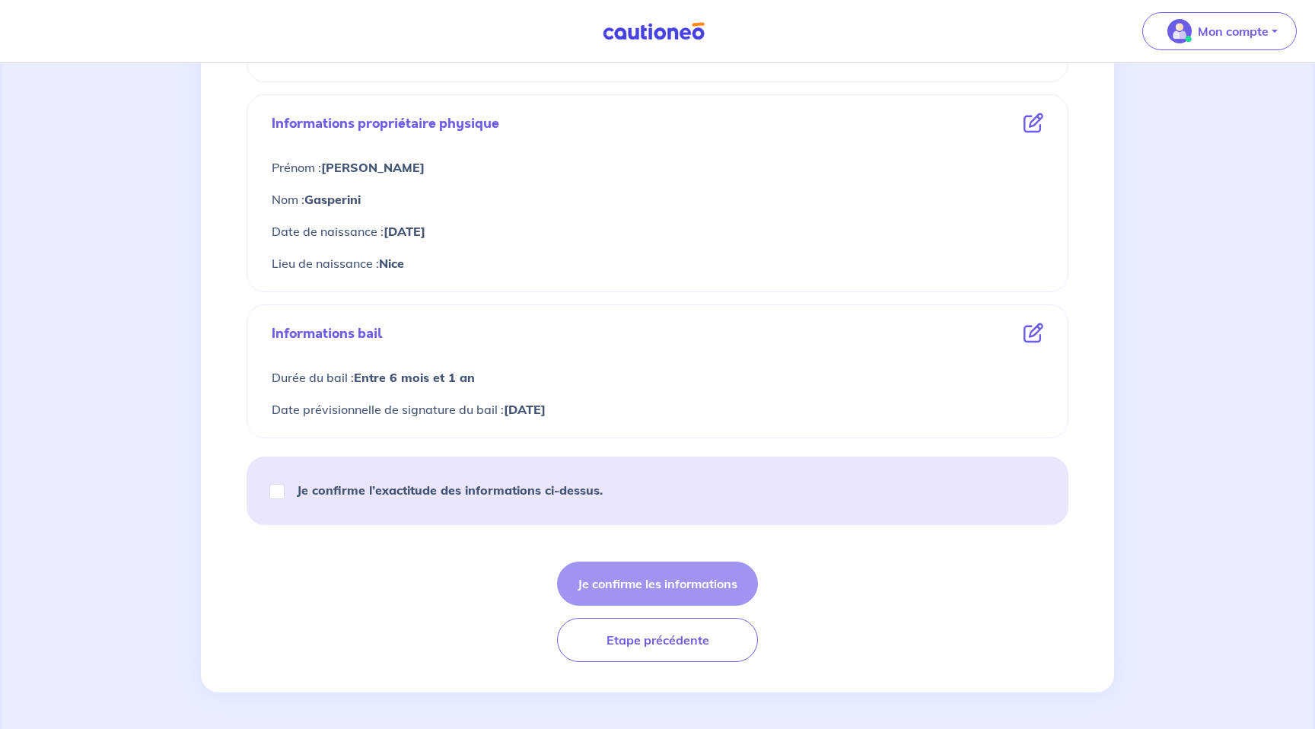
click at [458, 490] on strong "Je confirme l’exactitude des informations ci-dessus." at bounding box center [450, 490] width 306 height 15
click at [285, 490] on input "Je confirme l’exactitude des informations ci-dessus." at bounding box center [276, 491] width 15 height 15
checkbox input "true"
click at [674, 591] on button "Je confirme les informations" at bounding box center [657, 584] width 201 height 44
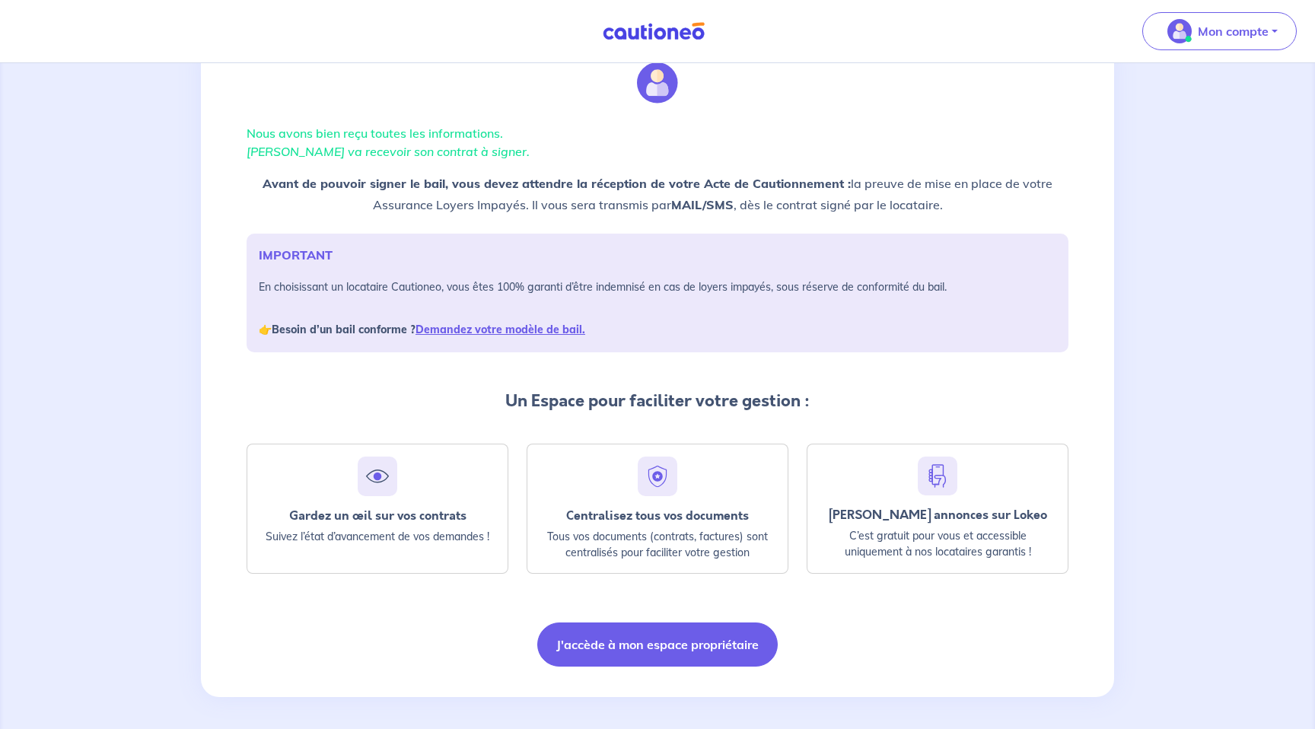
scroll to position [62, 0]
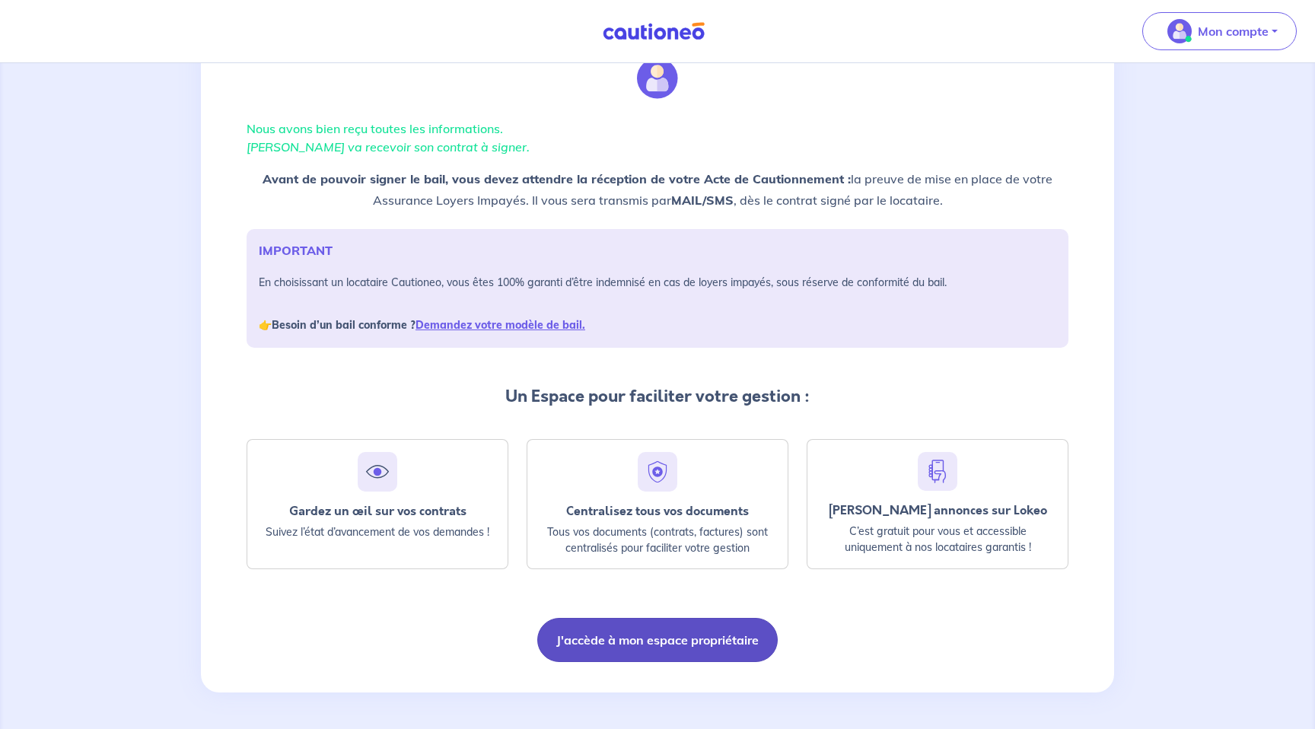
click at [749, 630] on button "J'accède à mon espace propriétaire" at bounding box center [657, 640] width 241 height 44
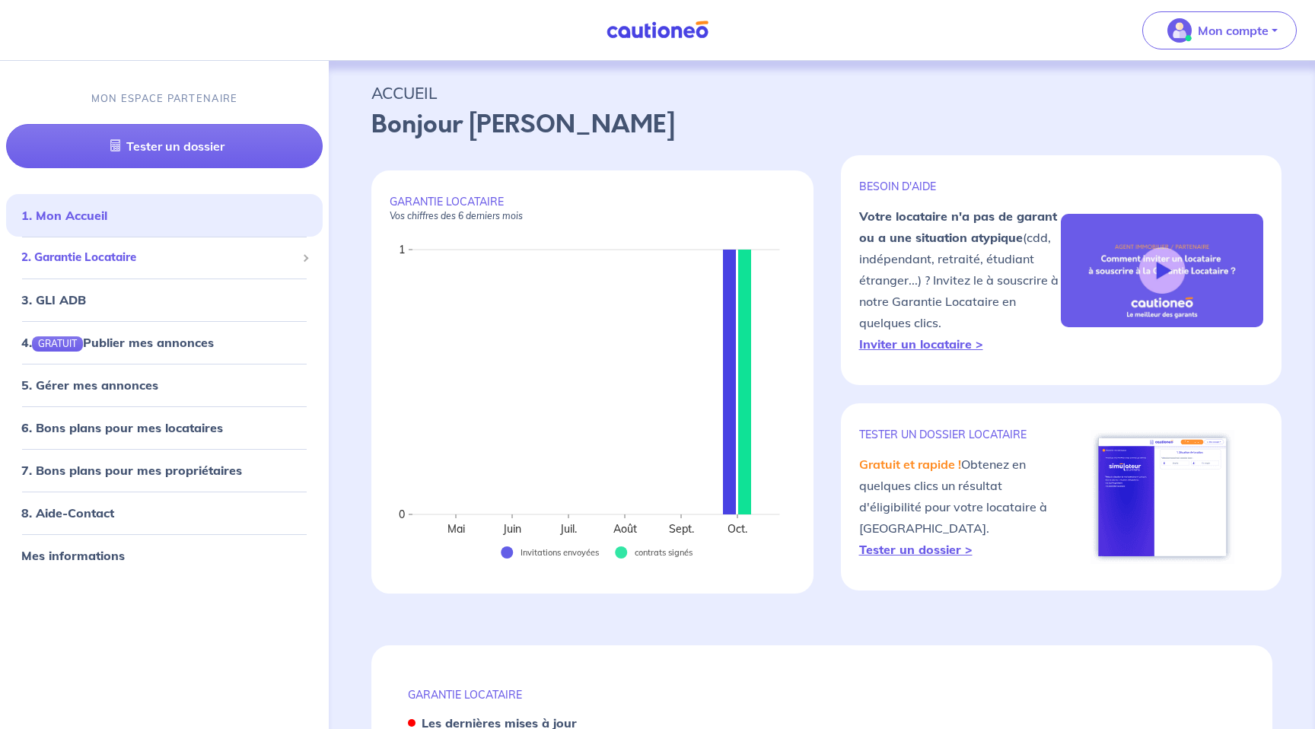
click at [120, 263] on span "2. Garantie Locataire" at bounding box center [158, 258] width 275 height 18
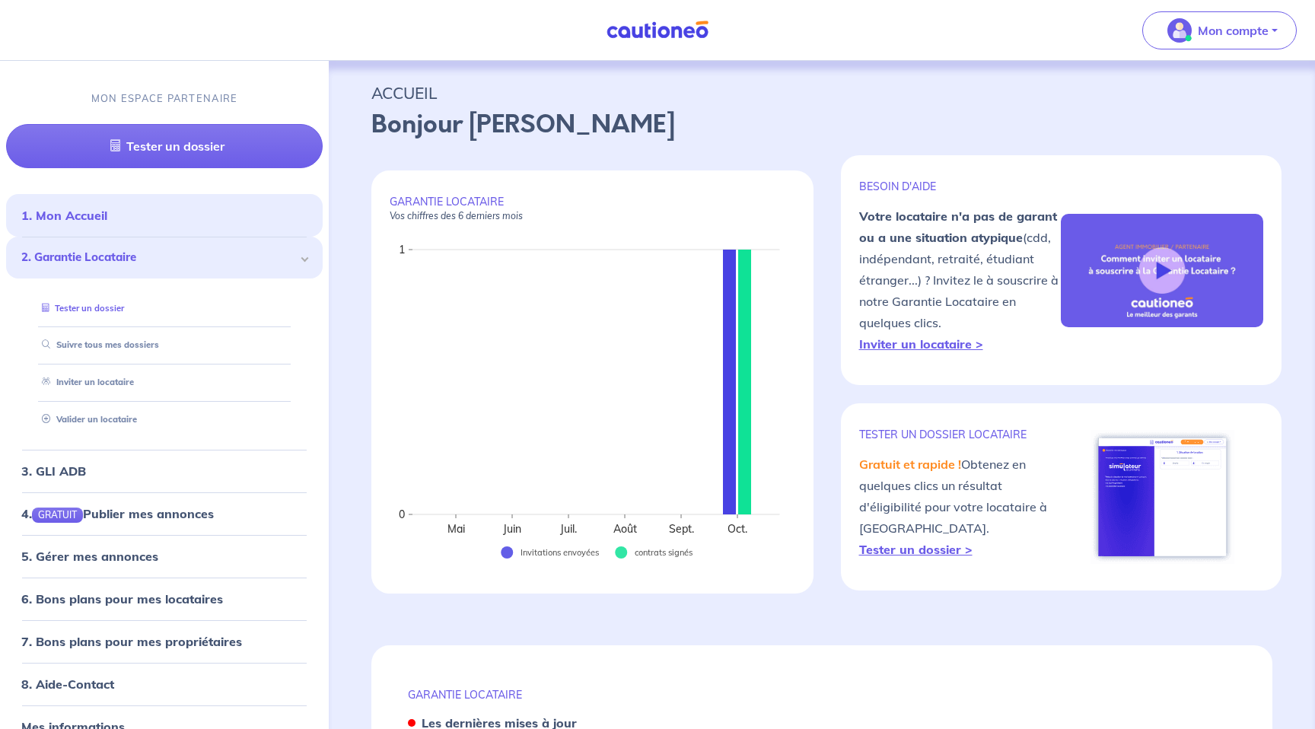
click at [116, 302] on link "Tester un dossier" at bounding box center [80, 307] width 88 height 11
click at [97, 348] on link "Suivre tous mes dossiers" at bounding box center [97, 344] width 122 height 11
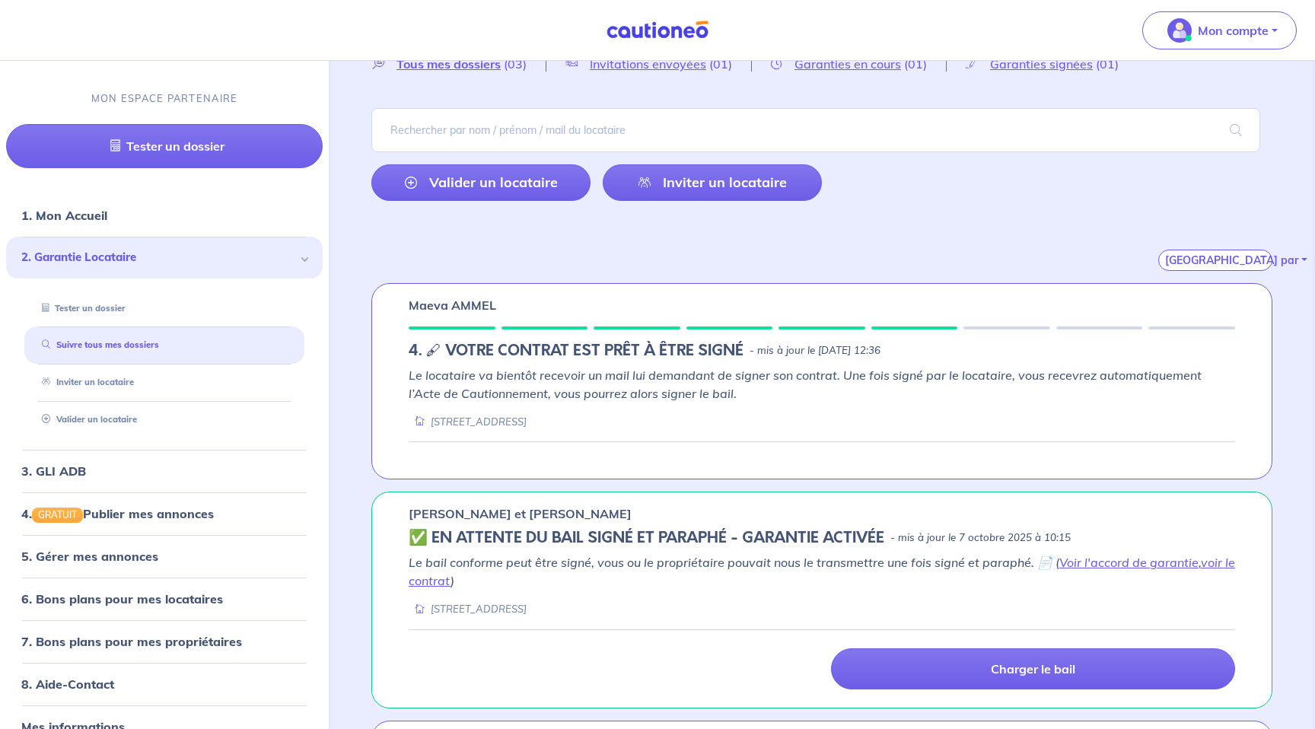
scroll to position [72, 0]
